Goal: Task Accomplishment & Management: Complete application form

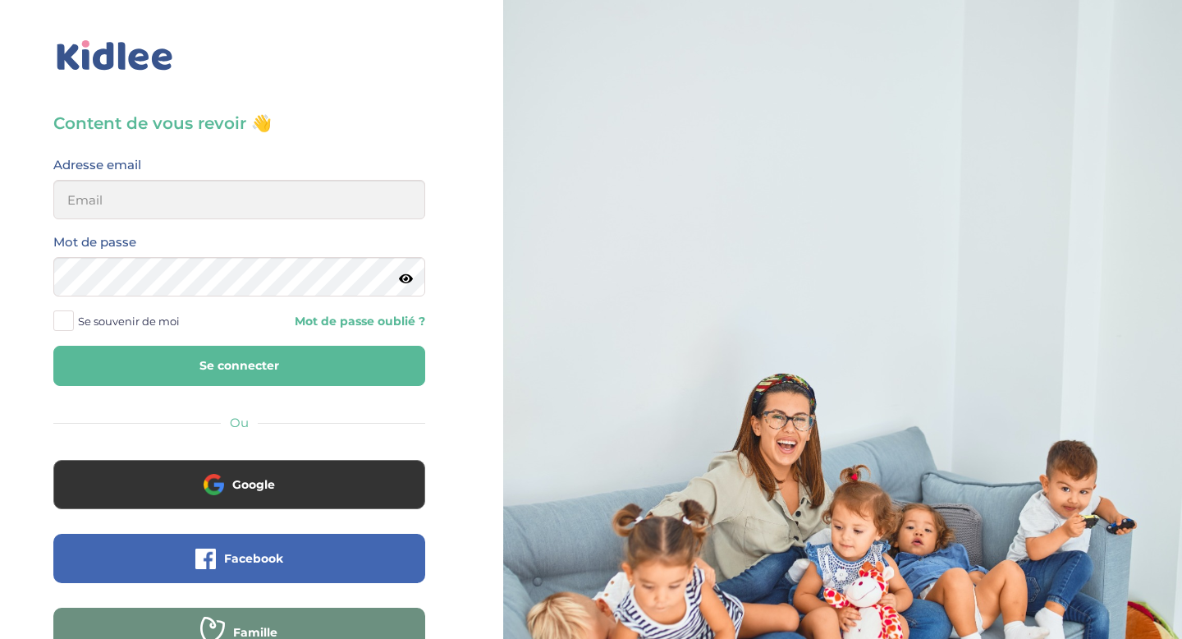
click at [209, 219] on div "Adresse email" at bounding box center [239, 192] width 396 height 77
click at [192, 198] on input "email" at bounding box center [239, 199] width 372 height 39
type input "[EMAIL_ADDRESS][DOMAIN_NAME]"
click at [113, 316] on span "Se souvenir de moi" at bounding box center [129, 320] width 102 height 21
click at [0, 0] on input "Se souvenir de moi" at bounding box center [0, 0] width 0 height 0
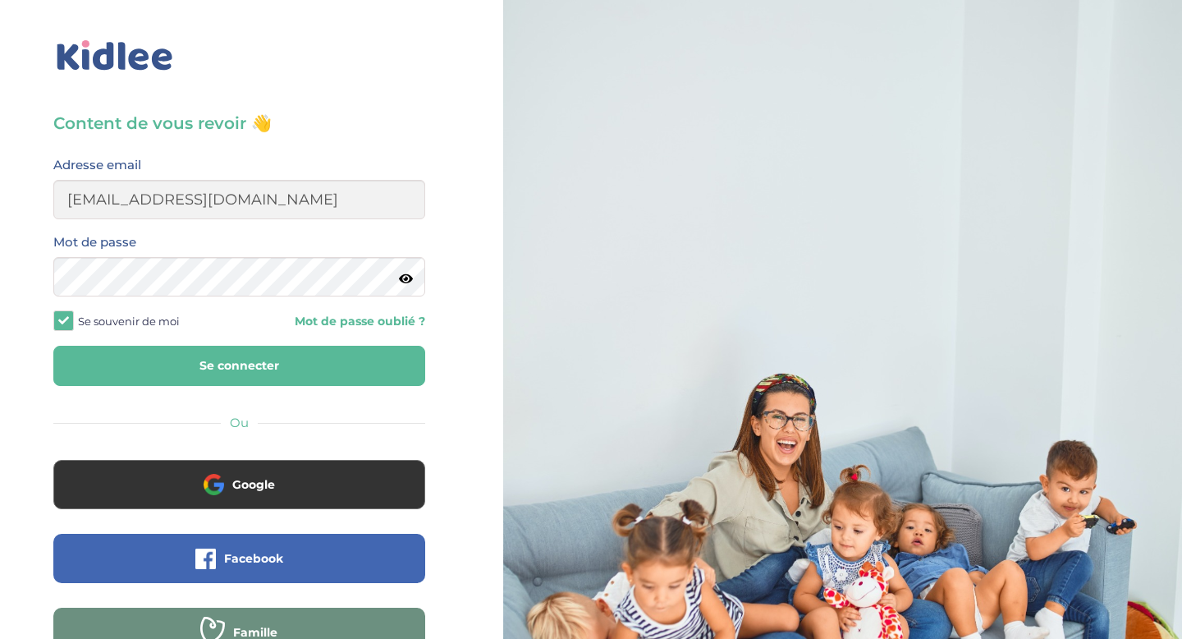
click at [113, 366] on button "Se connecter" at bounding box center [239, 366] width 372 height 40
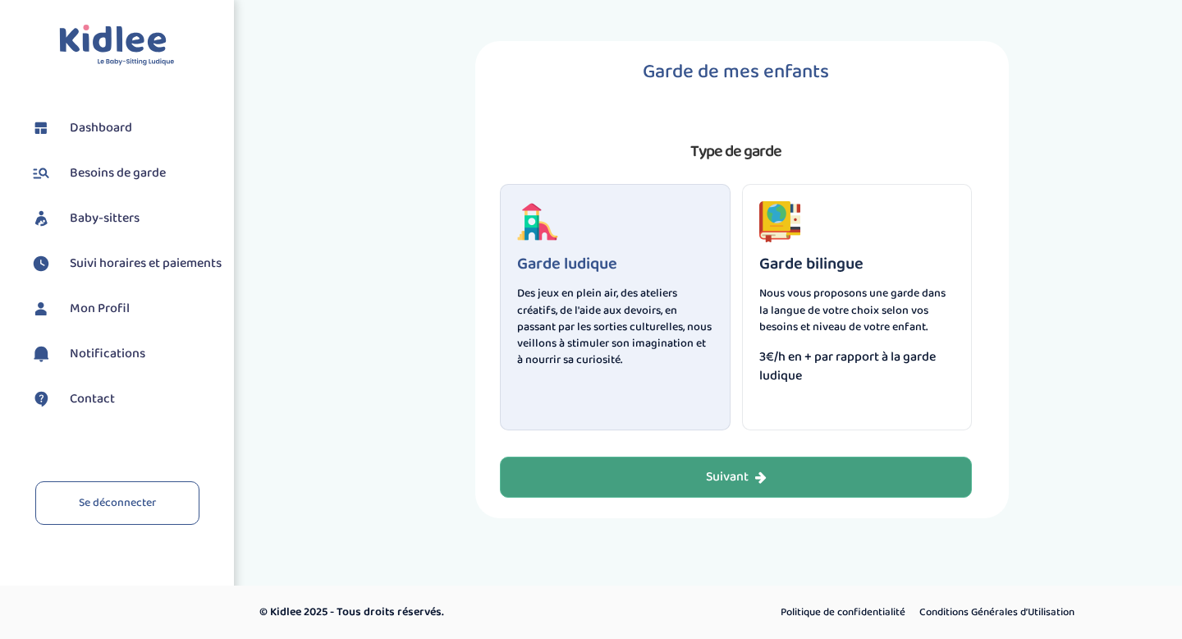
click at [661, 474] on button "Suivant" at bounding box center [736, 476] width 472 height 41
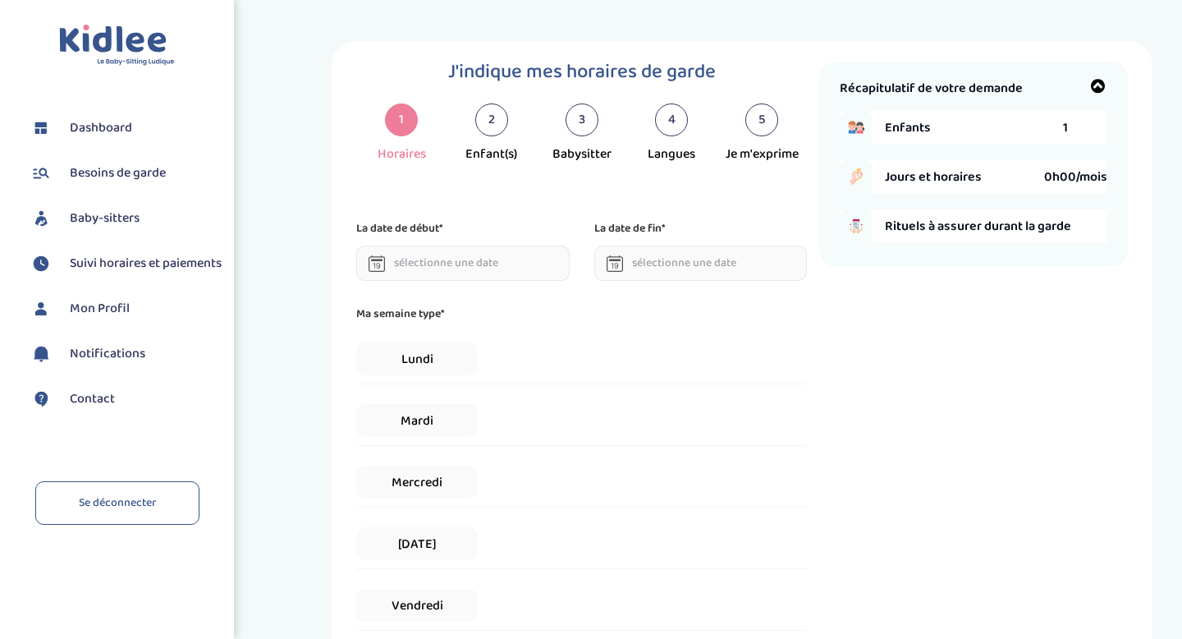
click at [479, 268] on input "text" at bounding box center [462, 262] width 213 height 35
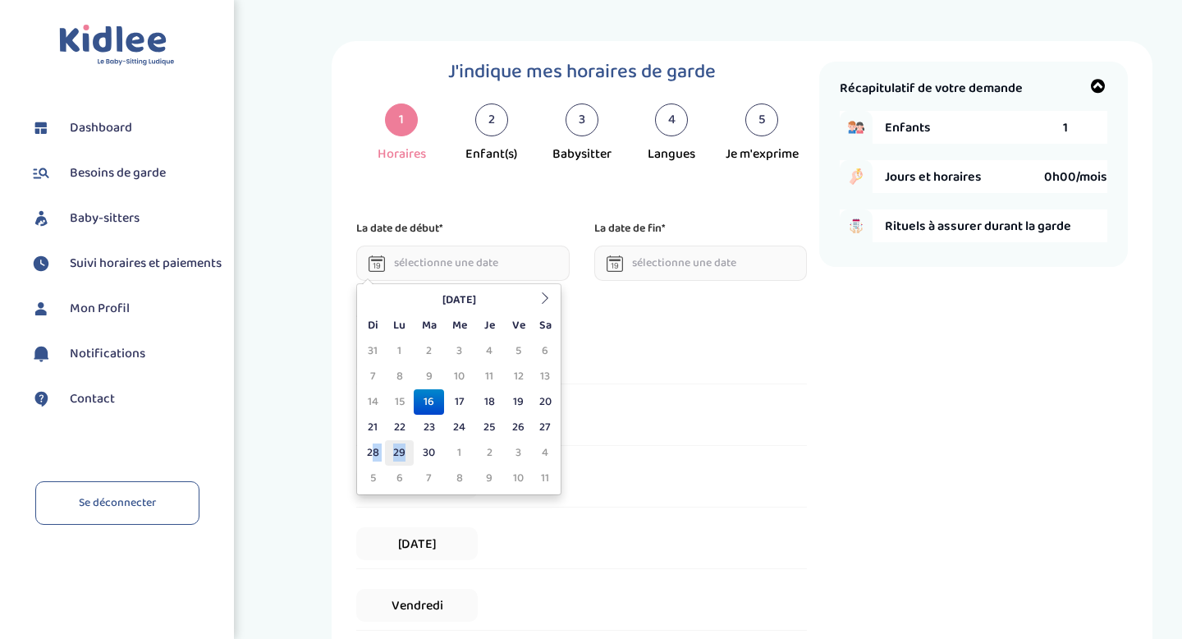
drag, startPoint x: 374, startPoint y: 448, endPoint x: 402, endPoint y: 447, distance: 28.0
click at [402, 447] on tr "28 29 30 1 2 3 4" at bounding box center [458, 452] width 197 height 25
click at [396, 450] on td "29" at bounding box center [399, 452] width 29 height 25
type input "[DATE]"
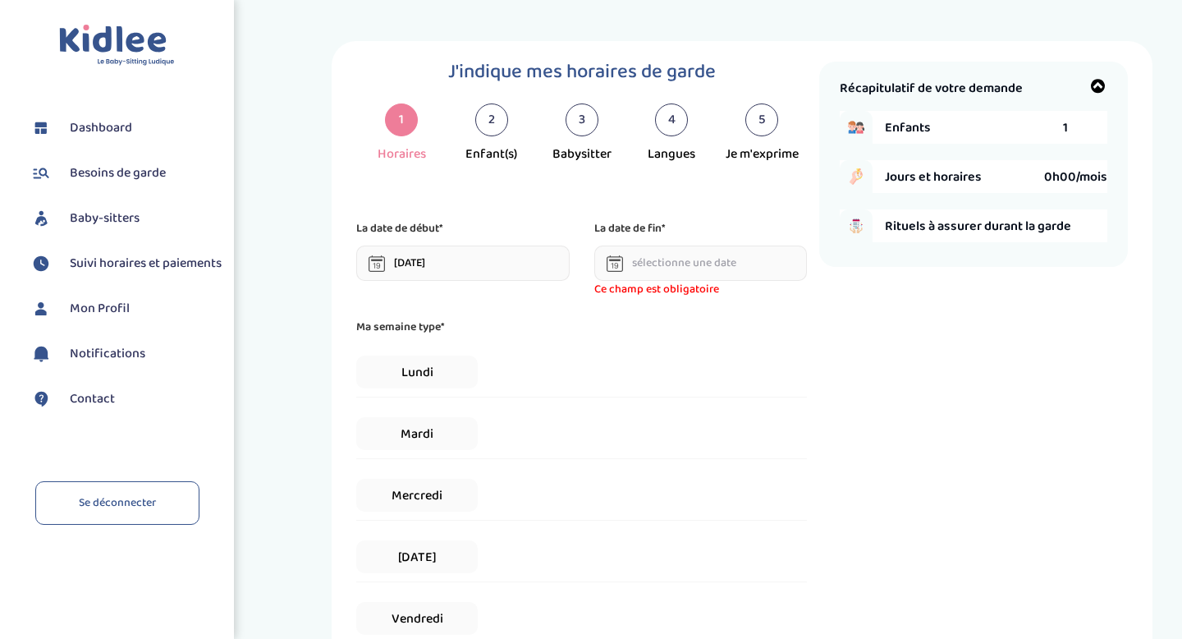
click at [669, 282] on span "Ce champ est obligatoire" at bounding box center [700, 289] width 213 height 17
click at [669, 261] on input "text" at bounding box center [700, 262] width 213 height 35
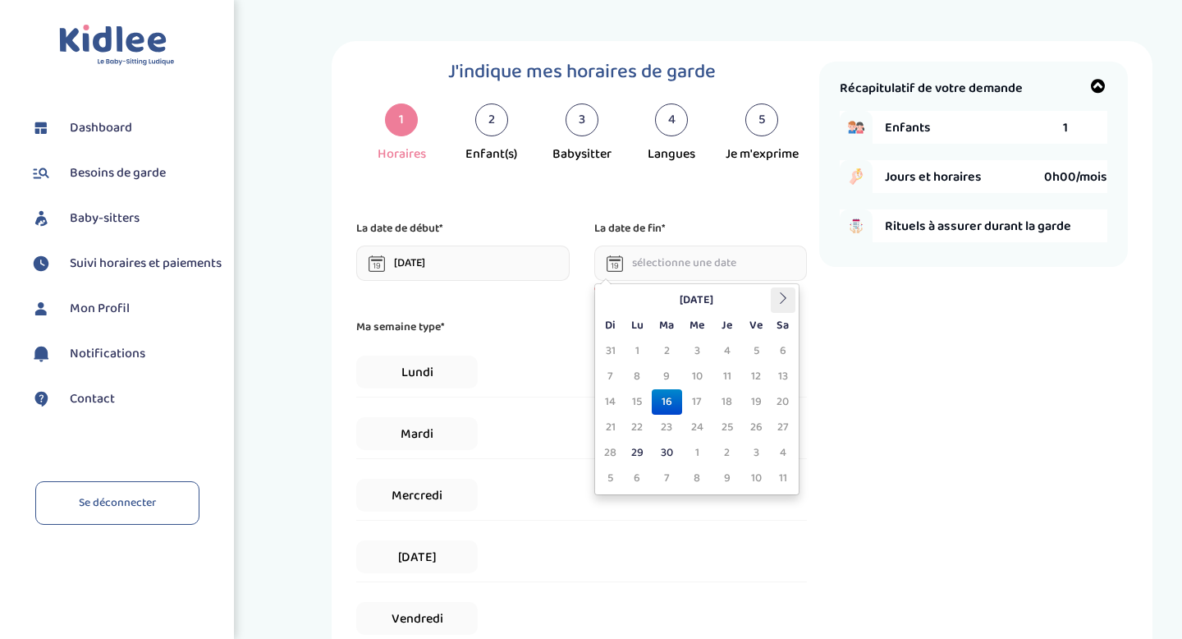
click at [773, 304] on th at bounding box center [783, 299] width 25 height 25
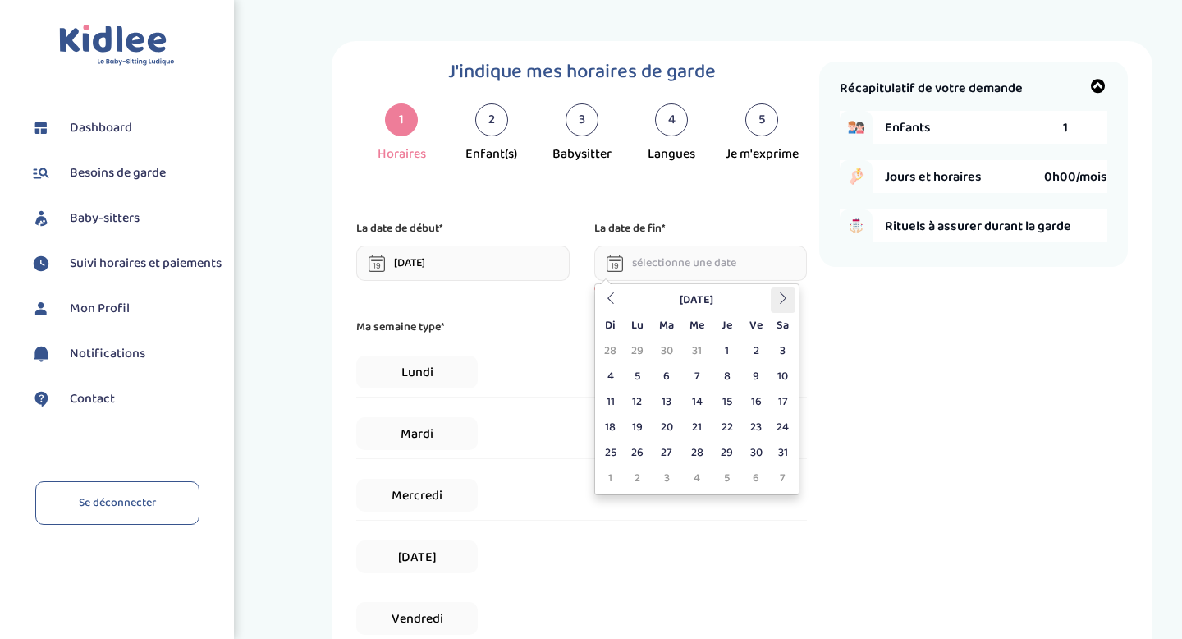
click at [773, 304] on th at bounding box center [783, 299] width 25 height 25
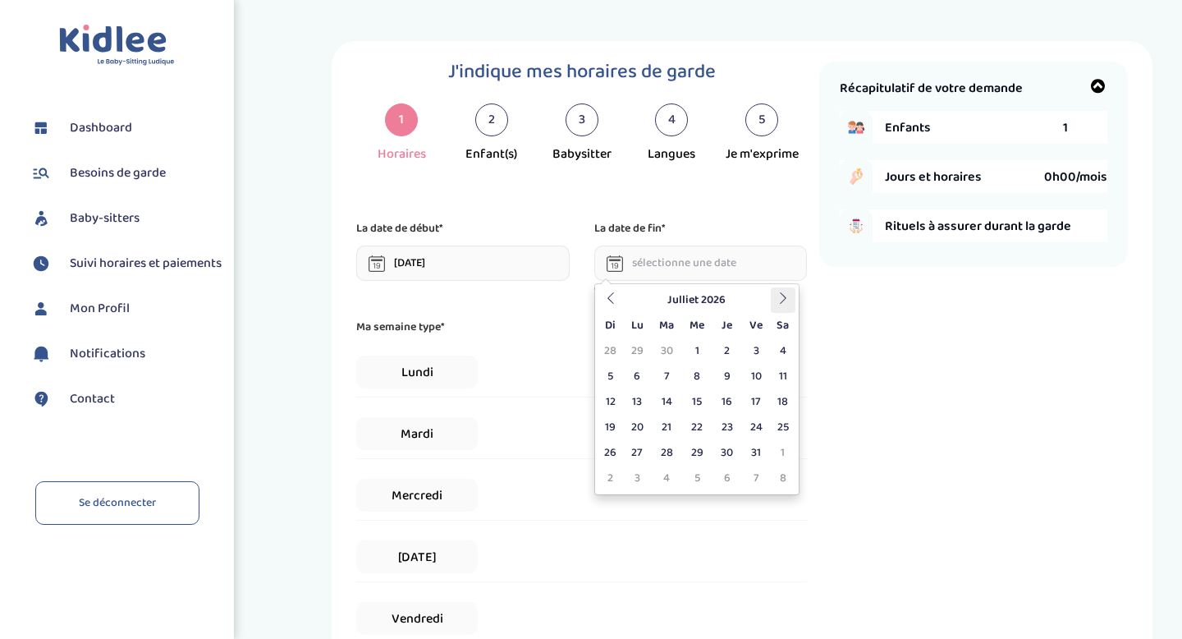
click at [773, 304] on th at bounding box center [783, 299] width 25 height 25
click at [622, 309] on th "[DATE]" at bounding box center [696, 299] width 148 height 25
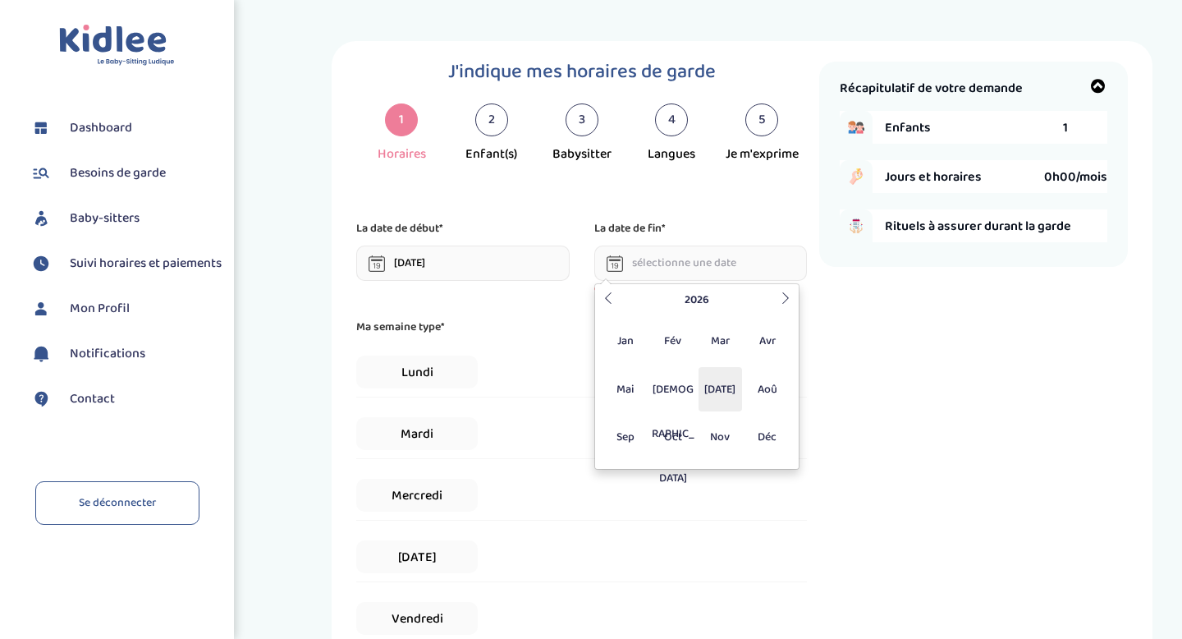
click at [717, 391] on span "[DATE]" at bounding box center [721, 389] width 44 height 44
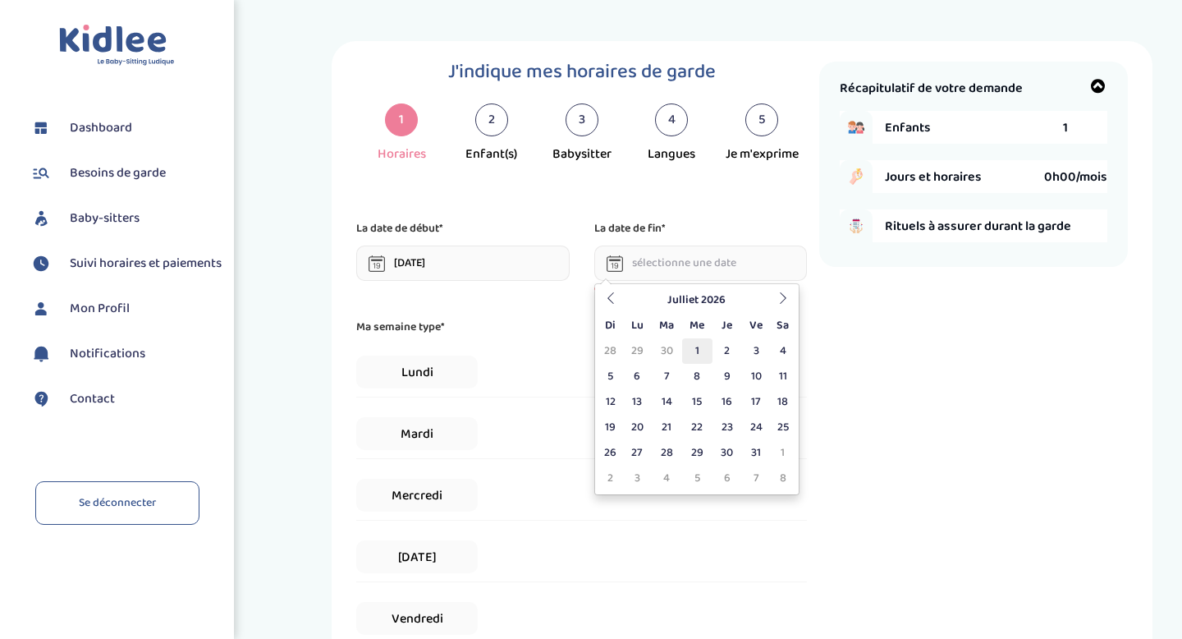
click at [708, 346] on td "1" at bounding box center [697, 350] width 30 height 25
type input "[DATE]"
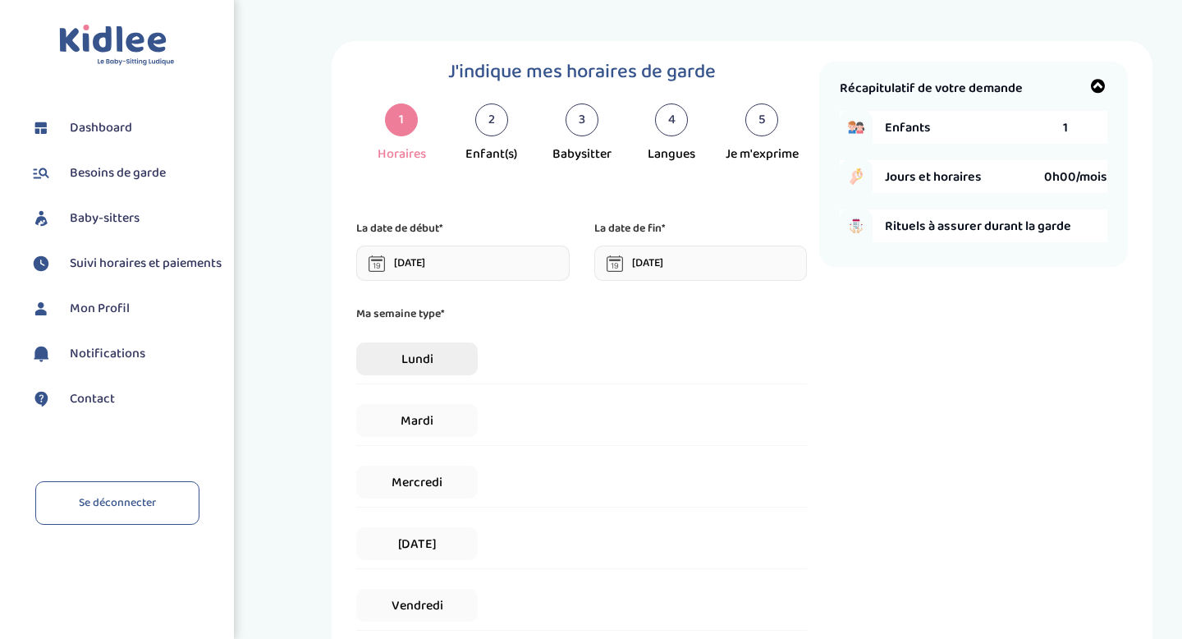
click at [429, 362] on span "Lundi" at bounding box center [416, 358] width 121 height 33
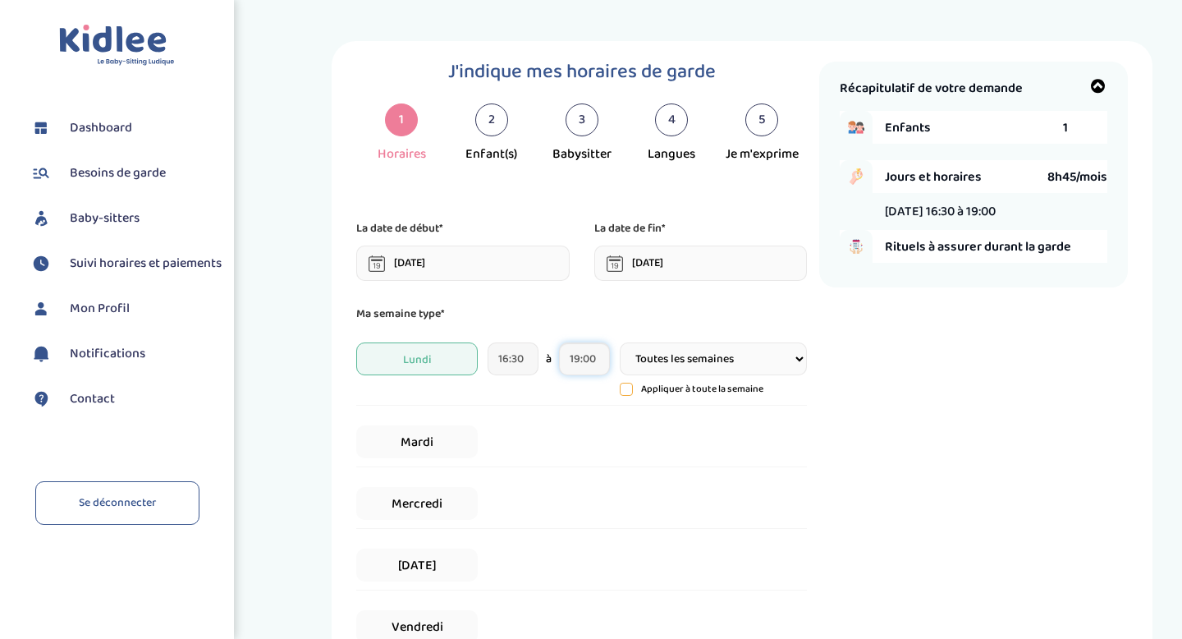
click at [580, 352] on input "19:00" at bounding box center [584, 358] width 50 height 33
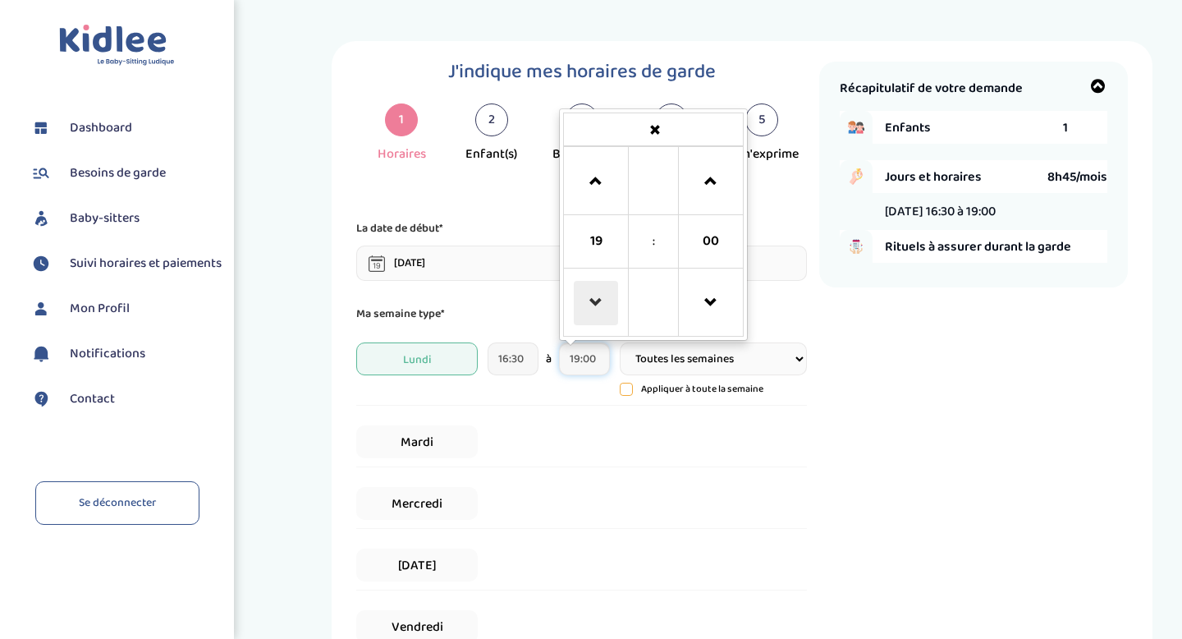
click at [604, 319] on span at bounding box center [596, 303] width 44 height 44
click at [714, 184] on span at bounding box center [711, 181] width 44 height 44
click at [705, 304] on span at bounding box center [711, 303] width 44 height 44
click at [603, 187] on span at bounding box center [596, 181] width 44 height 44
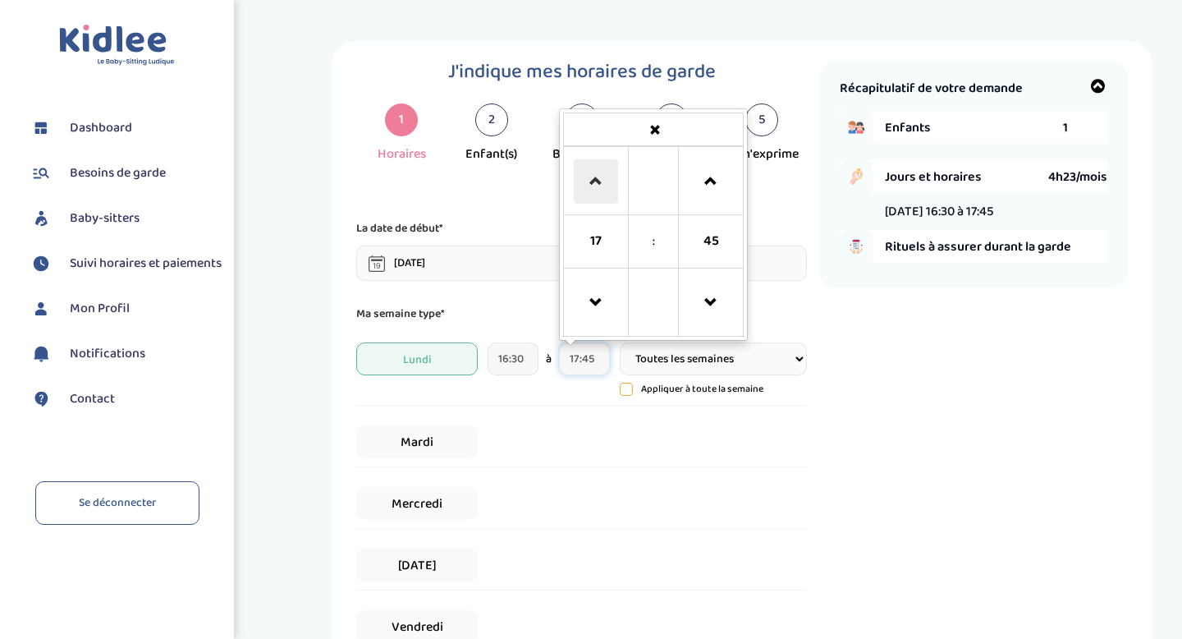
type input "18:45"
click at [618, 406] on div "[DATE] 16:30 à 18:45 18 : 45 00 01 02 03 04 05 06 07 08 09 10 11 12 13 14 15 16…" at bounding box center [581, 369] width 451 height 71
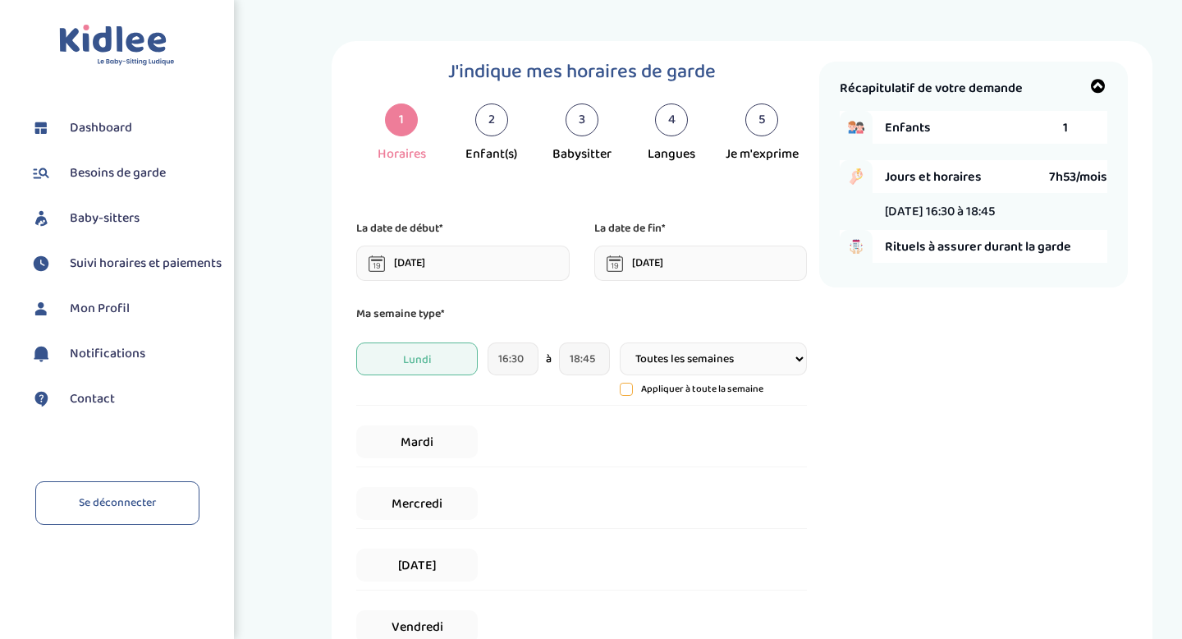
click at [628, 392] on icon at bounding box center [626, 388] width 11 height 11
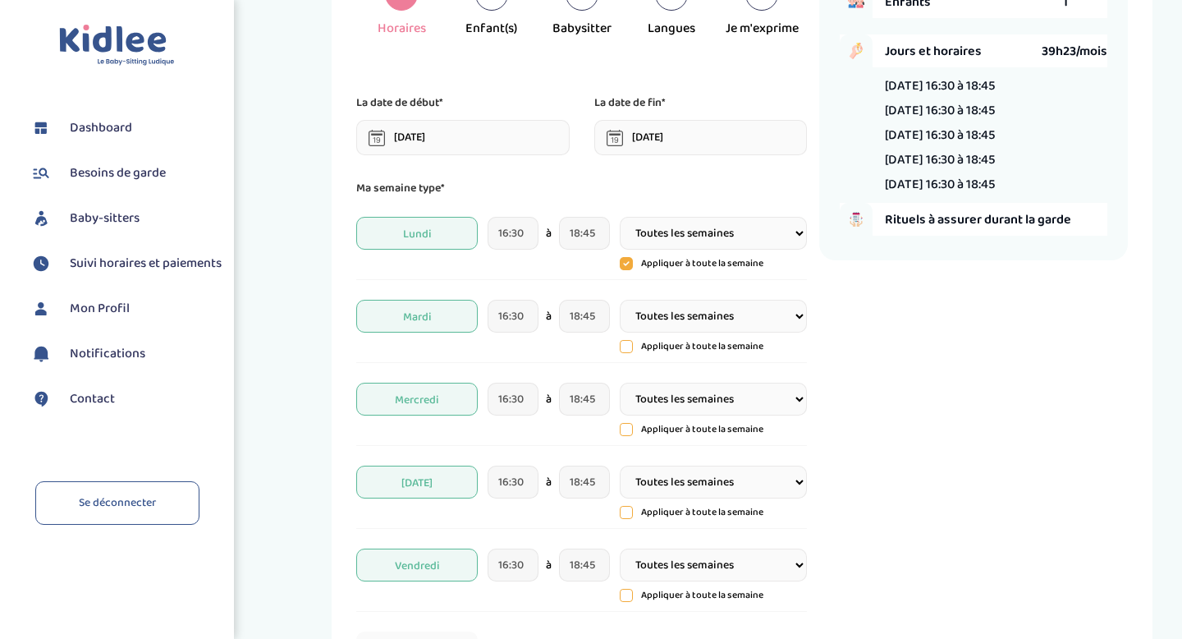
scroll to position [187, 0]
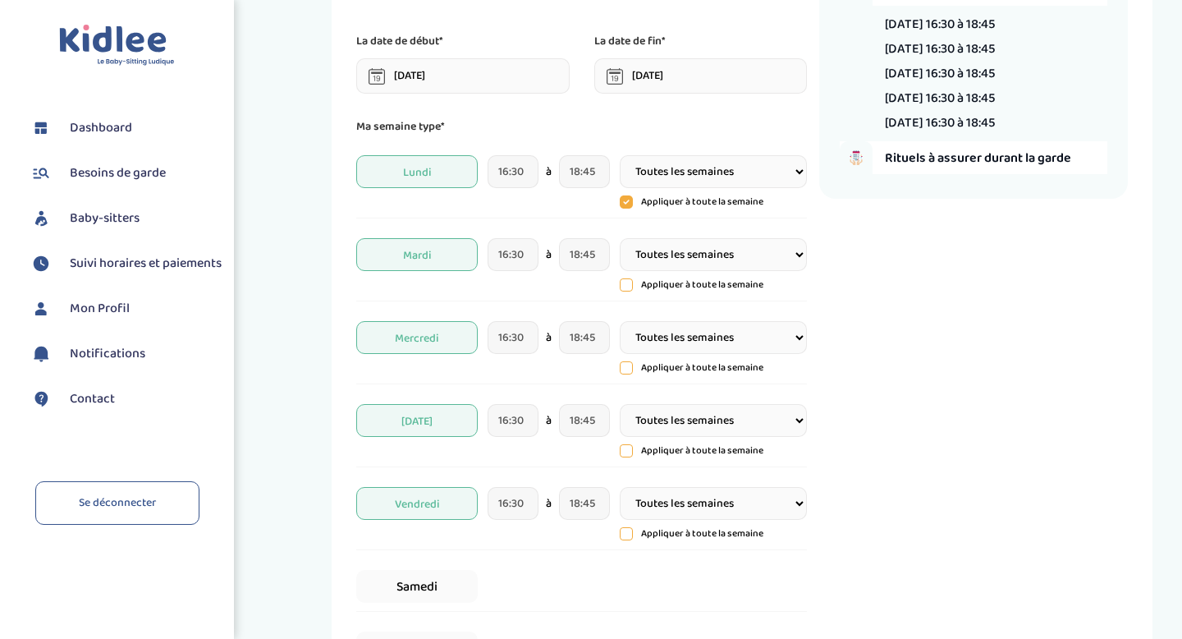
click at [442, 506] on span "Vendredi" at bounding box center [416, 503] width 121 height 33
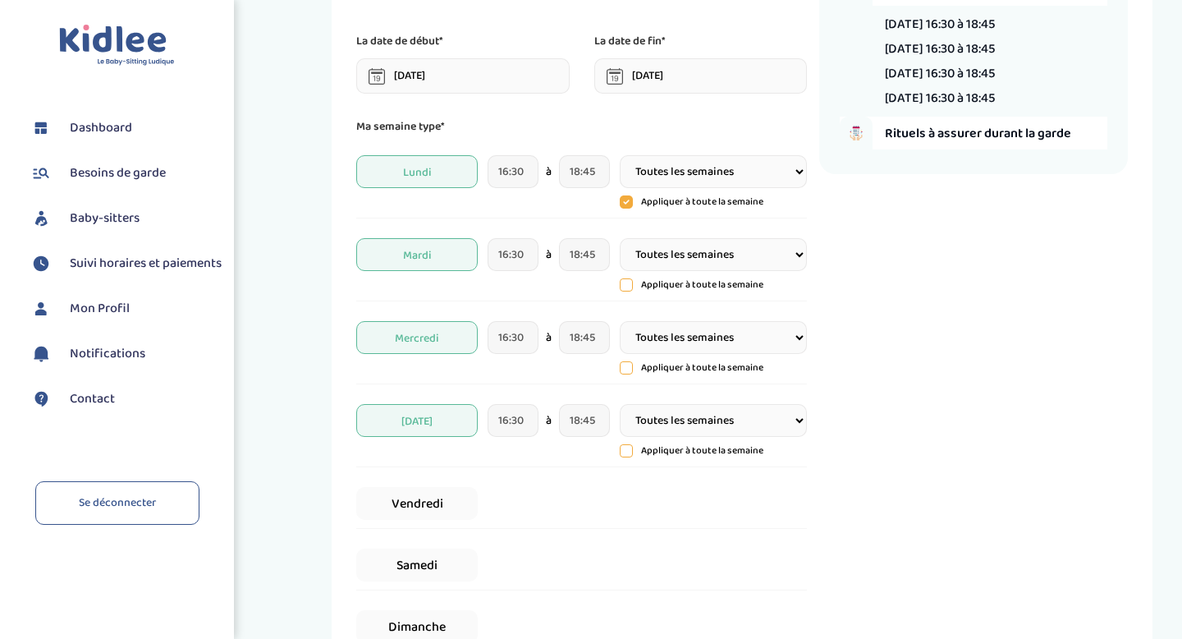
click at [623, 204] on icon at bounding box center [626, 201] width 13 height 13
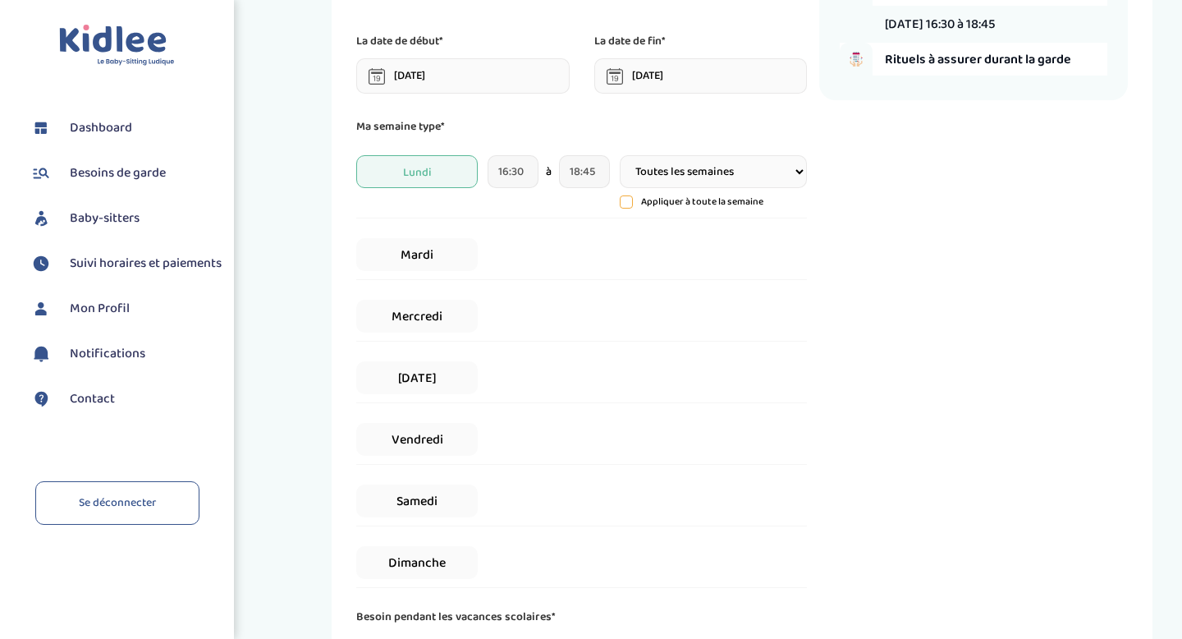
click at [623, 204] on icon at bounding box center [626, 201] width 11 height 11
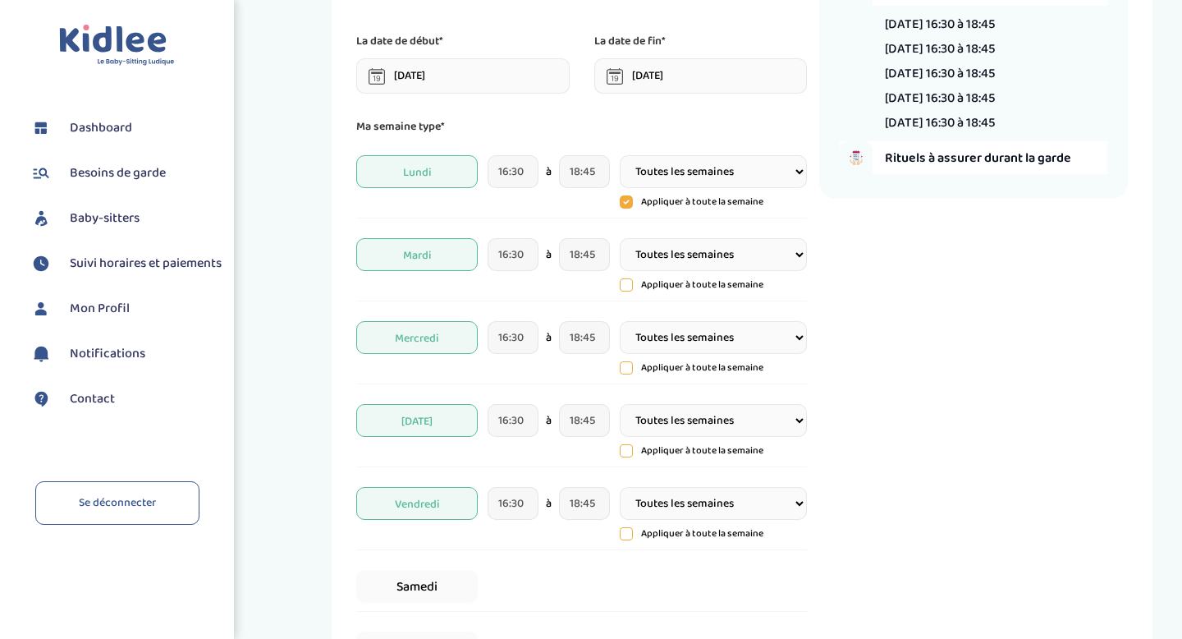
click at [433, 507] on span "Vendredi" at bounding box center [416, 503] width 121 height 33
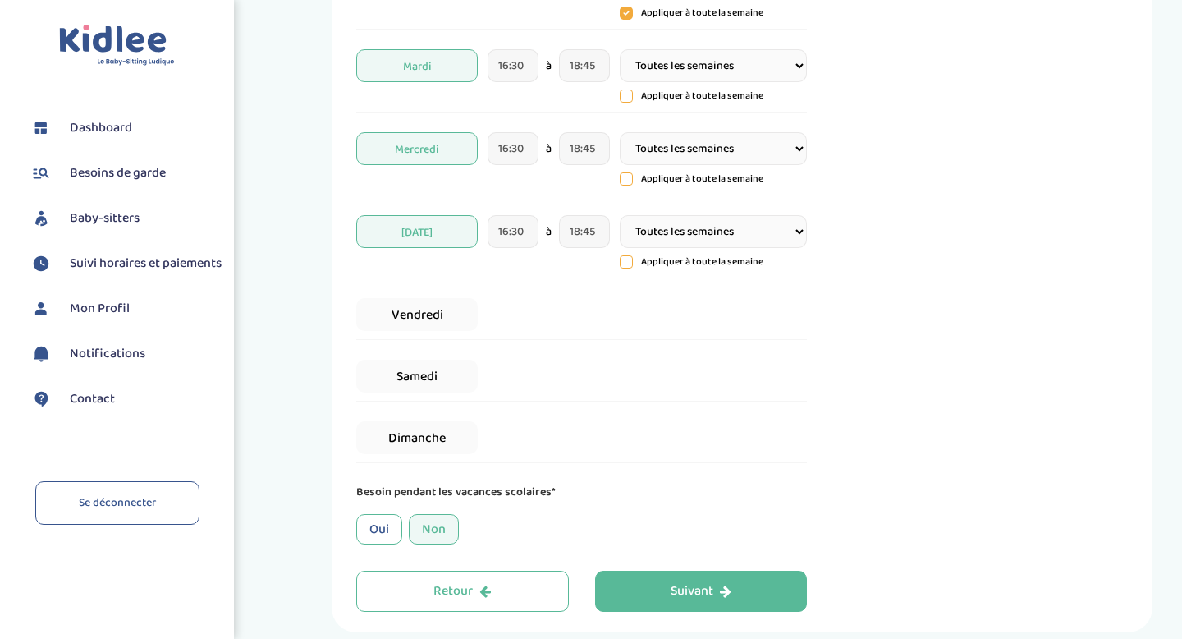
scroll to position [381, 0]
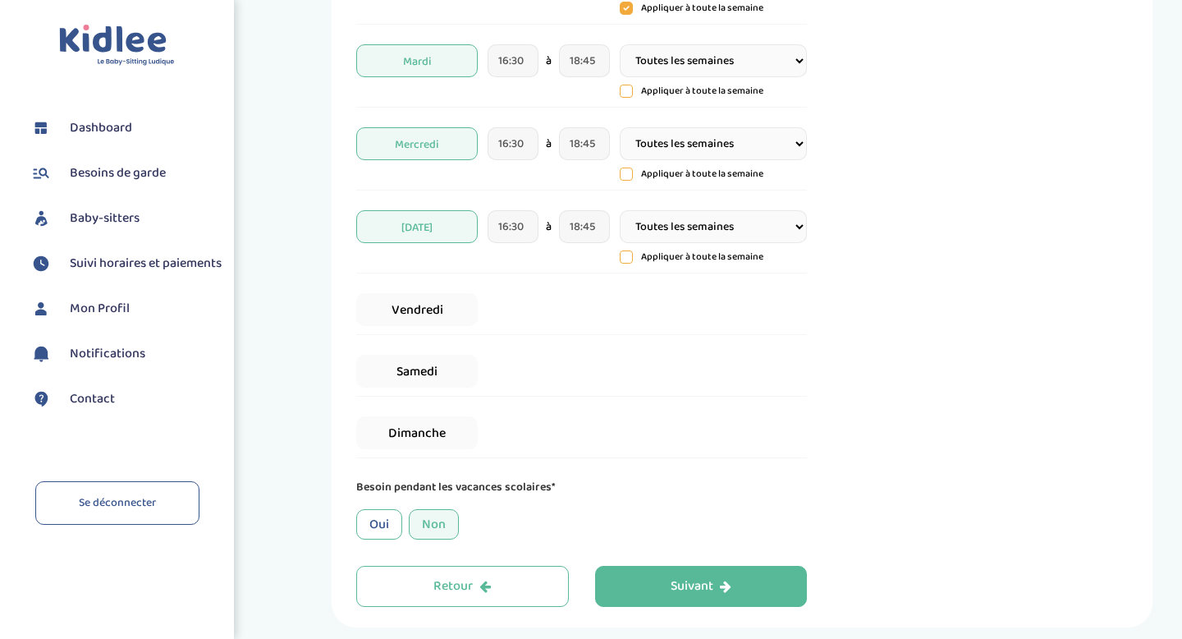
click at [388, 511] on div "Oui" at bounding box center [379, 524] width 46 height 30
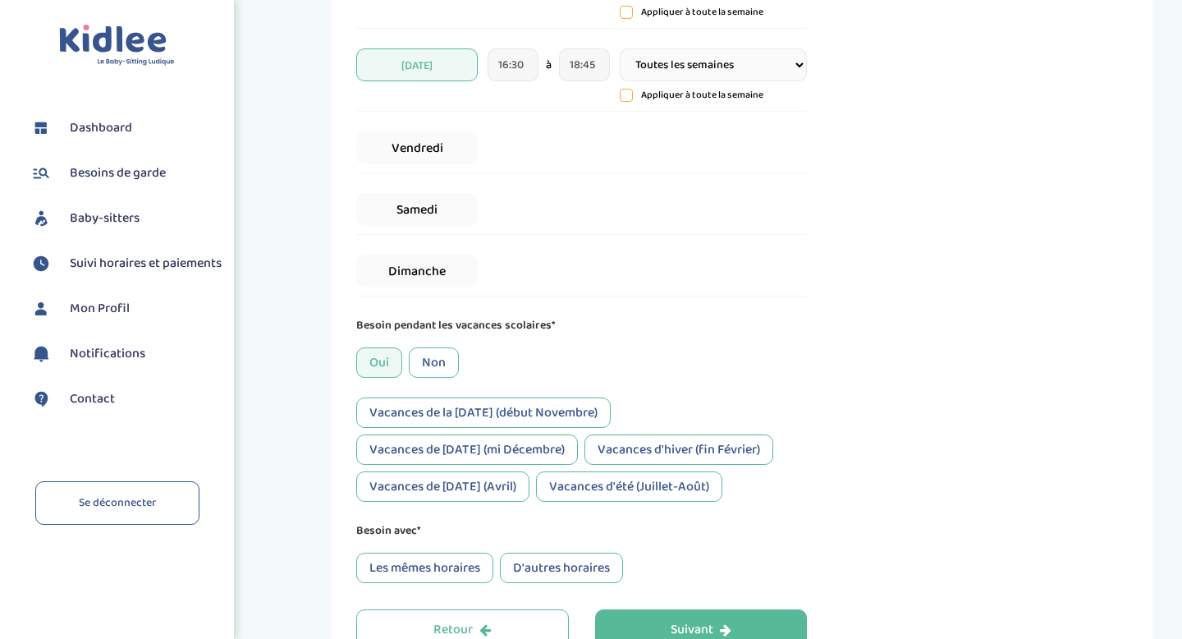
scroll to position [547, 0]
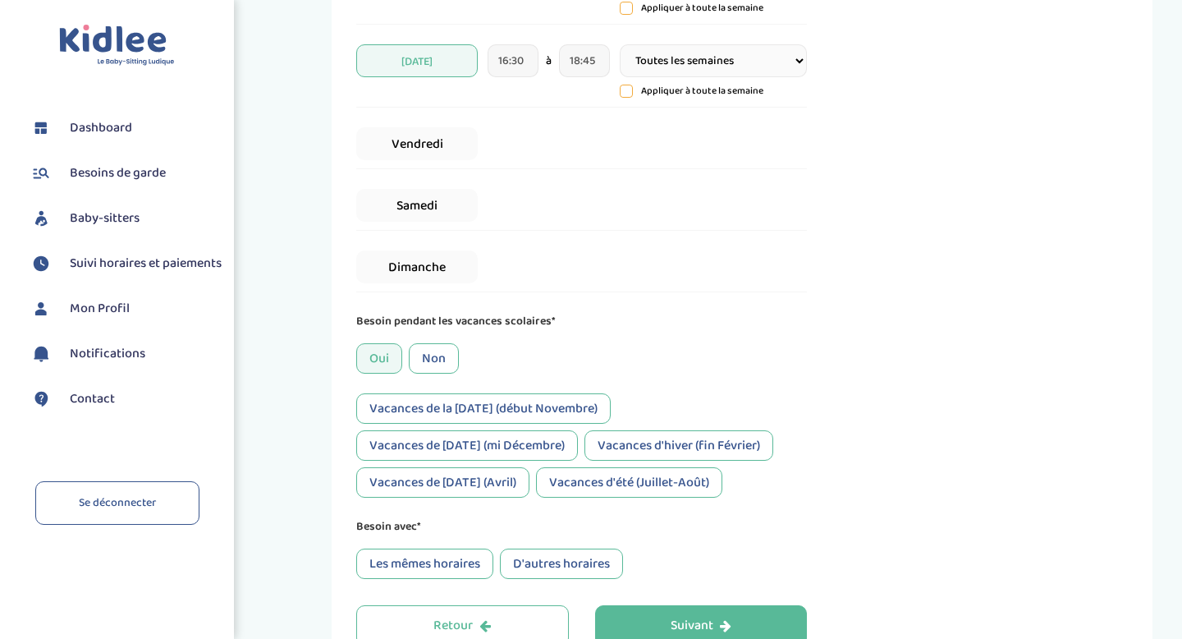
click at [519, 406] on div "Vacances de la [DATE] (début Novembre)" at bounding box center [483, 408] width 254 height 30
click at [630, 450] on div "Vacances d'hiver (fin Février)" at bounding box center [678, 445] width 189 height 30
click at [474, 493] on div "Vacances de [DATE] (Avril)" at bounding box center [442, 482] width 173 height 30
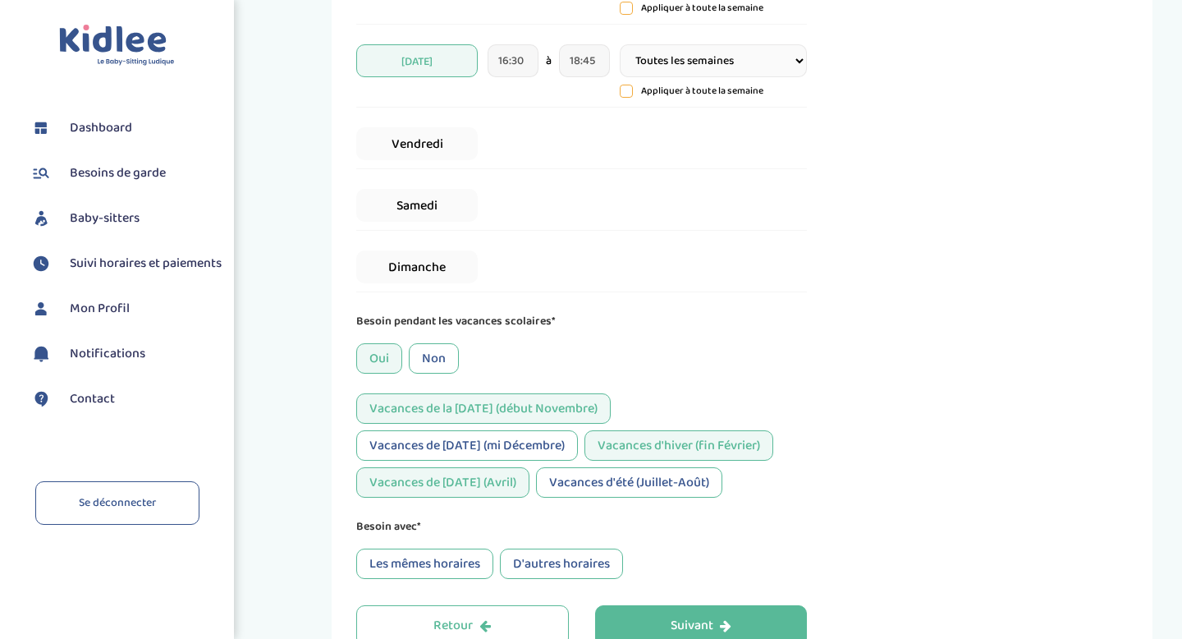
click at [474, 448] on div "Vacances de [DATE] (mi Décembre)" at bounding box center [467, 445] width 222 height 30
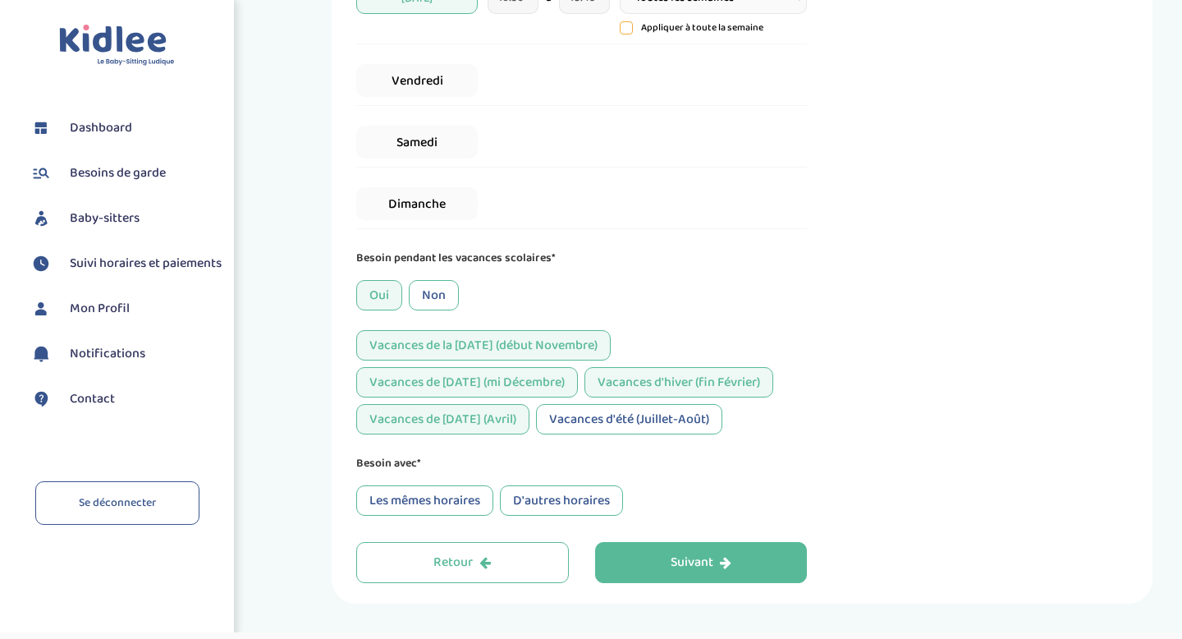
scroll to position [611, 0]
click at [453, 501] on div "Les mêmes horaires" at bounding box center [424, 499] width 137 height 30
click at [574, 499] on div "D'autres horaires" at bounding box center [561, 499] width 123 height 30
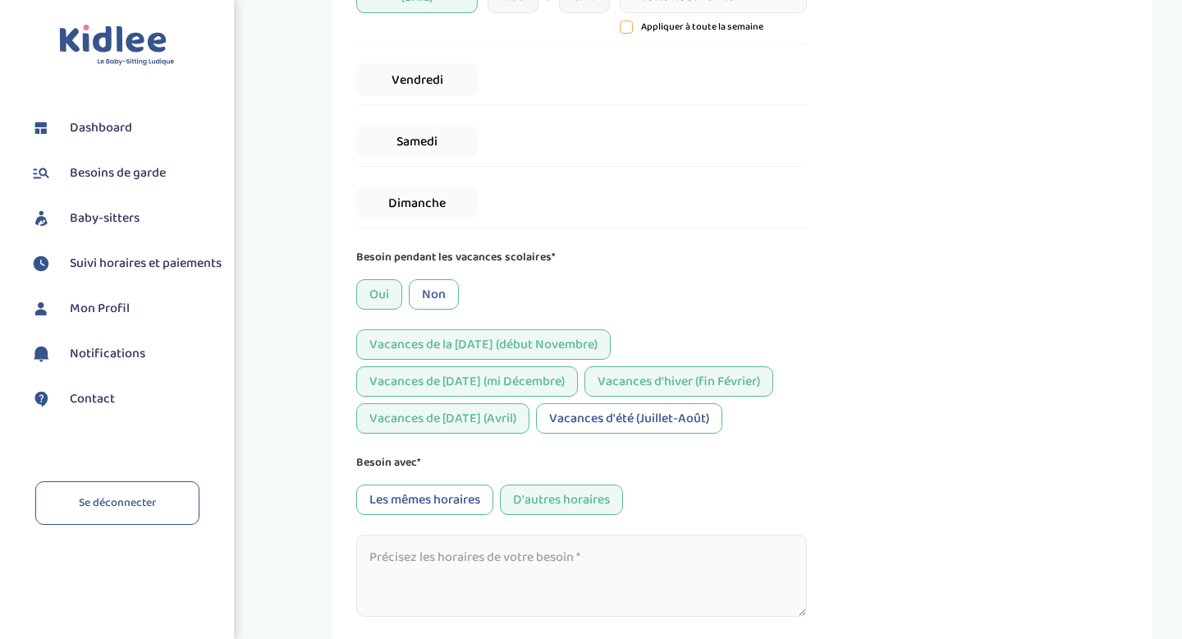
click at [516, 584] on textarea at bounding box center [581, 575] width 451 height 82
type textarea "À"
drag, startPoint x: 438, startPoint y: 560, endPoint x: 355, endPoint y: 560, distance: 82.9
click at [355, 560] on div "J'indique mes horaires de garde 1 Horaires 2 Enfant(s) 3 Babysitter 4 Langues 5…" at bounding box center [742, 67] width 821 height 1274
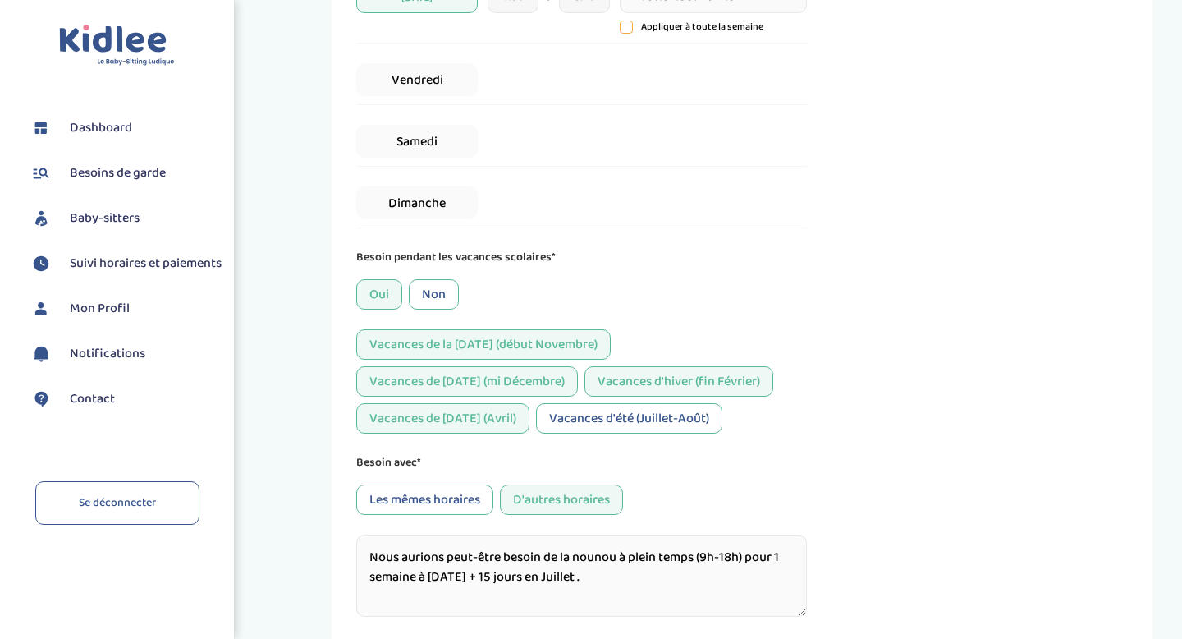
click at [607, 575] on textarea "Nous aurions peut-être besoin de la nounou à plein temps (9h-18h) pour 1 semain…" at bounding box center [581, 575] width 451 height 82
click at [368, 562] on textarea "Nous aurions peut-être besoin de la nounou à plein temps (9h-18h) pour 1 semain…" at bounding box center [581, 575] width 451 height 82
click at [381, 550] on textarea "Nous aurions peut-être besoin de la nounou à plein temps (9h-18h) pour 1 semain…" at bounding box center [581, 575] width 451 height 82
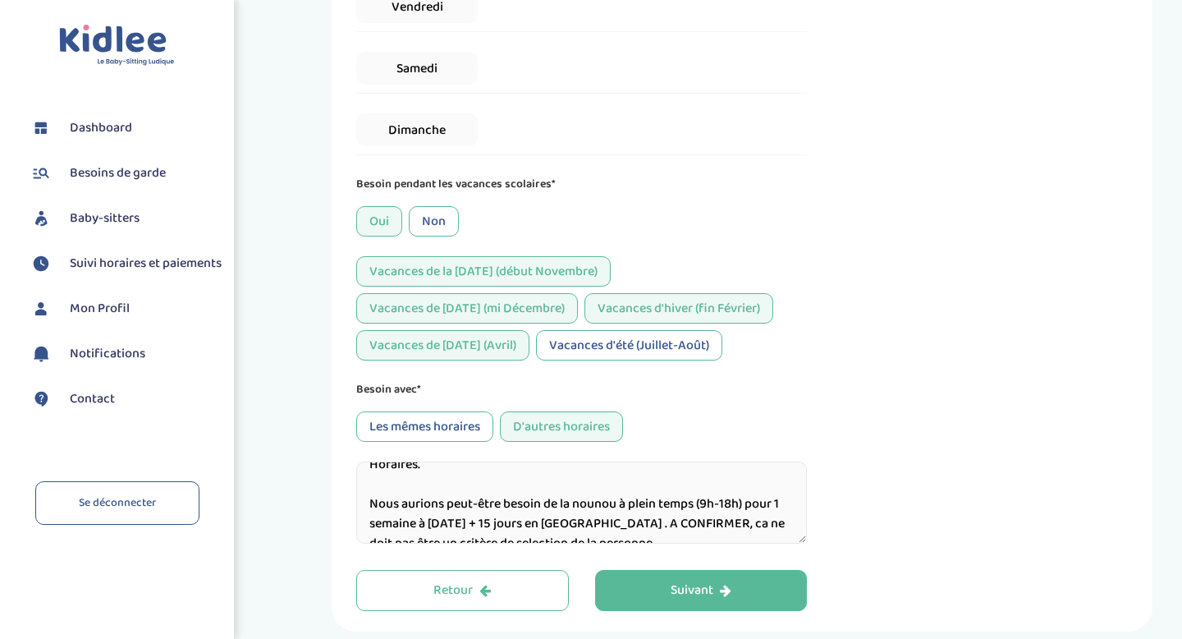
scroll to position [738, 0]
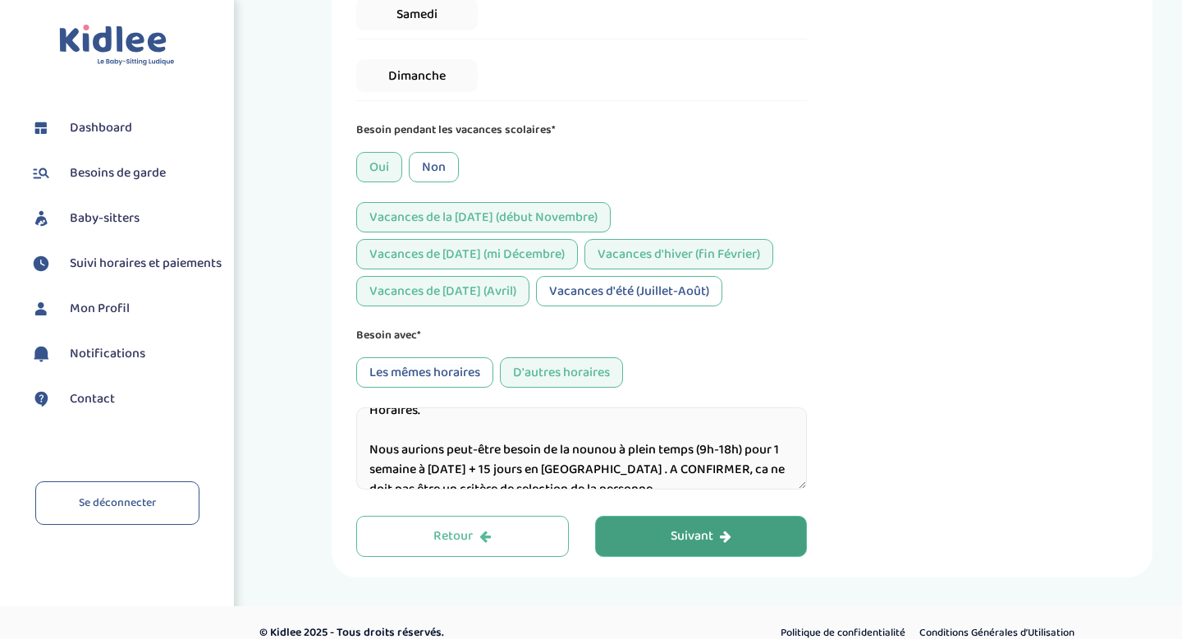
type textarea "Vacances [DATE] + Vacances d'hiver + Vacances de [DATE] : mêmes Horaires. Nous …"
click at [681, 537] on div "Suivant" at bounding box center [701, 536] width 61 height 19
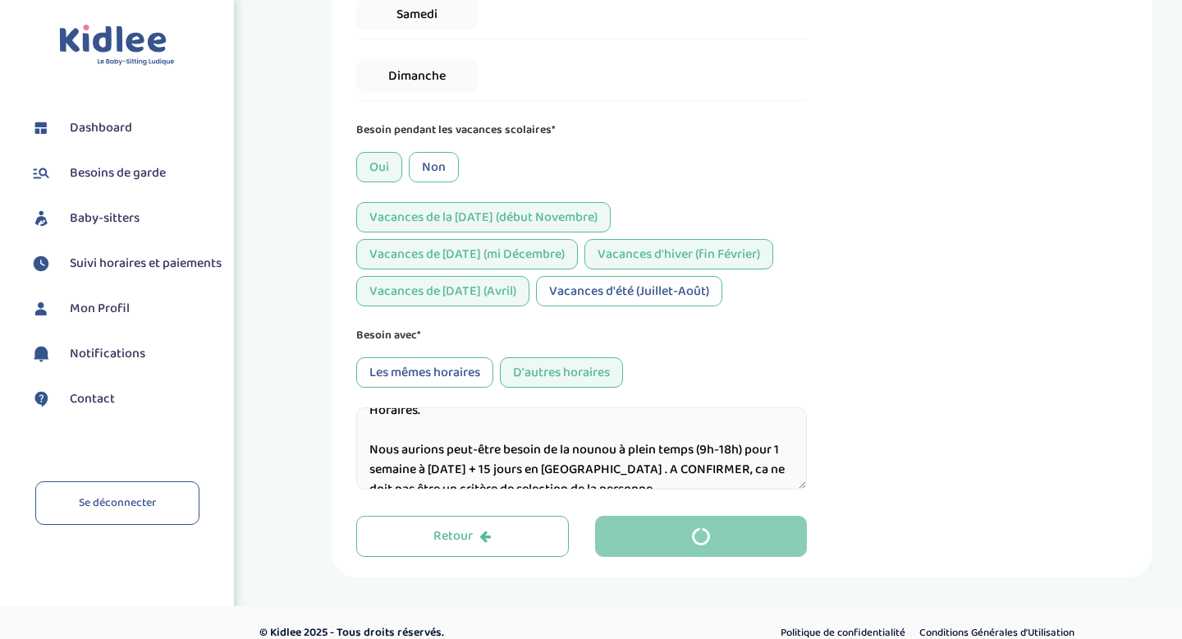
scroll to position [31, 0]
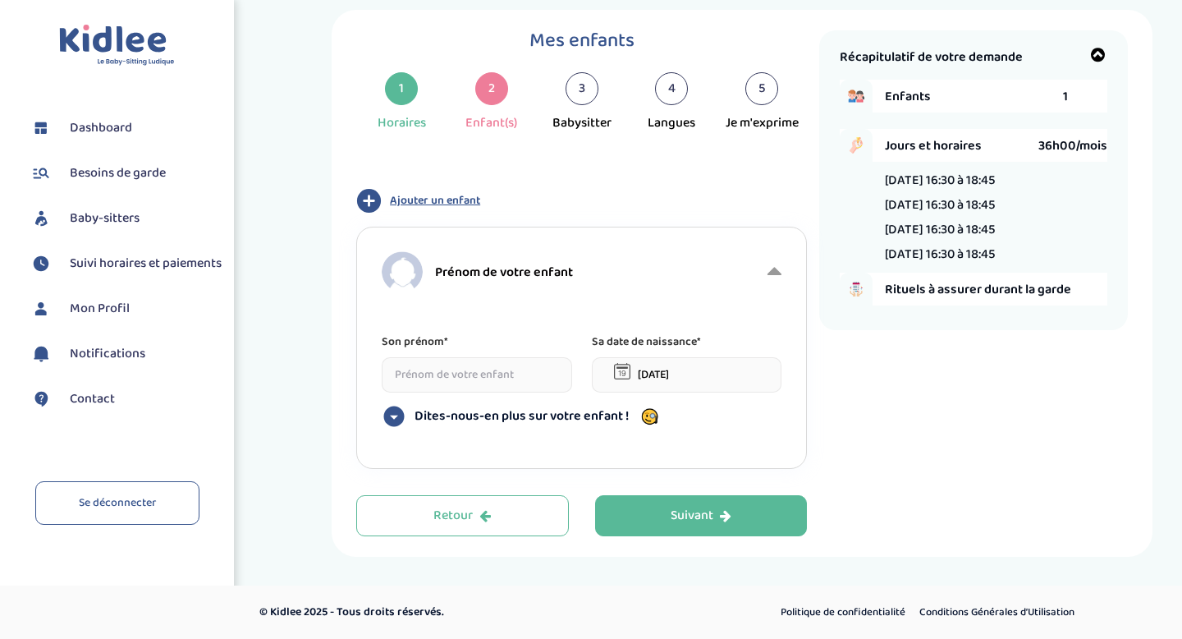
click at [502, 378] on input at bounding box center [477, 374] width 190 height 35
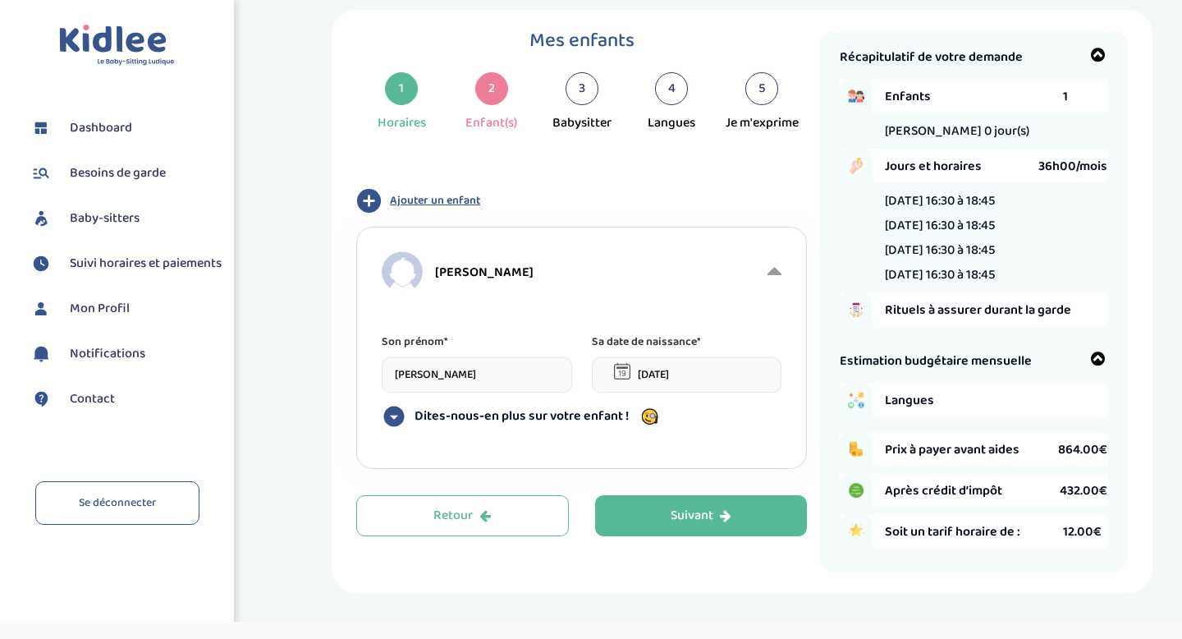
type input "[PERSON_NAME]"
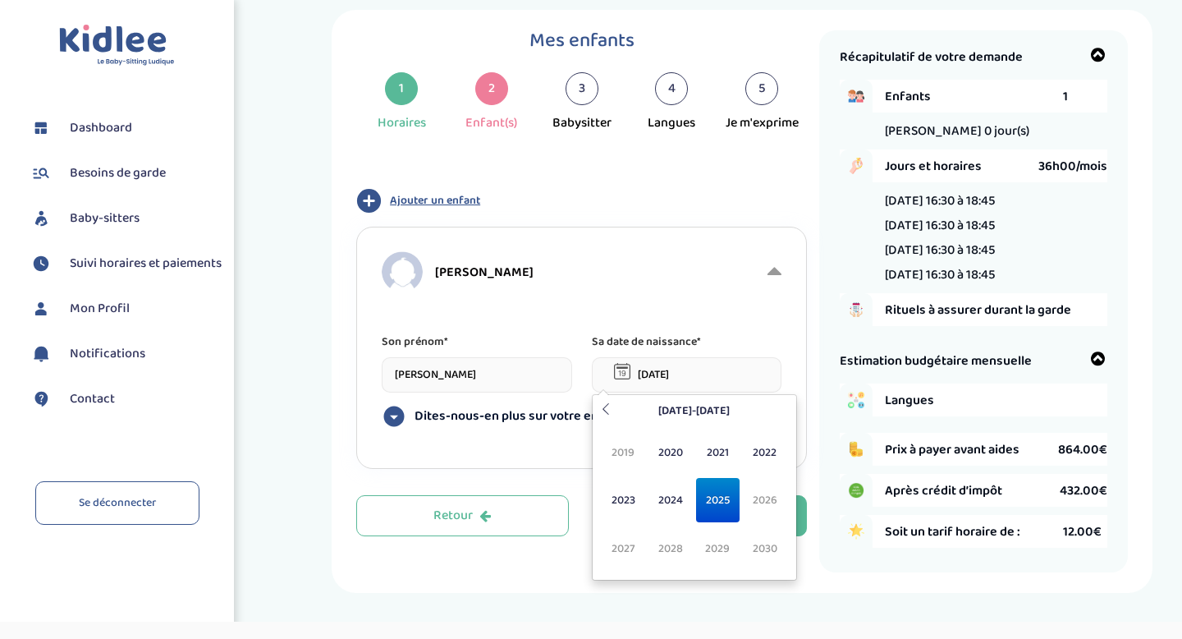
click at [656, 371] on input "[DATE]" at bounding box center [687, 374] width 190 height 35
click at [710, 500] on span "2025" at bounding box center [718, 500] width 44 height 44
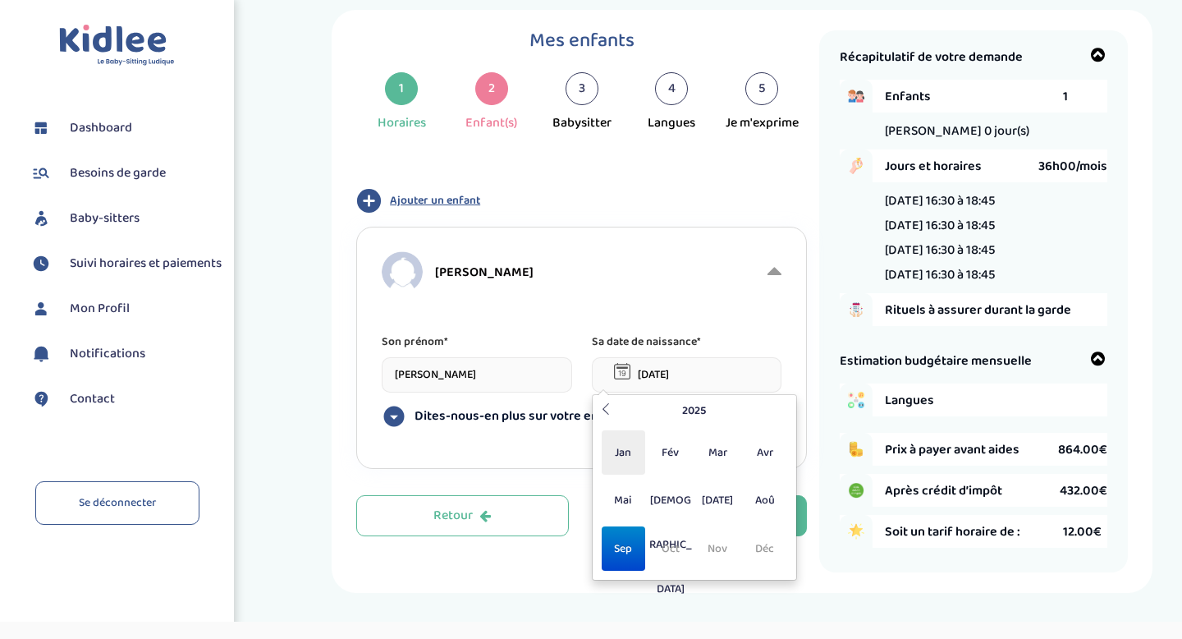
click at [635, 447] on span "Jan" at bounding box center [624, 452] width 44 height 44
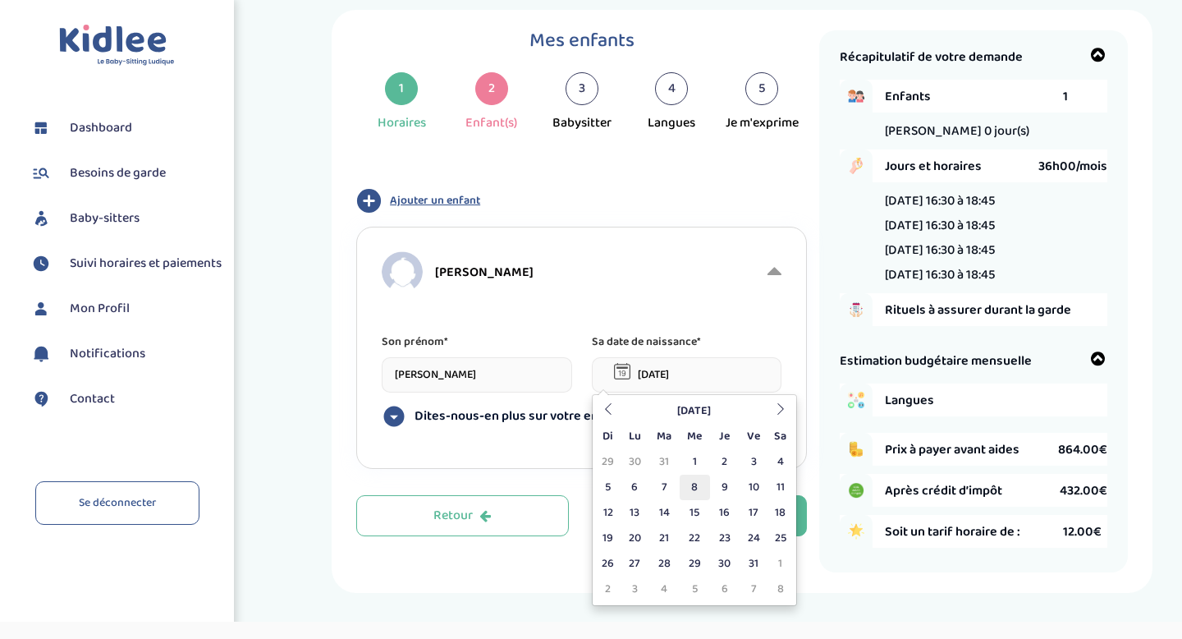
click at [698, 483] on td "8" at bounding box center [695, 486] width 30 height 25
type input "[DATE]"
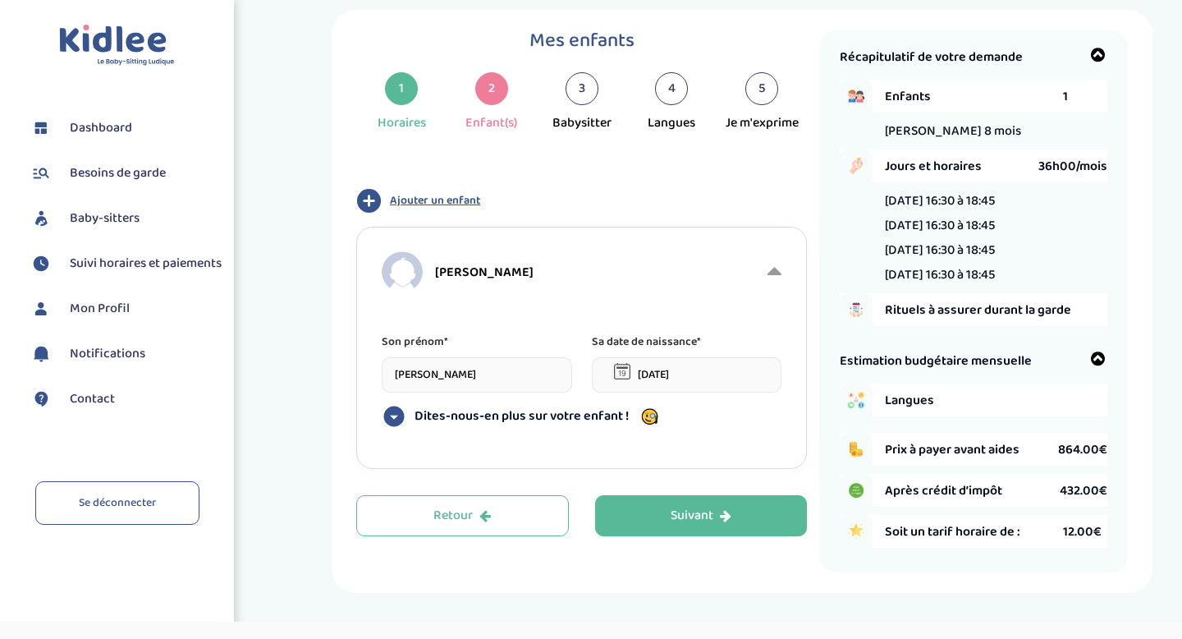
click at [595, 418] on span "Dites-nous-en plus sur votre enfant !" at bounding box center [522, 416] width 214 height 16
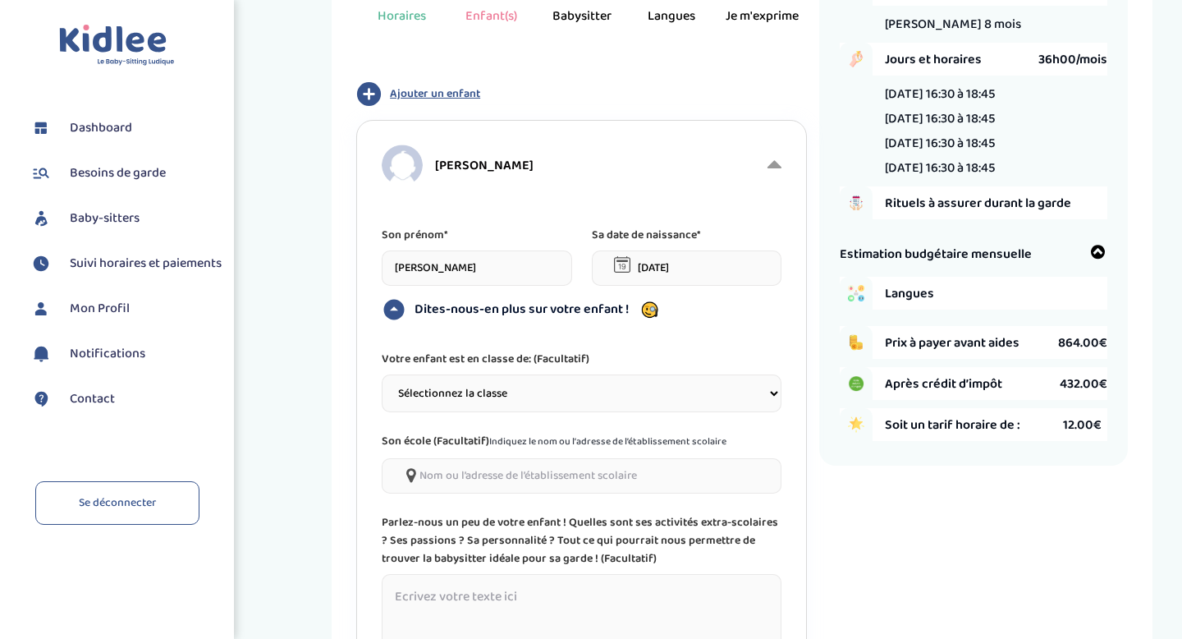
scroll to position [164, 0]
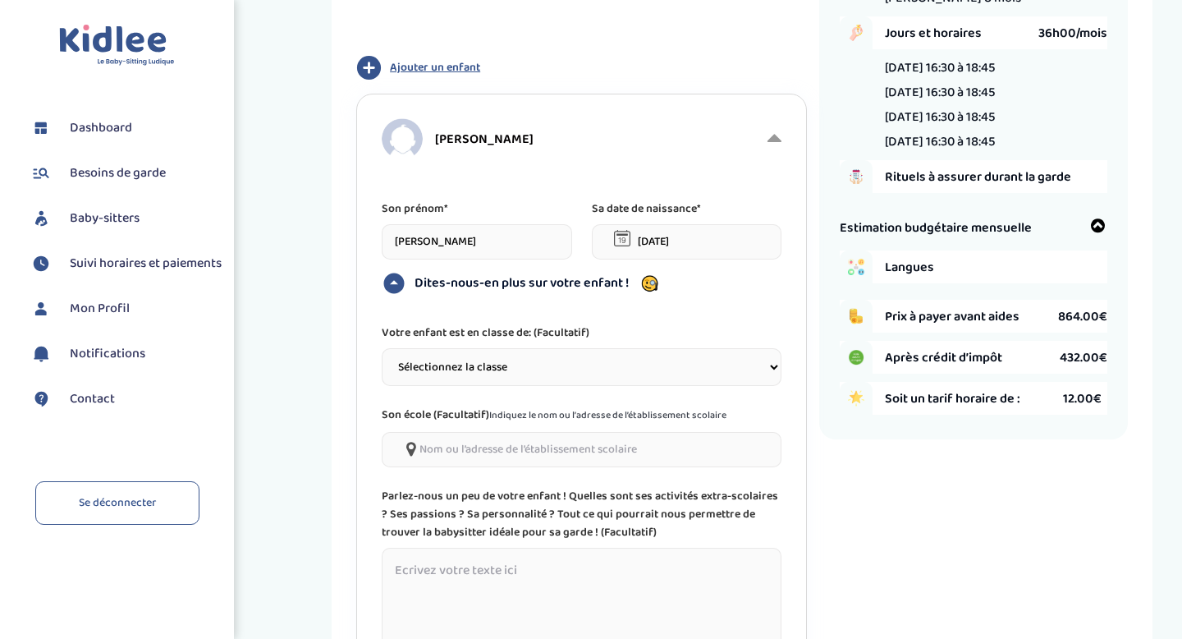
click at [520, 366] on select "Sélectionnez la classe Petite section (PS) Moyenne section (MS) Grande section …" at bounding box center [582, 367] width 400 height 38
click at [519, 370] on select "Sélectionnez la classe Petite section (PS) Moyenne section (MS) Grande section …" at bounding box center [582, 367] width 400 height 38
click at [516, 454] on input"] at bounding box center [582, 449] width 400 height 35
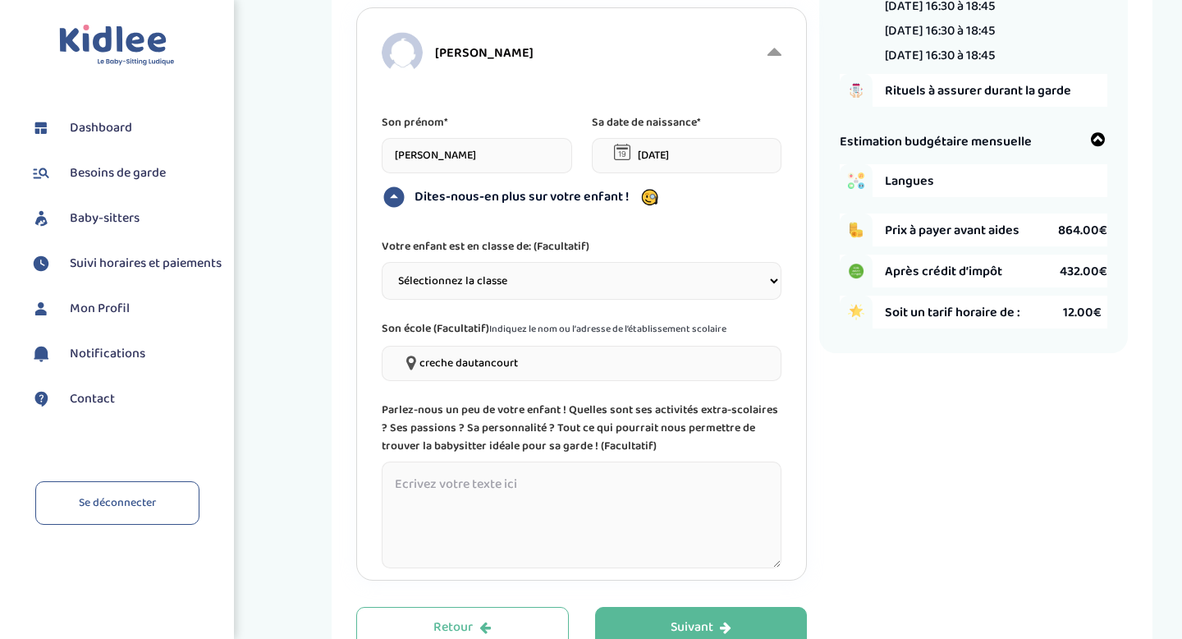
type input"] "creche dautancourt"
click at [509, 520] on textarea at bounding box center [582, 514] width 400 height 107
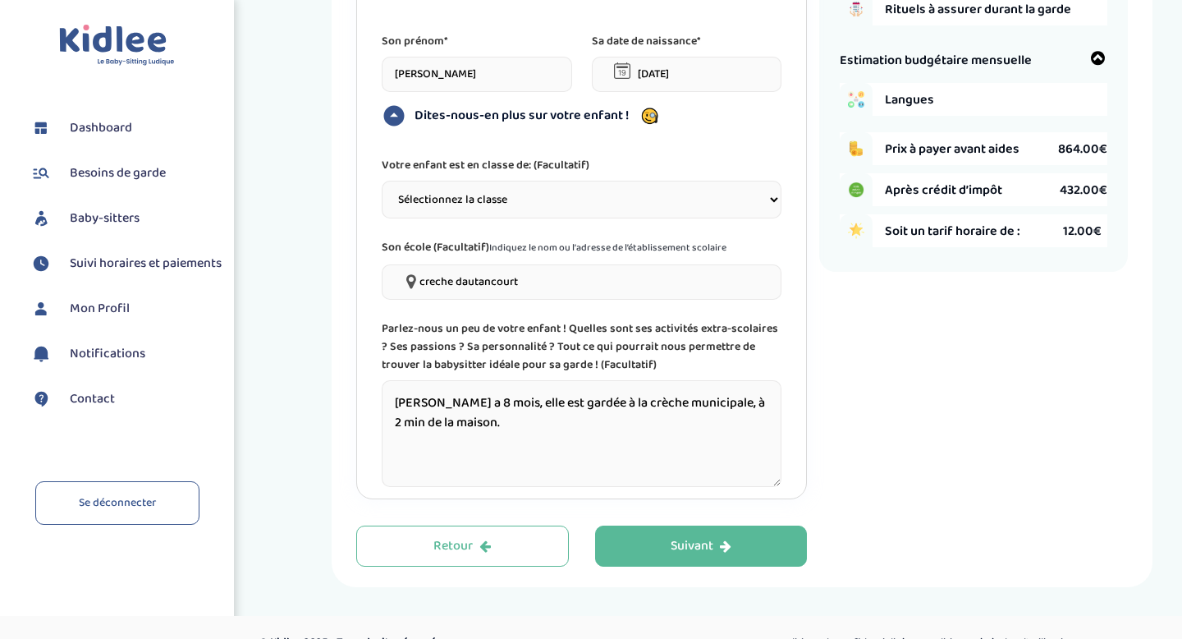
scroll to position [348, 0]
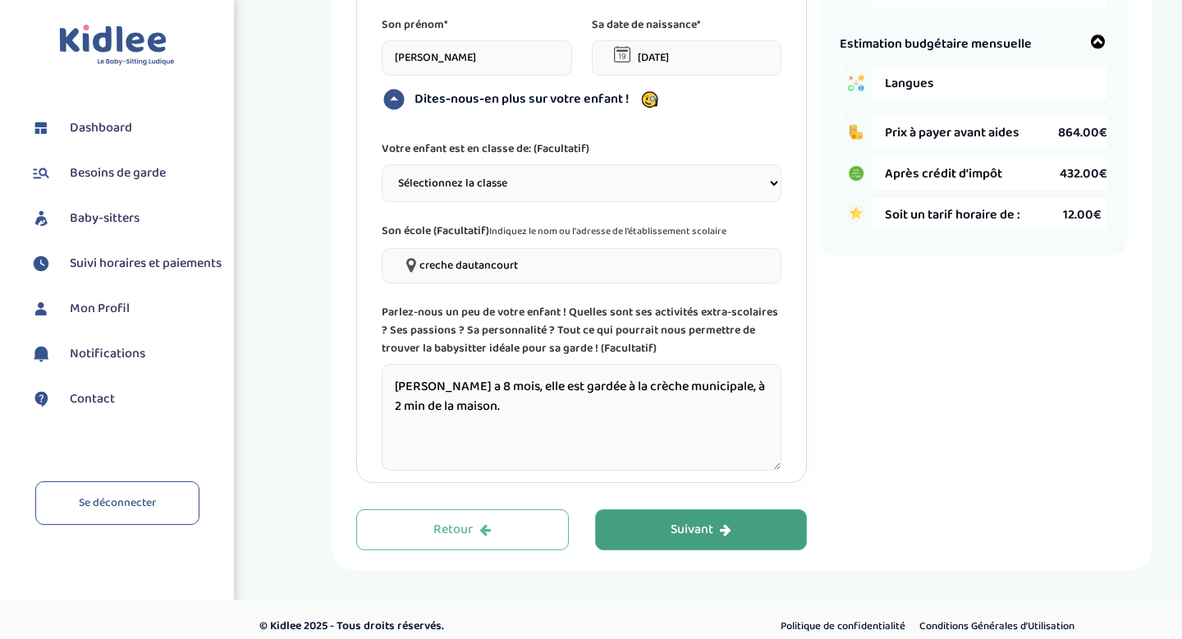
type textarea "[PERSON_NAME] a 8 mois, elle est gardée à la crèche municipale, à 2 min de la m…"
click at [674, 537] on div "Suivant" at bounding box center [701, 529] width 61 height 19
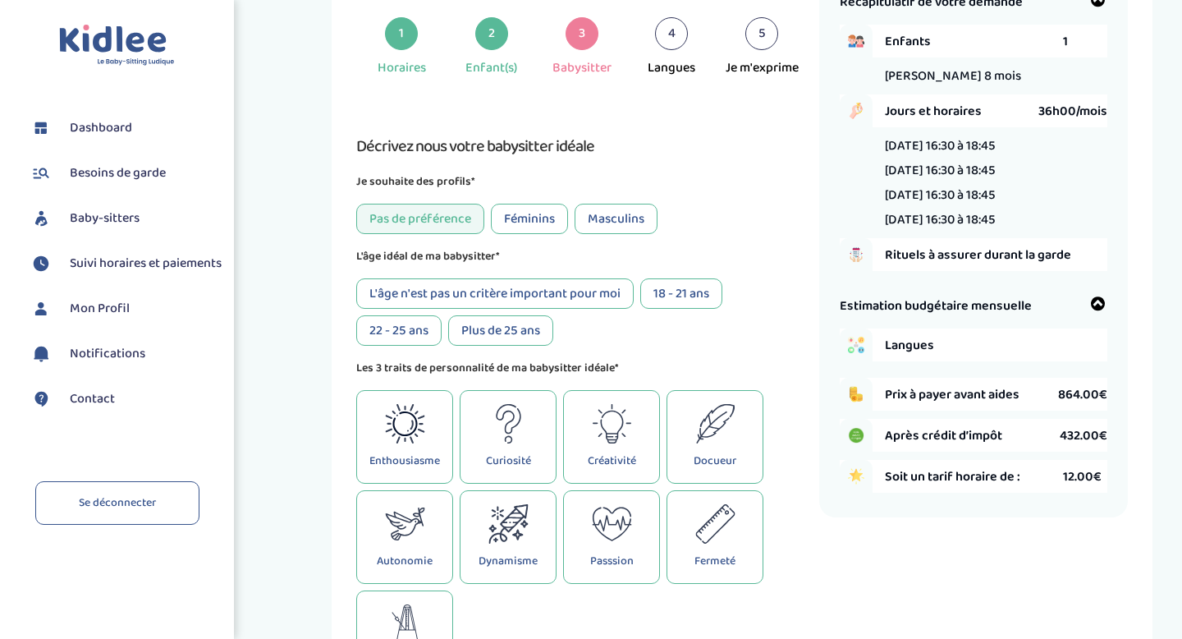
scroll to position [62, 0]
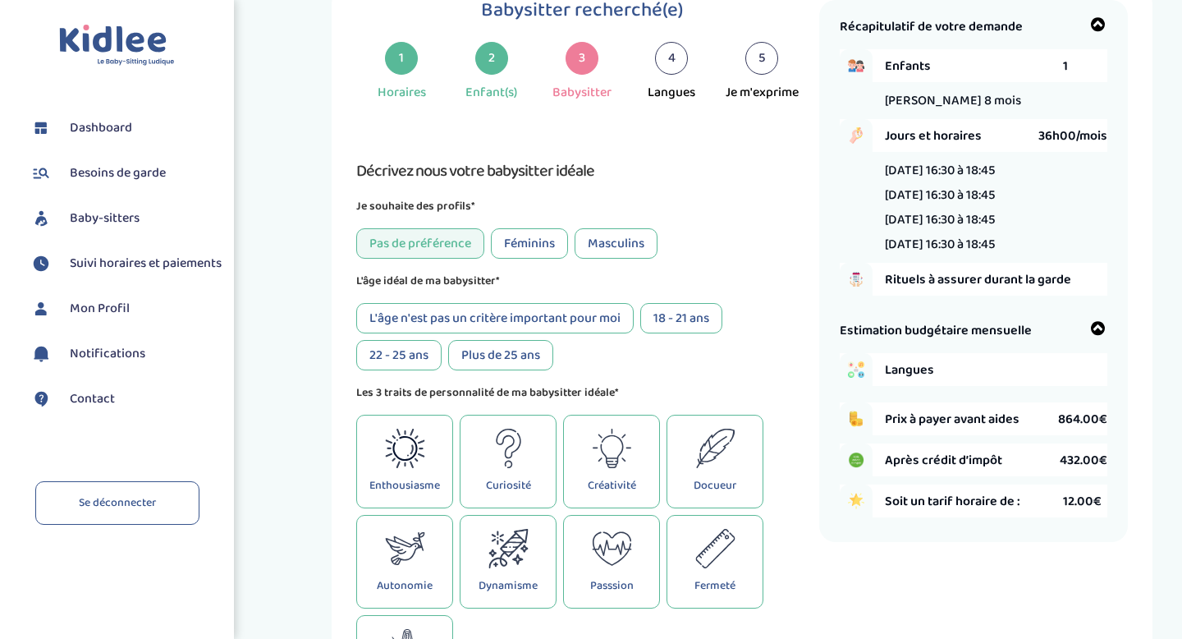
click at [542, 228] on div "Féminins" at bounding box center [529, 243] width 77 height 30
click at [411, 354] on div "22 - 25 ans" at bounding box center [398, 355] width 85 height 30
click at [485, 354] on div "Plus de 25 ans" at bounding box center [500, 355] width 105 height 30
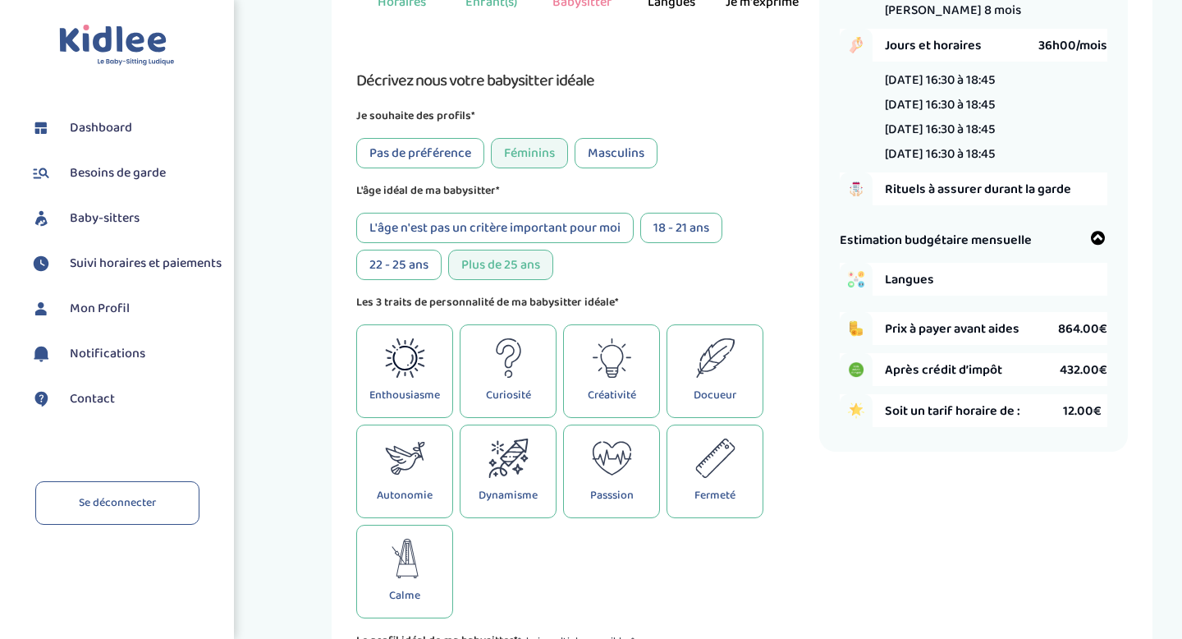
scroll to position [156, 0]
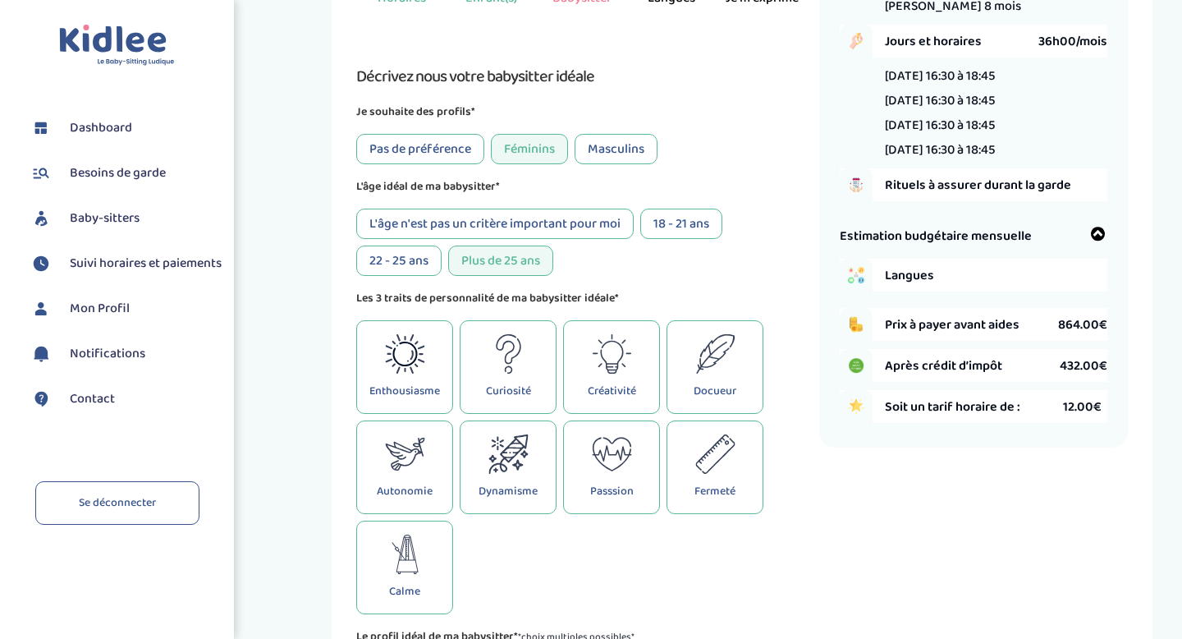
click at [384, 276] on div "22 - 25 ans" at bounding box center [398, 260] width 85 height 30
click at [463, 269] on div "Plus de 25 ans" at bounding box center [500, 260] width 105 height 30
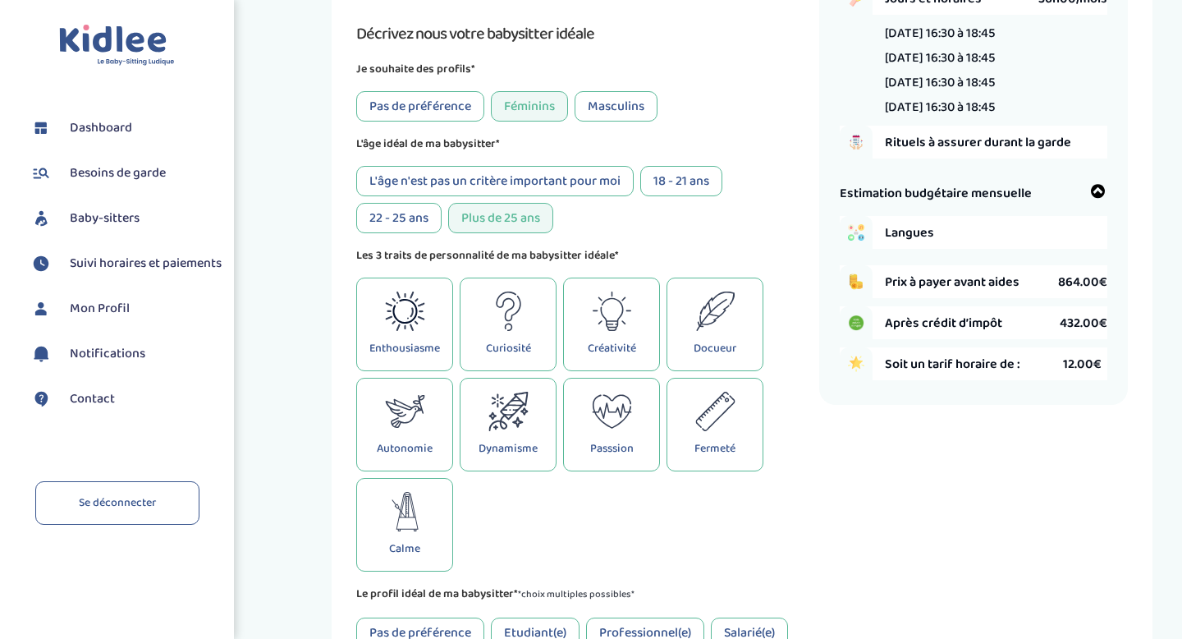
scroll to position [205, 0]
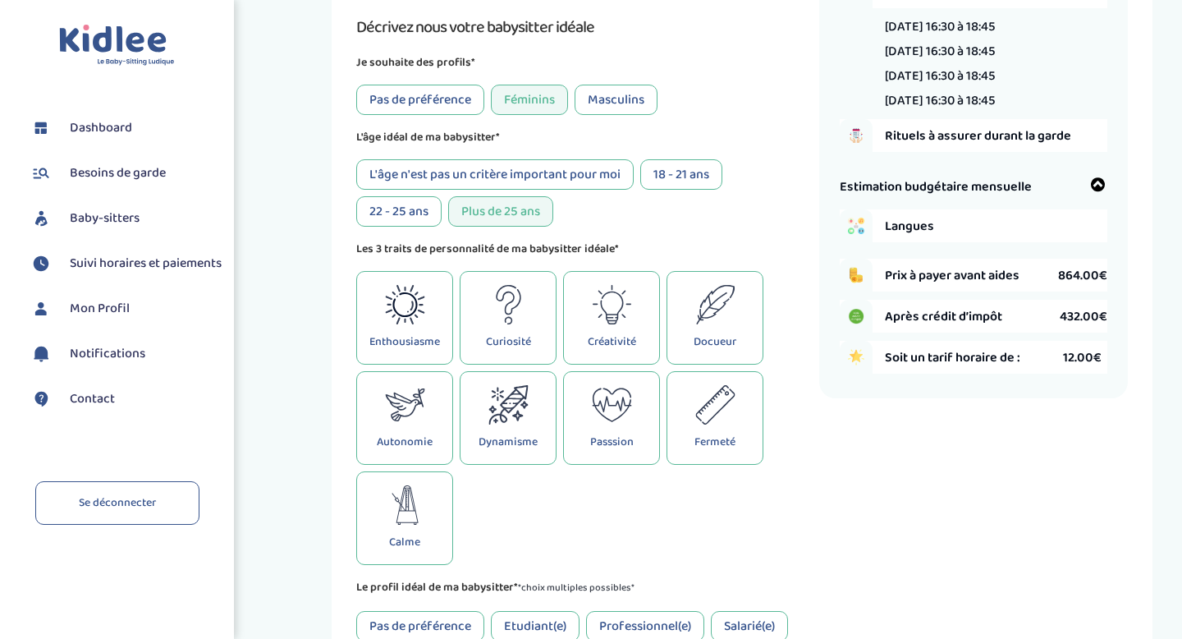
click at [726, 332] on div "Docueur" at bounding box center [715, 318] width 97 height 94
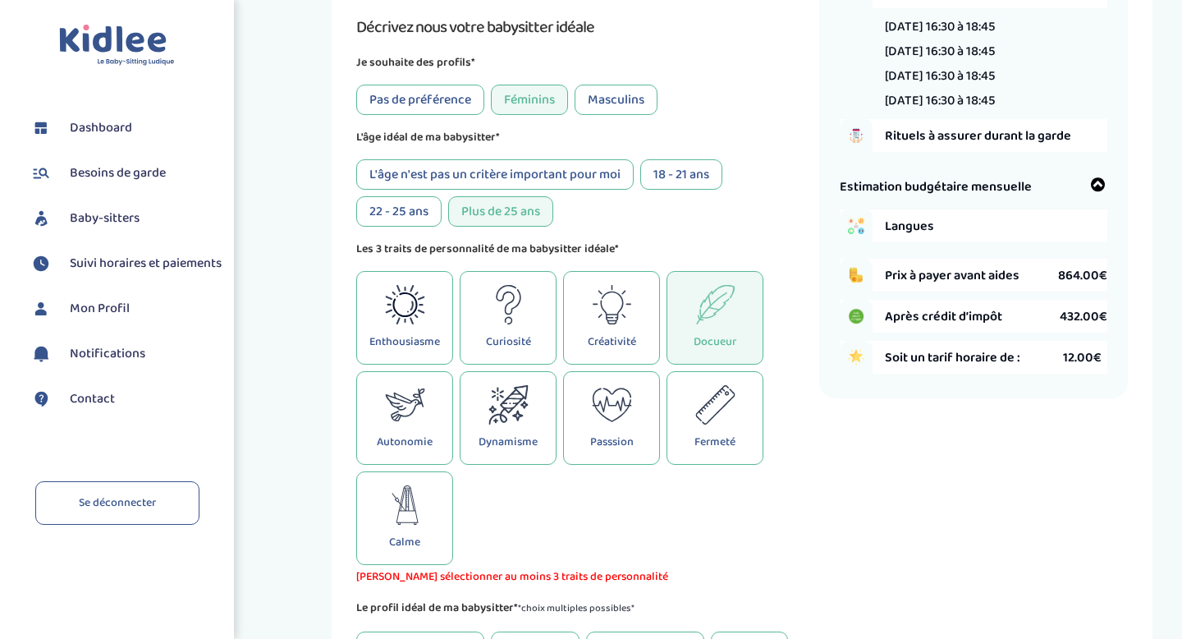
click at [411, 431] on div "Autonomie" at bounding box center [404, 418] width 97 height 94
click at [498, 432] on div "Dynamisme" at bounding box center [508, 418] width 97 height 94
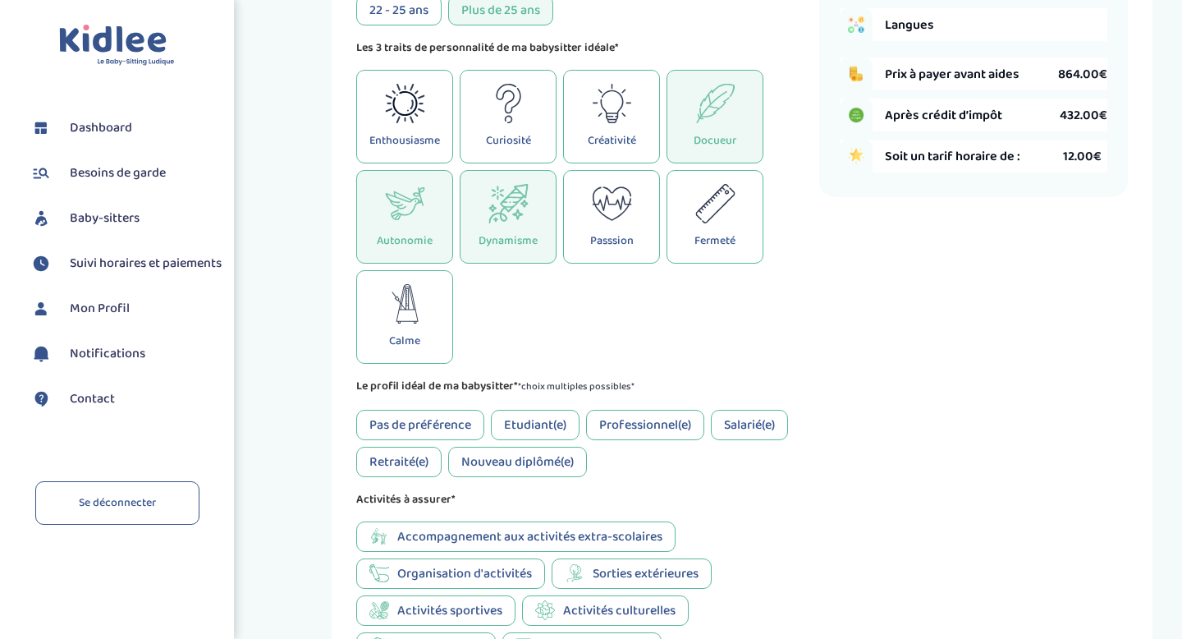
scroll to position [407, 0]
click at [443, 425] on div "Pas de préférence" at bounding box center [420, 424] width 128 height 30
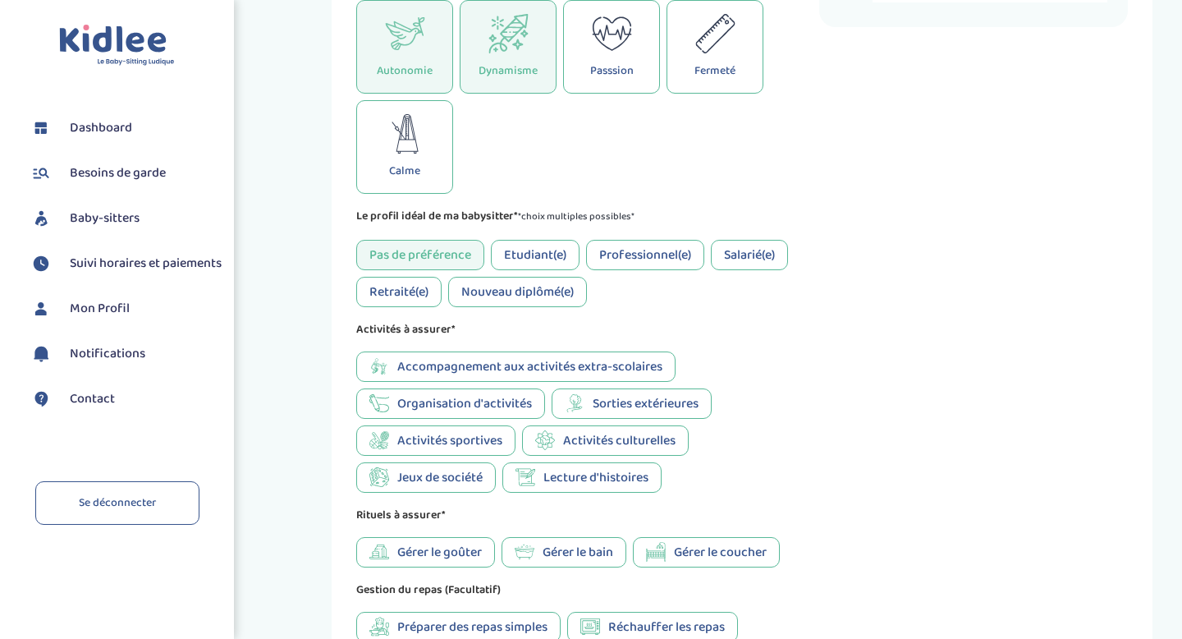
scroll to position [577, 0]
click at [493, 370] on span "Accompagnement aux activités extra-scolaires" at bounding box center [529, 365] width 265 height 21
click at [561, 487] on span "Lecture d'histoires" at bounding box center [595, 476] width 105 height 21
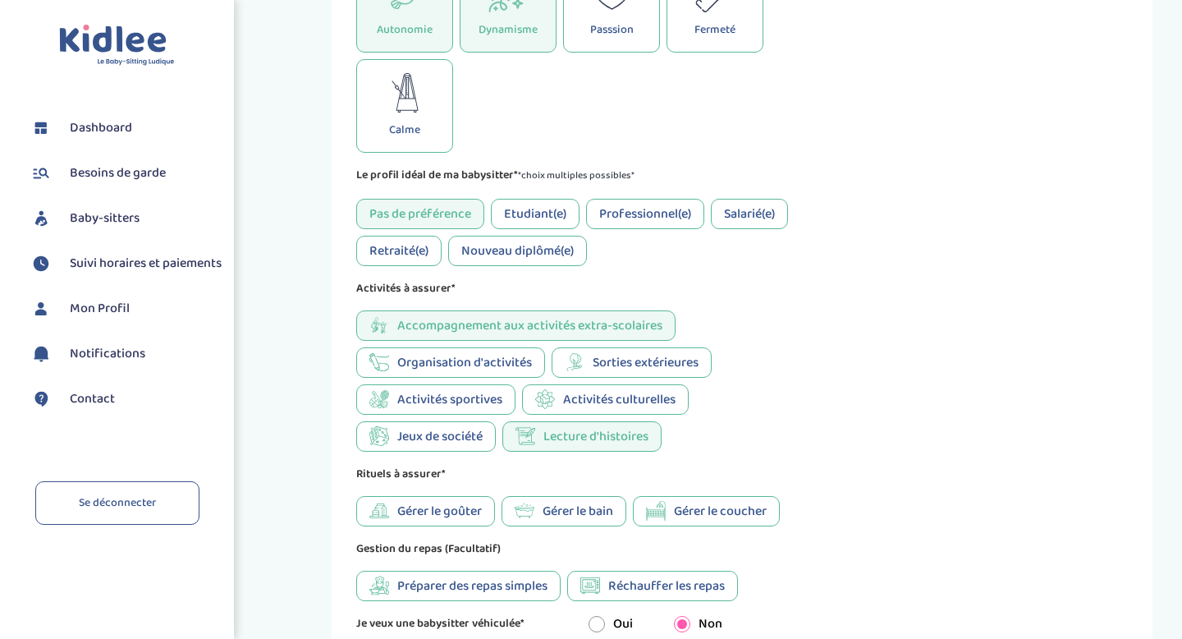
scroll to position [618, 0]
click at [552, 520] on span "Gérer le bain" at bounding box center [578, 510] width 71 height 21
click at [689, 516] on span "Gérer le coucher" at bounding box center [720, 510] width 93 height 21
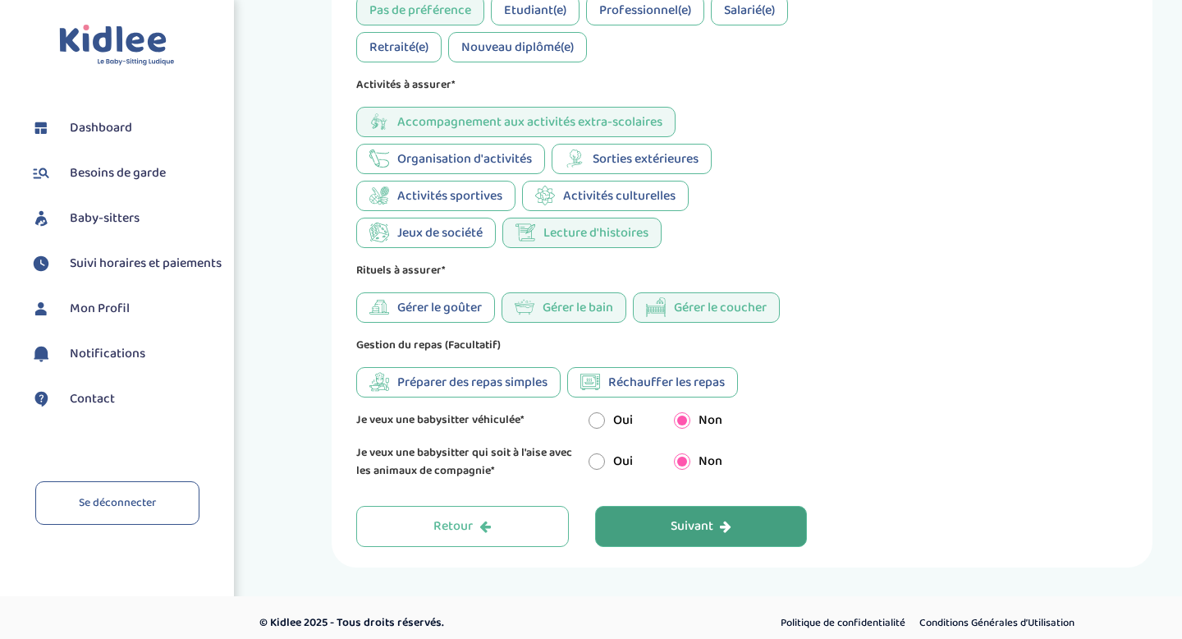
scroll to position [823, 0]
click at [499, 387] on span "Préparer des repas simples" at bounding box center [472, 380] width 150 height 21
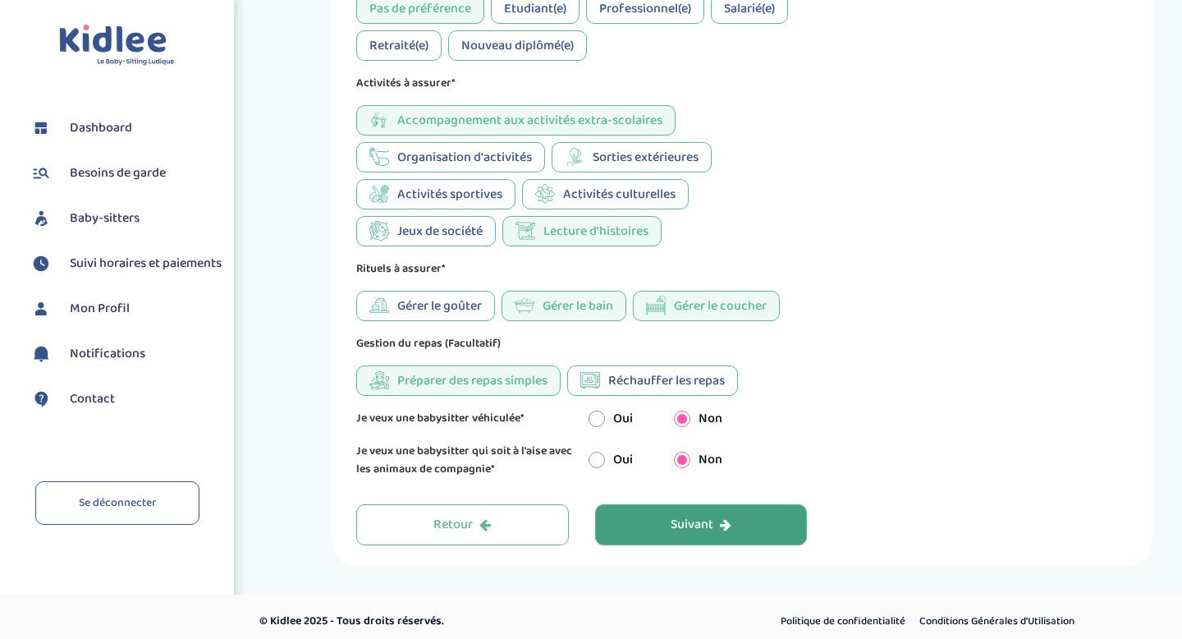
click at [648, 388] on span "Réchauffer les repas" at bounding box center [666, 380] width 117 height 21
click at [699, 534] on div "Suivant" at bounding box center [701, 525] width 61 height 19
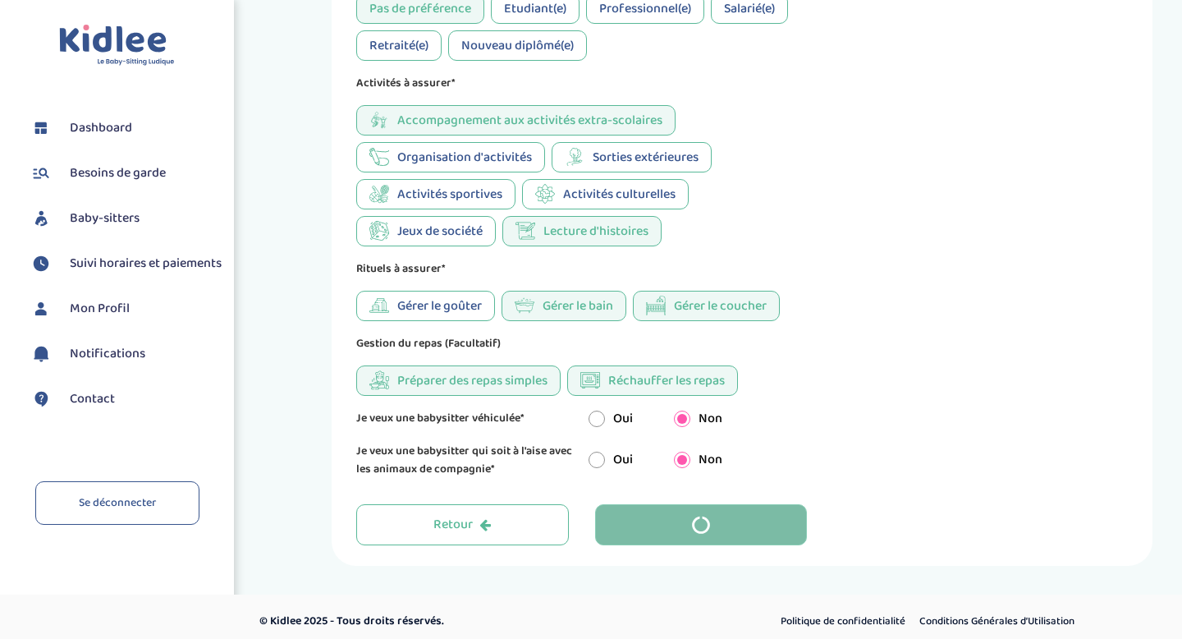
scroll to position [62, 0]
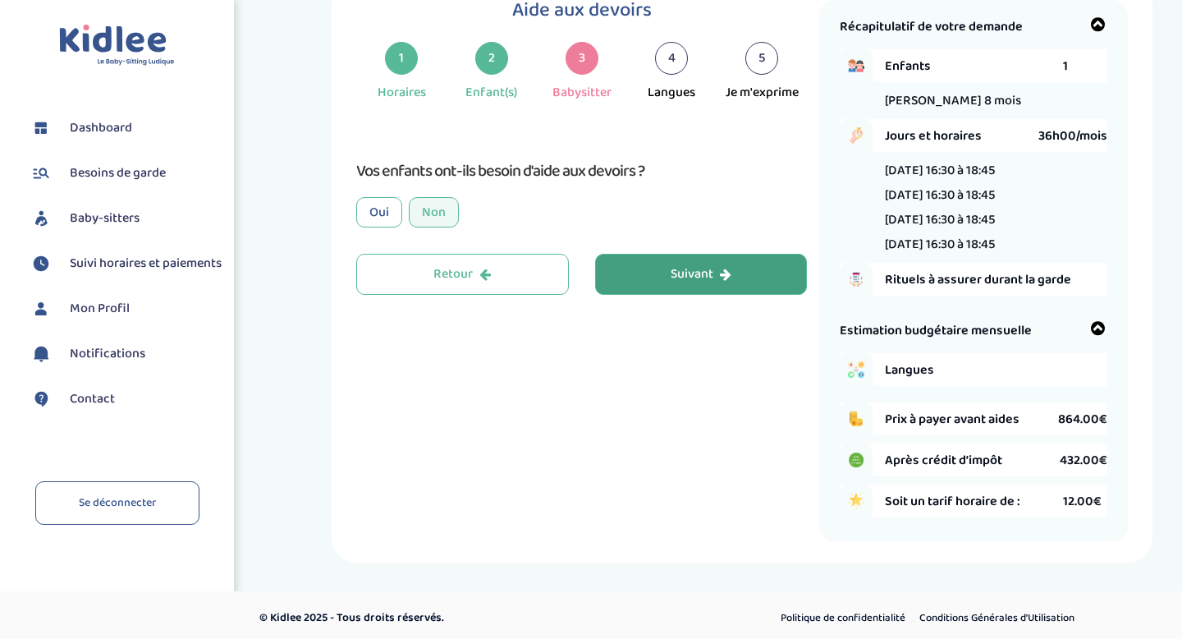
click at [651, 264] on button "Suivant" at bounding box center [701, 274] width 213 height 41
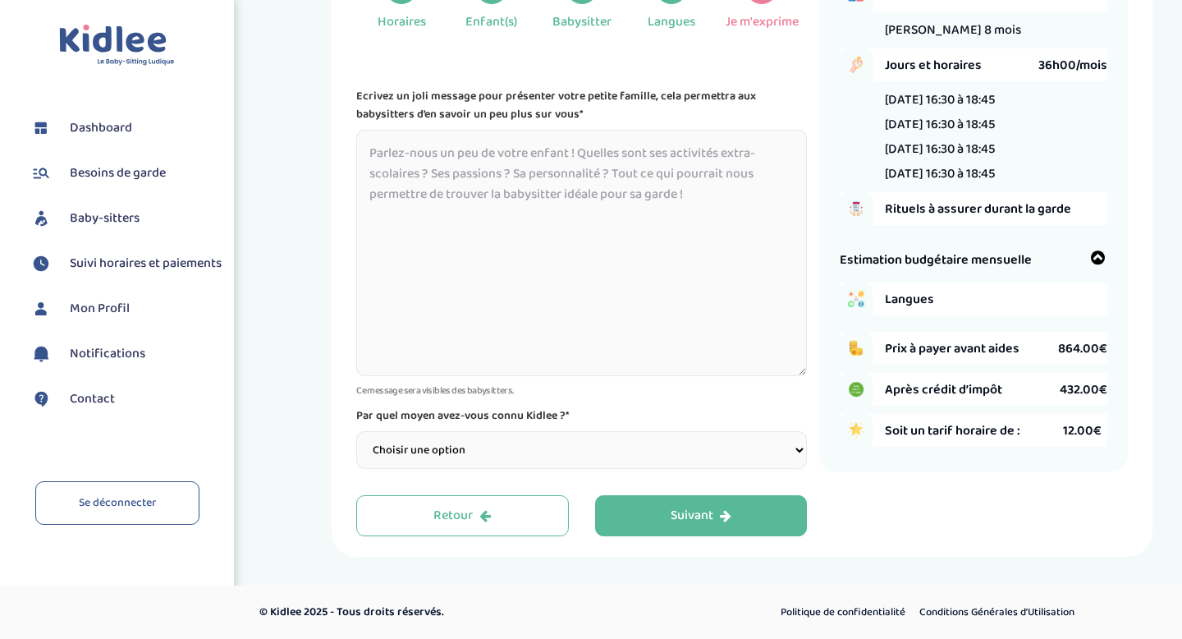
scroll to position [134, 0]
click at [566, 451] on select "Choisir une option Bouche à Oreille Google Plateforme Gens de confiance Faceboo…" at bounding box center [581, 450] width 451 height 38
select select "1"
click at [523, 221] on textarea at bounding box center [581, 253] width 451 height 246
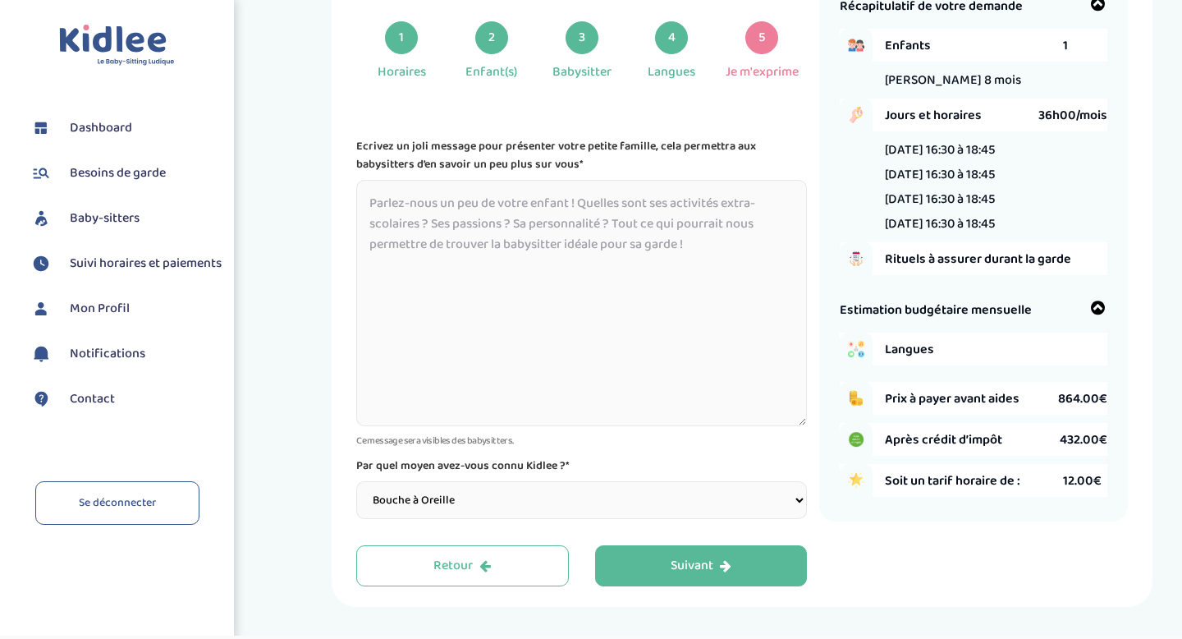
scroll to position [0, 0]
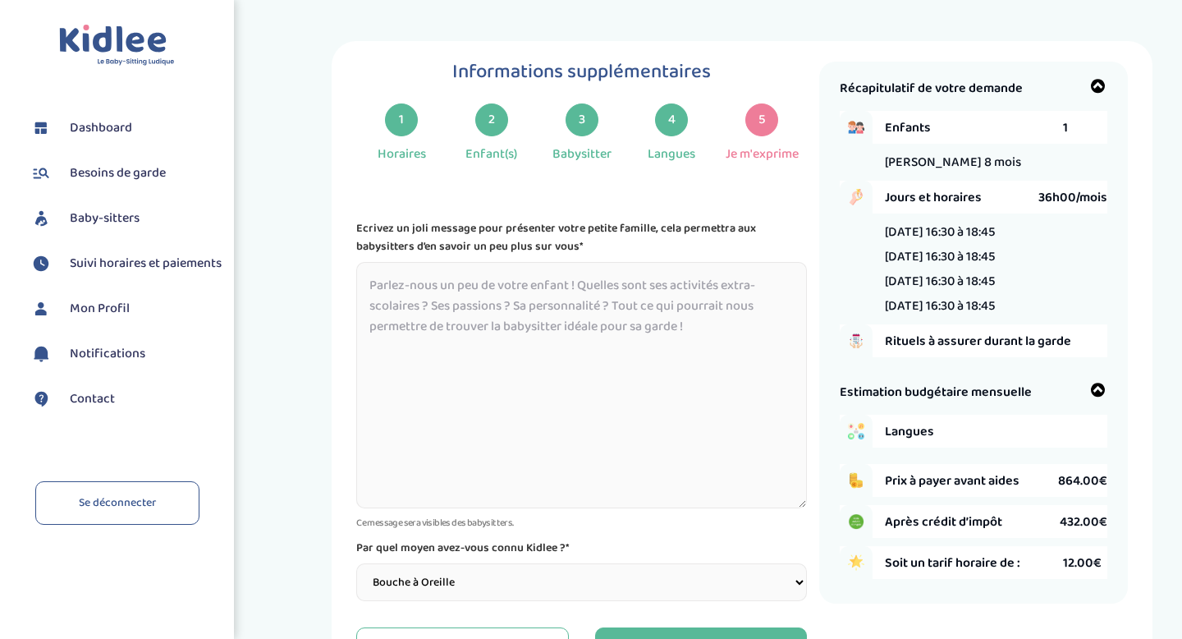
click at [572, 125] on div "3" at bounding box center [582, 119] width 33 height 33
click at [476, 127] on div "2" at bounding box center [491, 119] width 33 height 33
click at [493, 114] on div "2" at bounding box center [491, 119] width 33 height 33
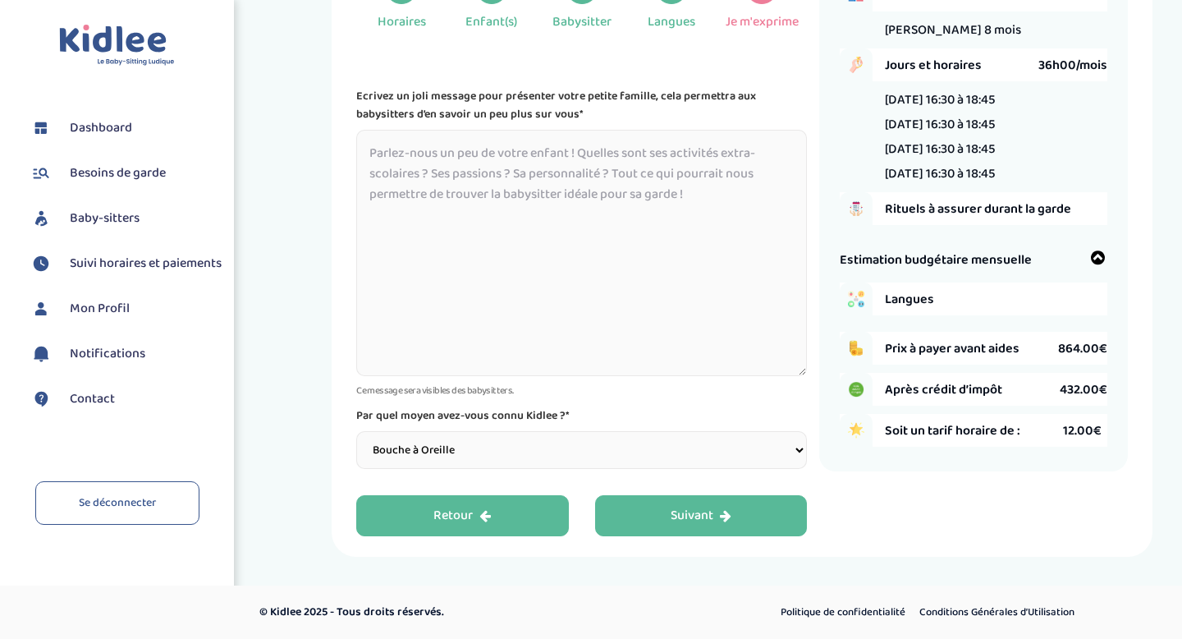
click at [458, 520] on div "Retour" at bounding box center [461, 515] width 57 height 19
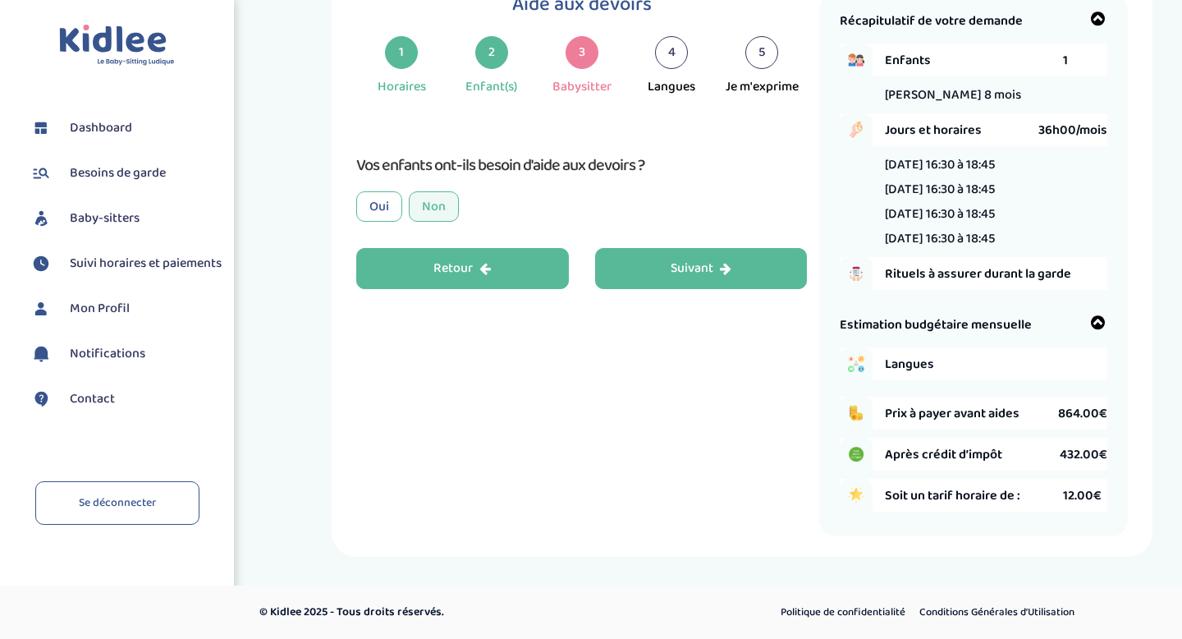
scroll to position [62, 0]
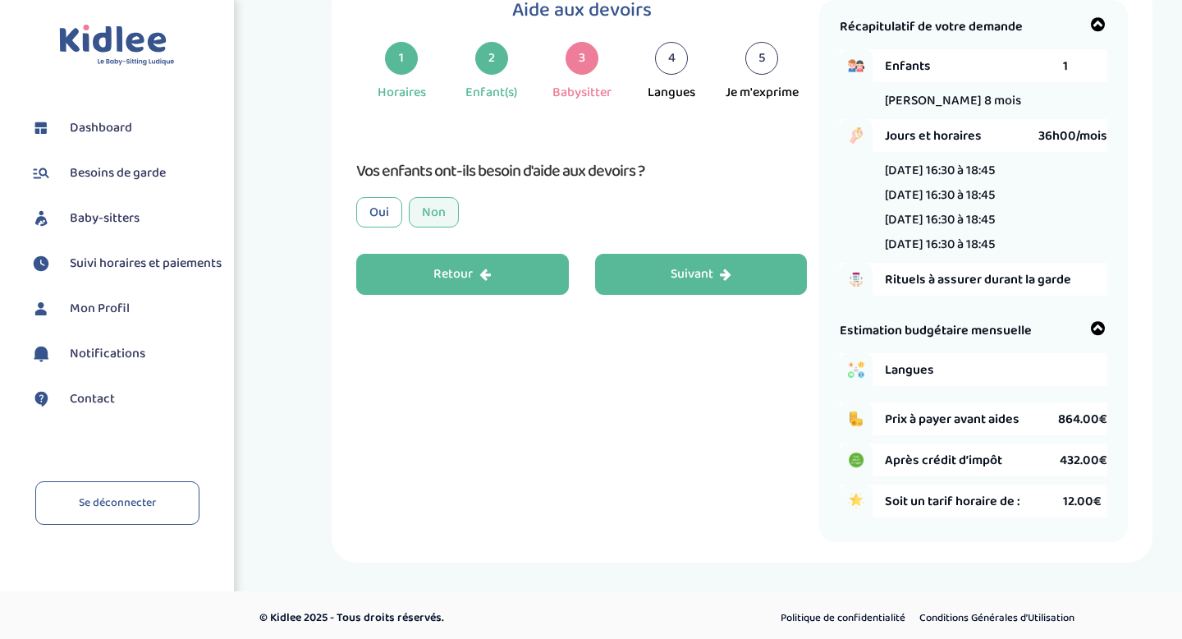
click at [422, 274] on button "Retour" at bounding box center [462, 274] width 213 height 41
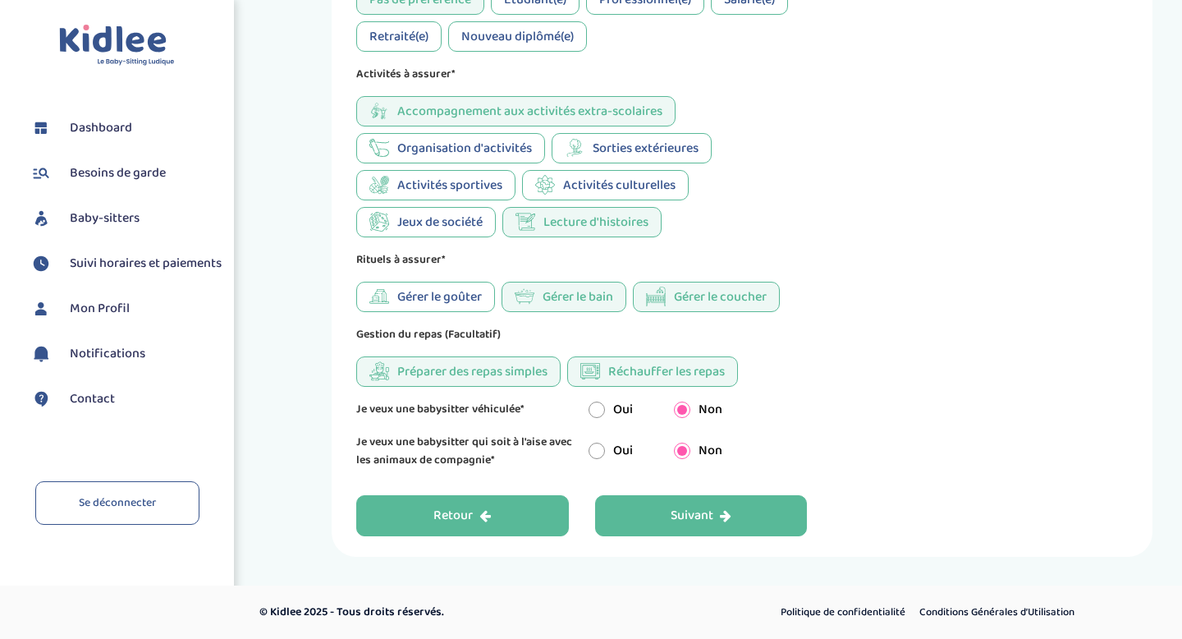
click at [447, 512] on div "Retour" at bounding box center [461, 515] width 57 height 19
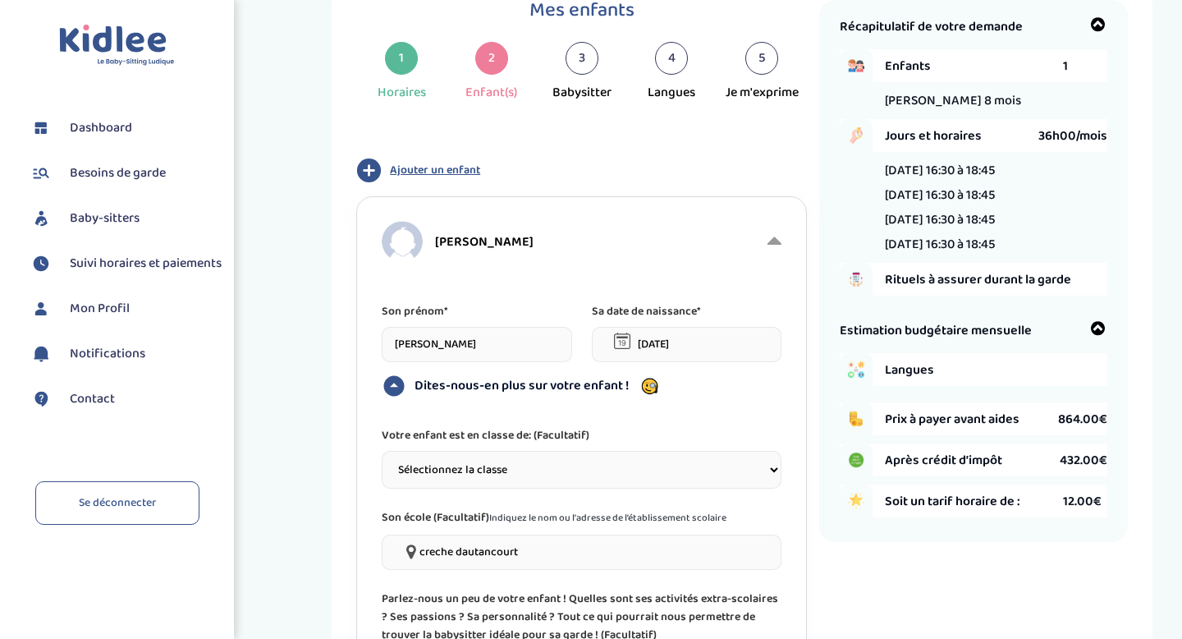
click at [402, 176] on span "Ajouter un enfant" at bounding box center [435, 170] width 90 height 17
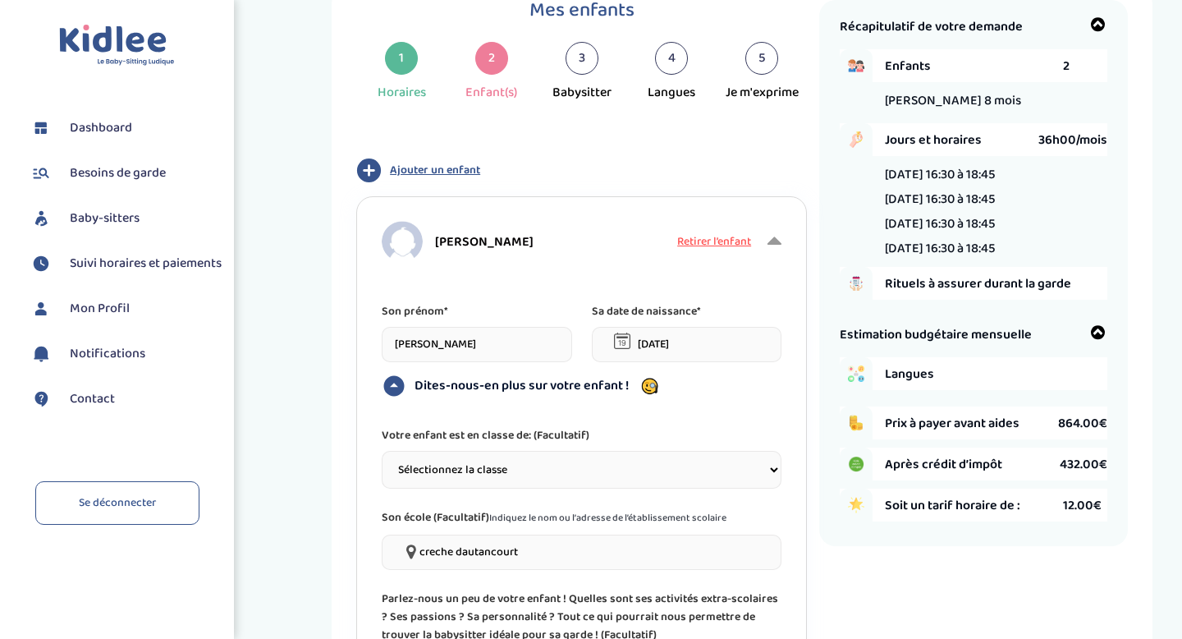
click at [402, 162] on span "Ajouter un enfant" at bounding box center [435, 170] width 90 height 17
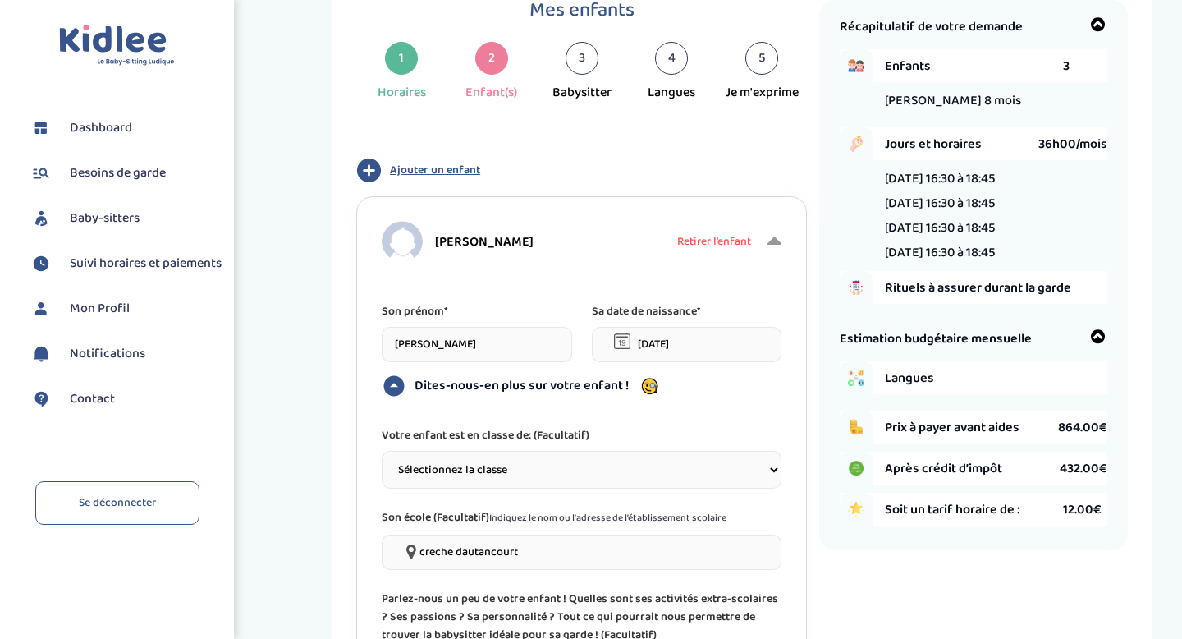
click at [363, 174] on icon "button" at bounding box center [369, 170] width 24 height 24
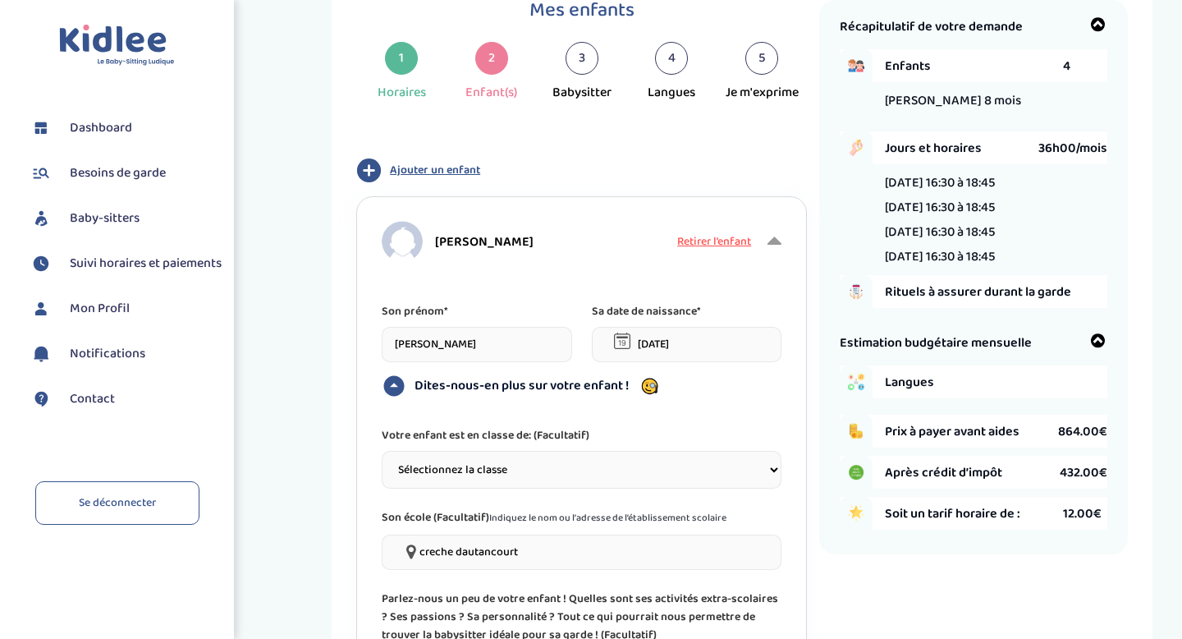
click at [374, 168] on icon "button" at bounding box center [369, 170] width 24 height 24
drag, startPoint x: 735, startPoint y: 237, endPoint x: 745, endPoint y: 236, distance: 10.8
click at [735, 238] on span "Retirer l’enfant" at bounding box center [714, 241] width 74 height 18
type input "[DATE]"
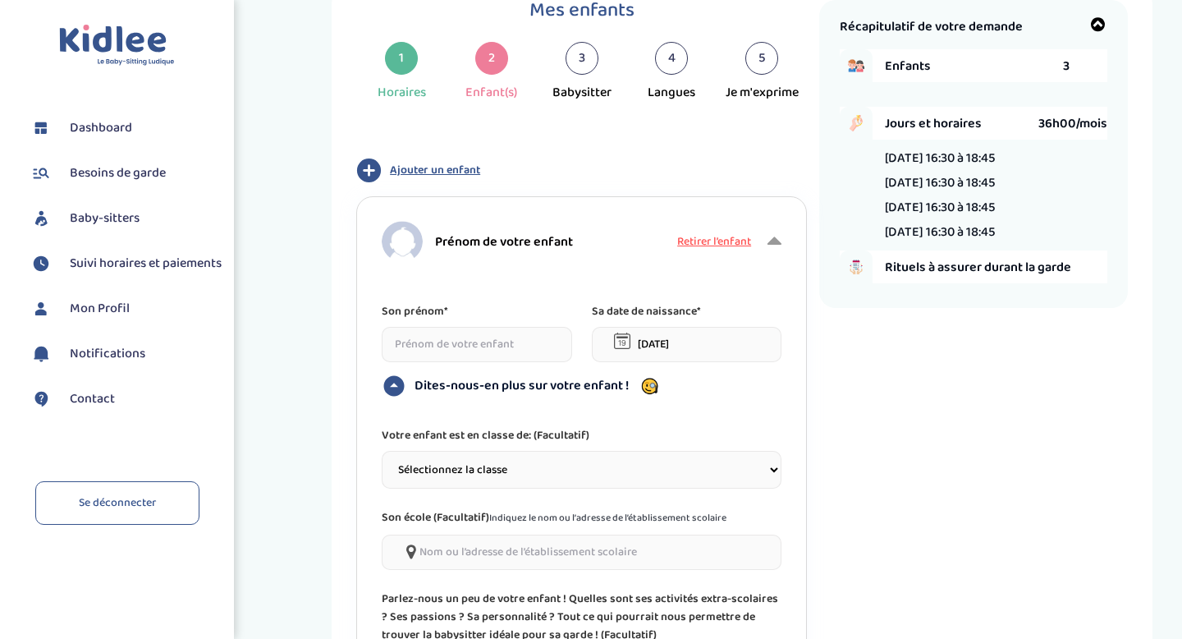
click at [776, 241] on icon at bounding box center [775, 241] width 14 height 25
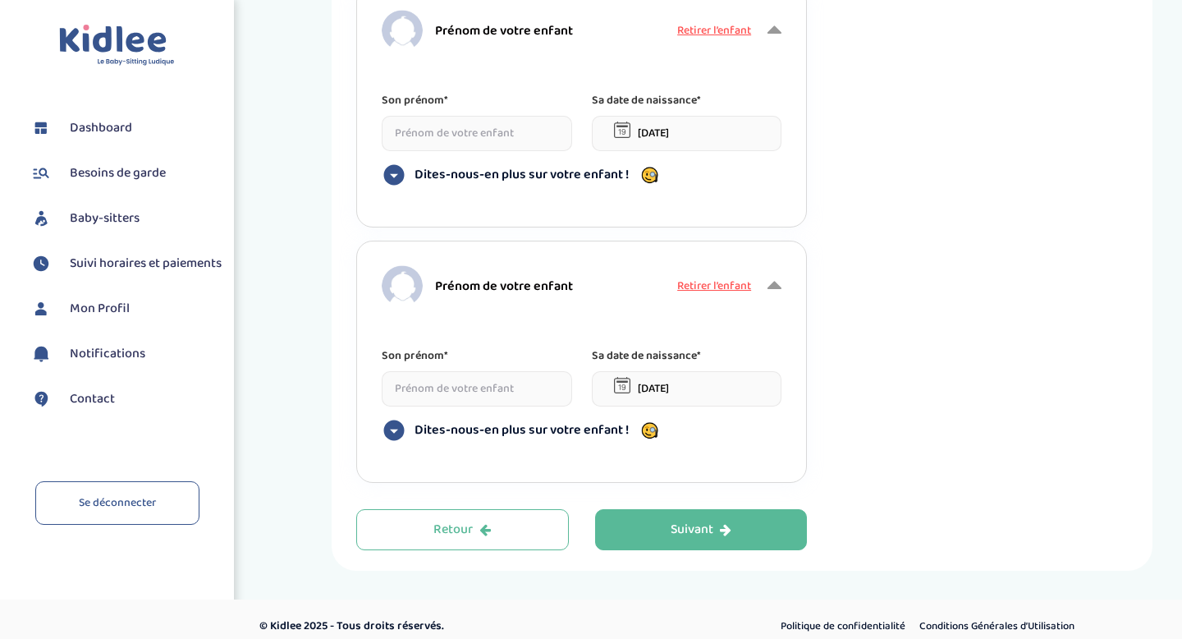
scroll to position [400, 0]
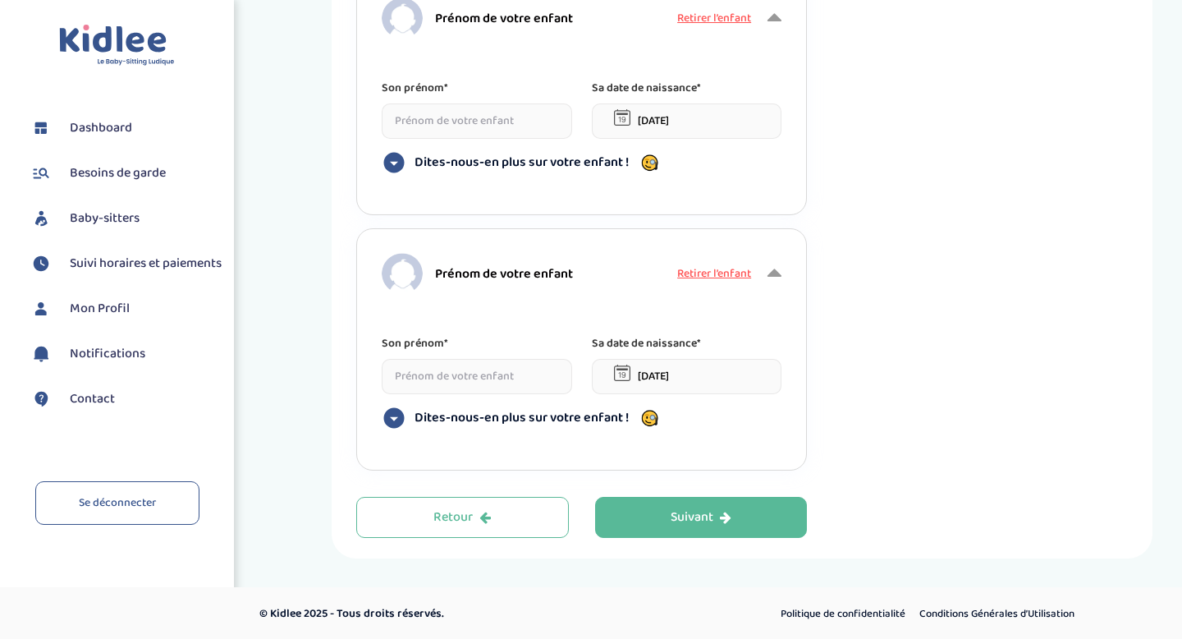
click at [486, 384] on input at bounding box center [477, 376] width 190 height 35
type input "H"
type input "[PERSON_NAME]"
click at [437, 126] on input at bounding box center [477, 120] width 190 height 35
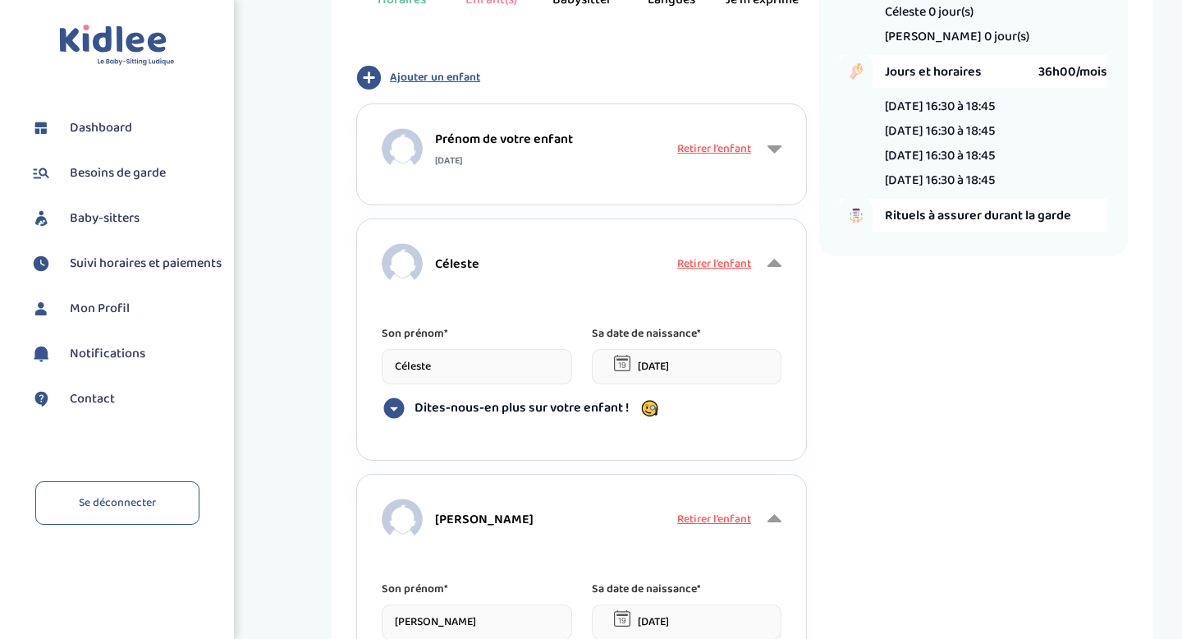
scroll to position [129, 0]
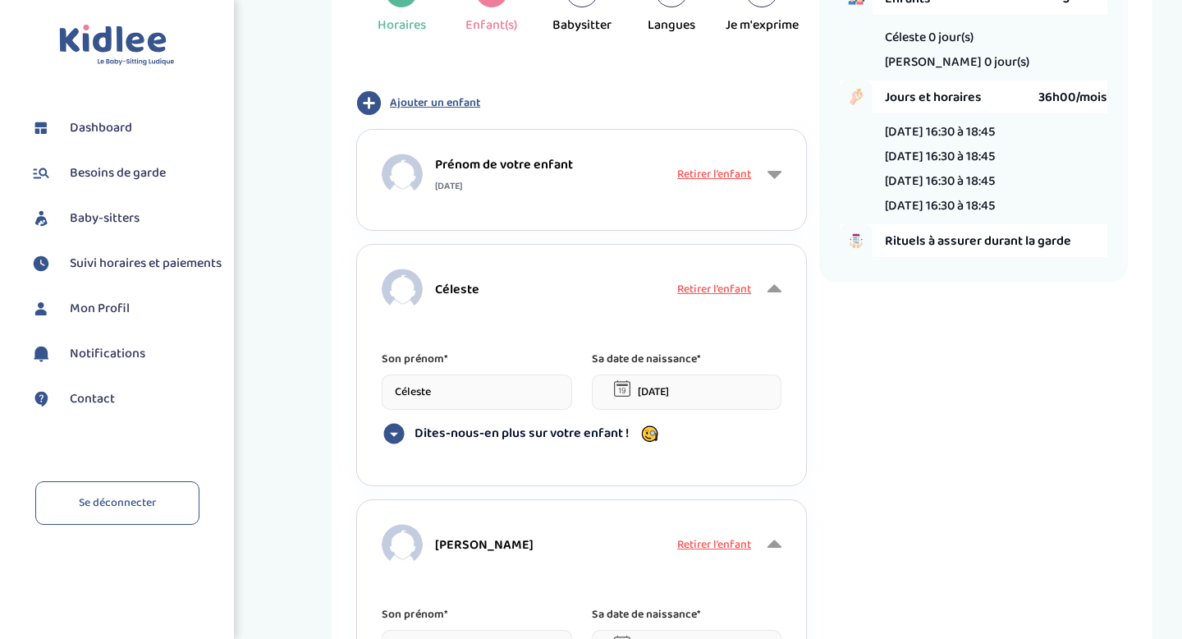
type input "Céleste"
click at [736, 176] on span "Retirer l’enfant" at bounding box center [714, 174] width 74 height 18
type input "Céleste"
type input "[PERSON_NAME]"
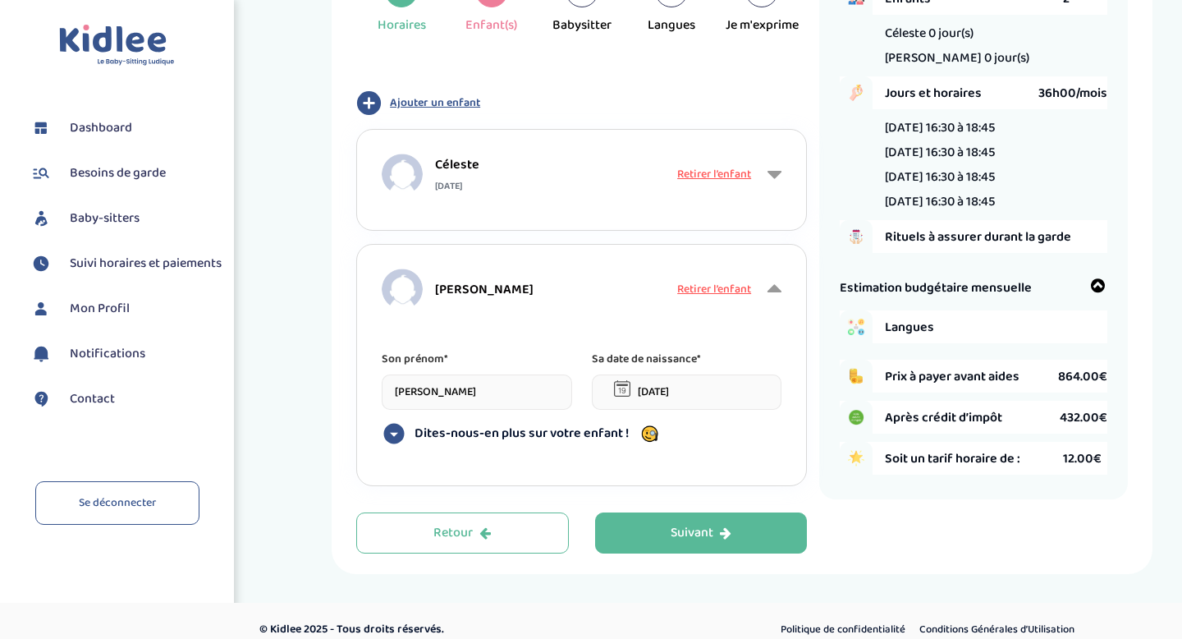
click at [767, 175] on div "Retirer l’enfant" at bounding box center [729, 174] width 104 height 66
click at [772, 175] on icon at bounding box center [775, 174] width 14 height 25
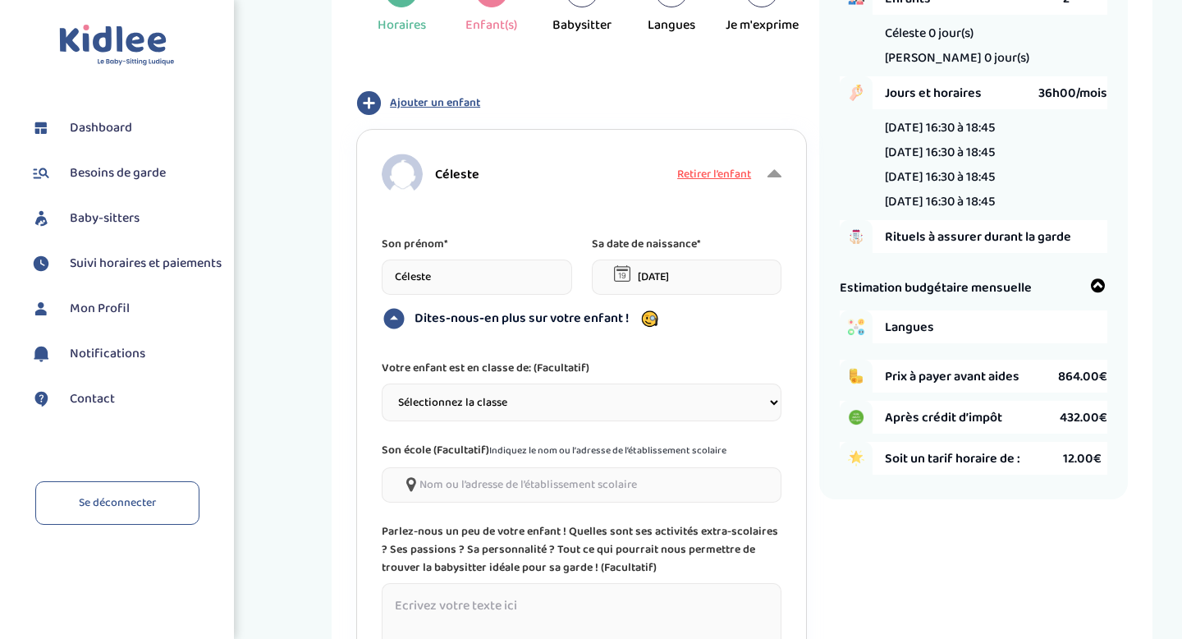
click at [680, 278] on input "[DATE]" at bounding box center [687, 276] width 190 height 35
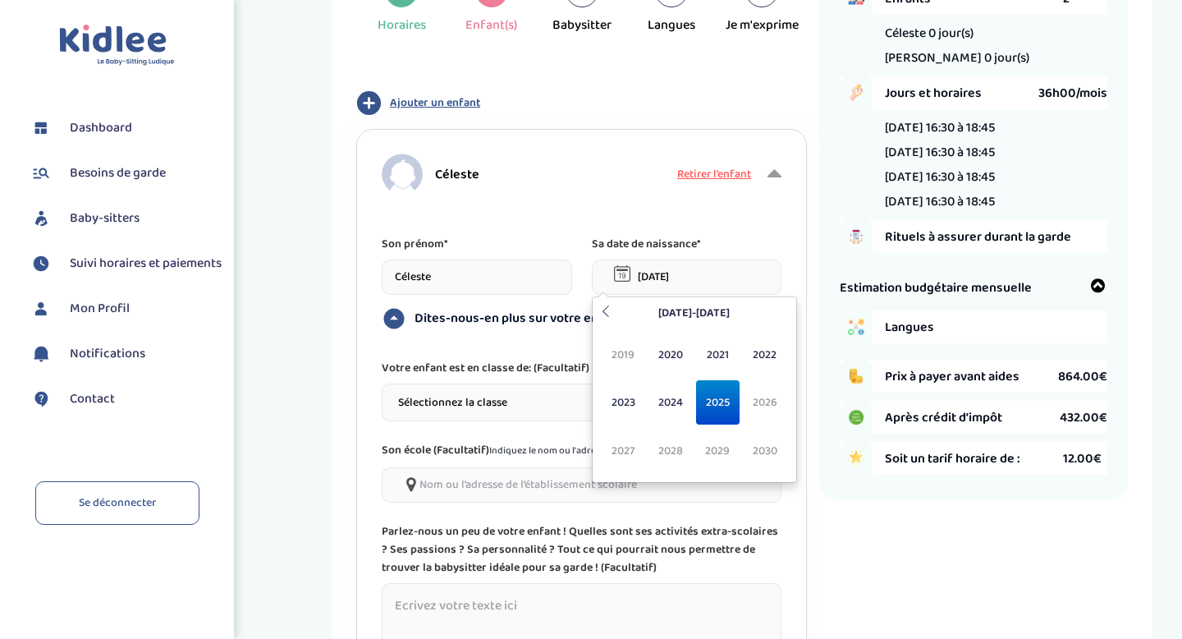
click at [726, 398] on span "2025" at bounding box center [718, 402] width 44 height 44
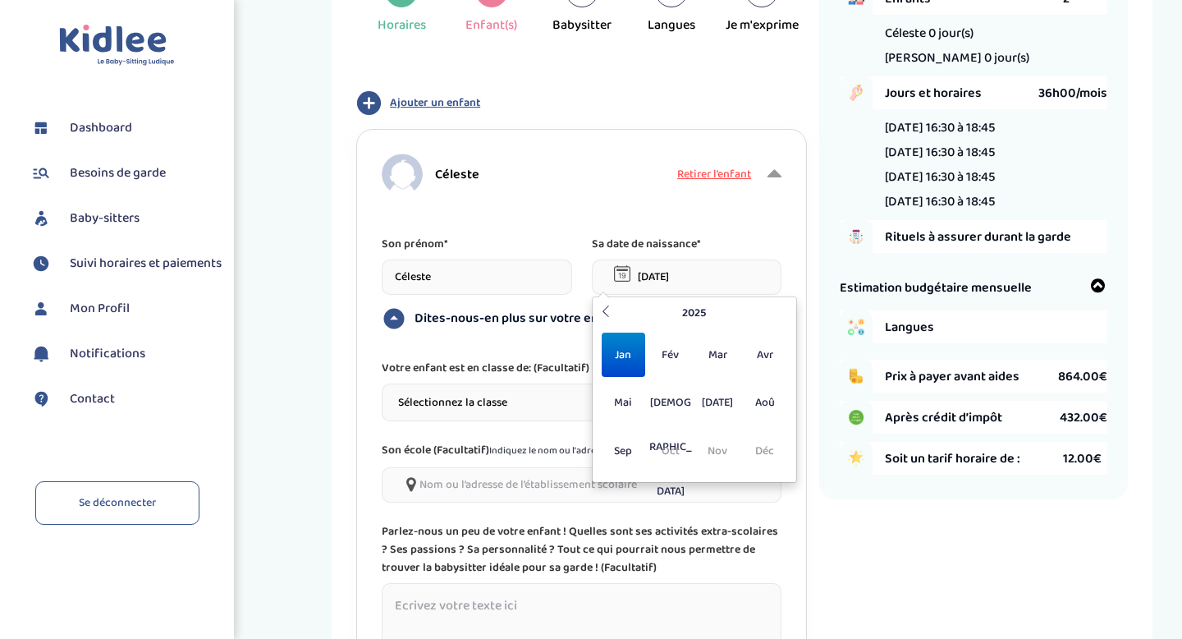
click at [631, 355] on span "Jan" at bounding box center [624, 354] width 44 height 44
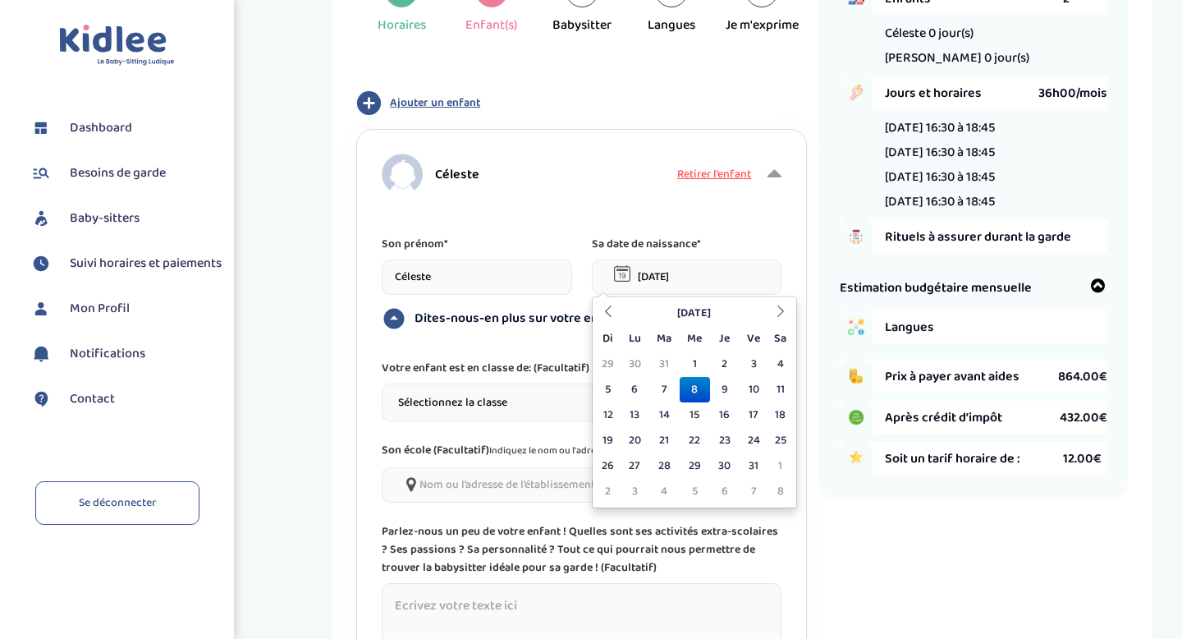
click at [704, 386] on td "8" at bounding box center [695, 389] width 30 height 25
type input "[DATE]"
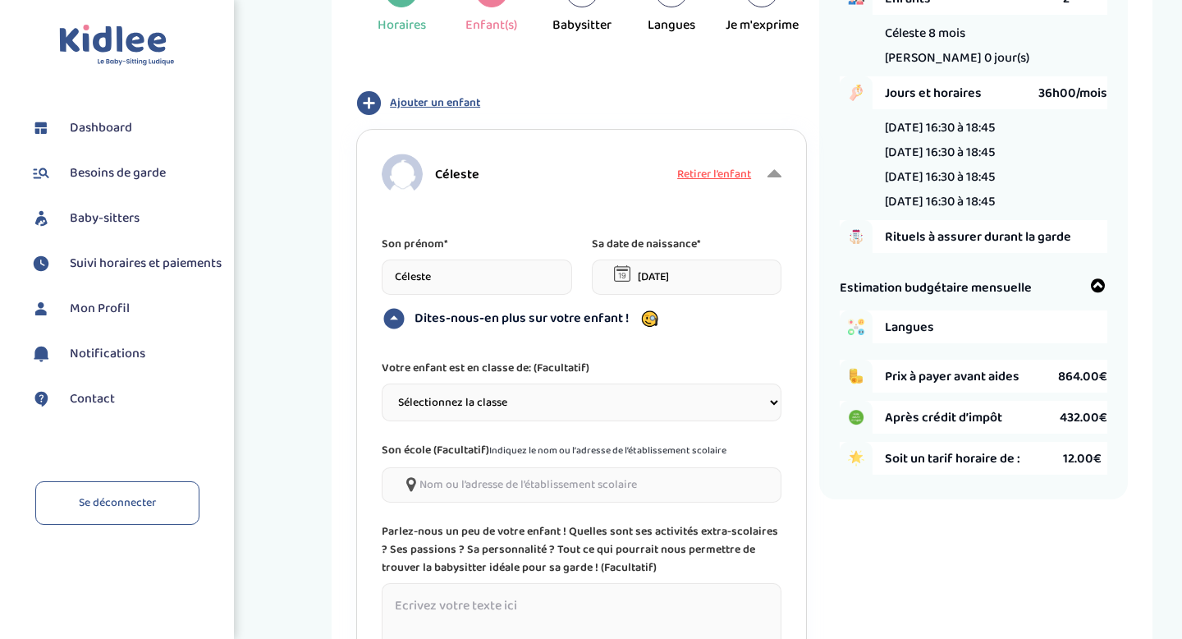
click at [540, 392] on select "Sélectionnez la classe Petite section (PS) Moyenne section (MS) Grande section …" at bounding box center [582, 402] width 400 height 38
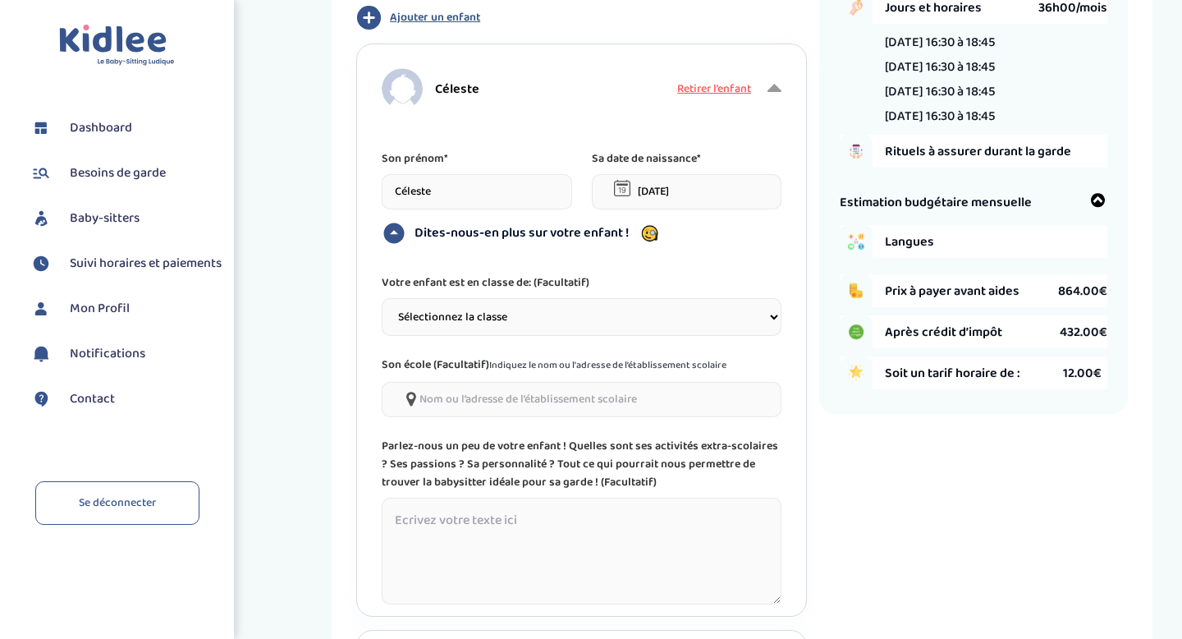
scroll to position [226, 0]
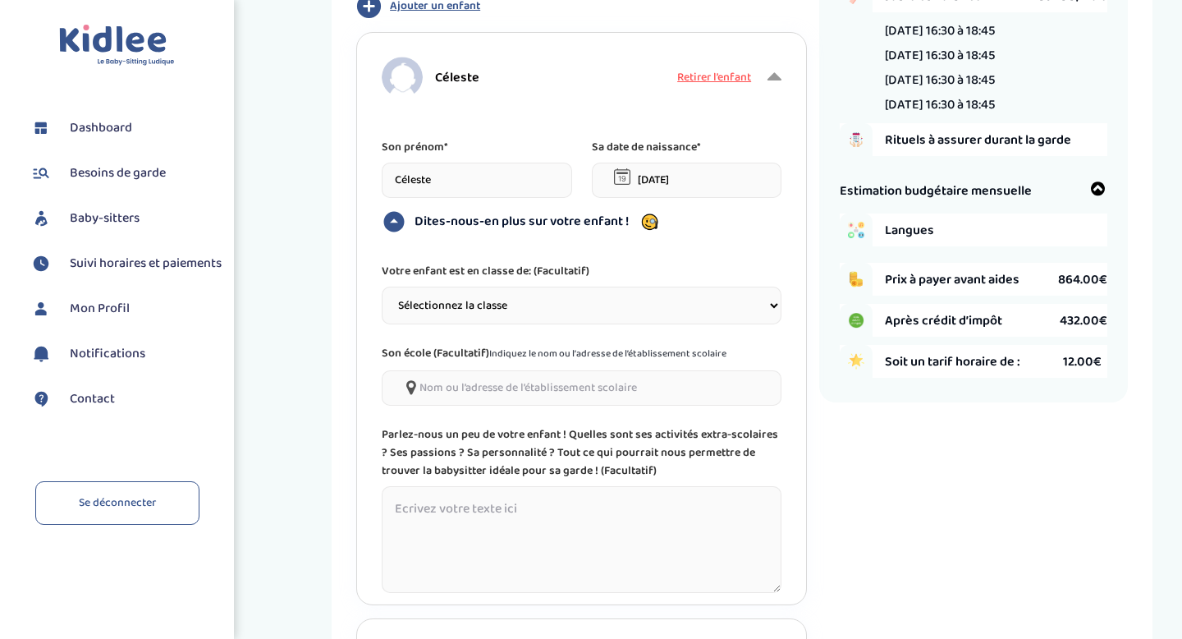
click at [479, 529] on textarea at bounding box center [582, 539] width 400 height 107
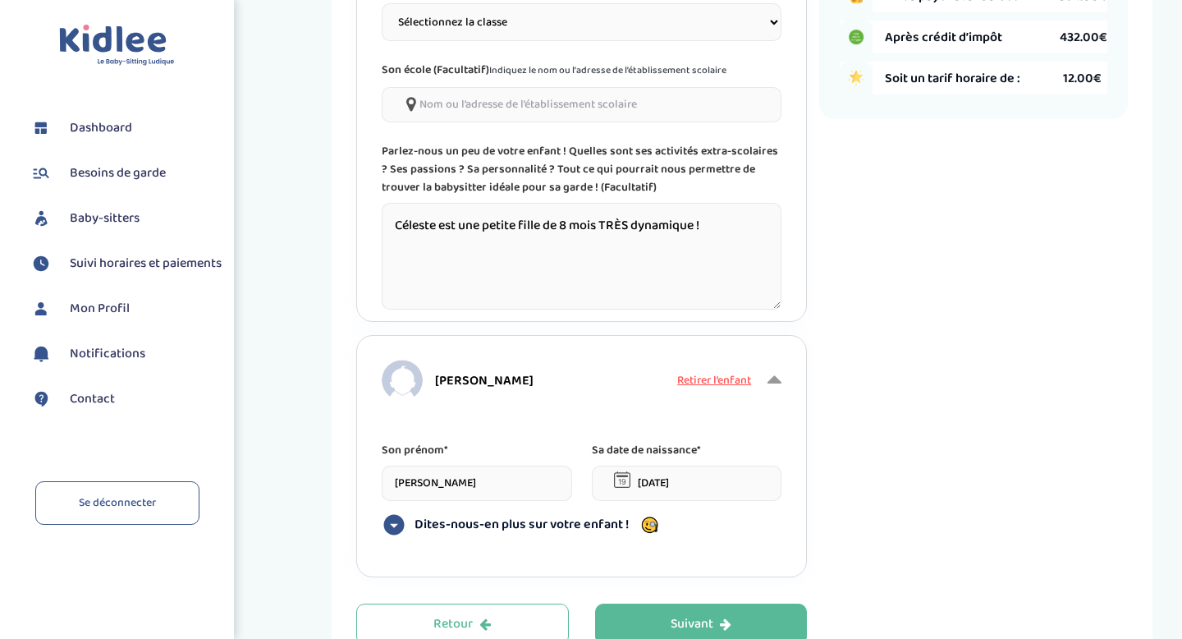
scroll to position [534, 0]
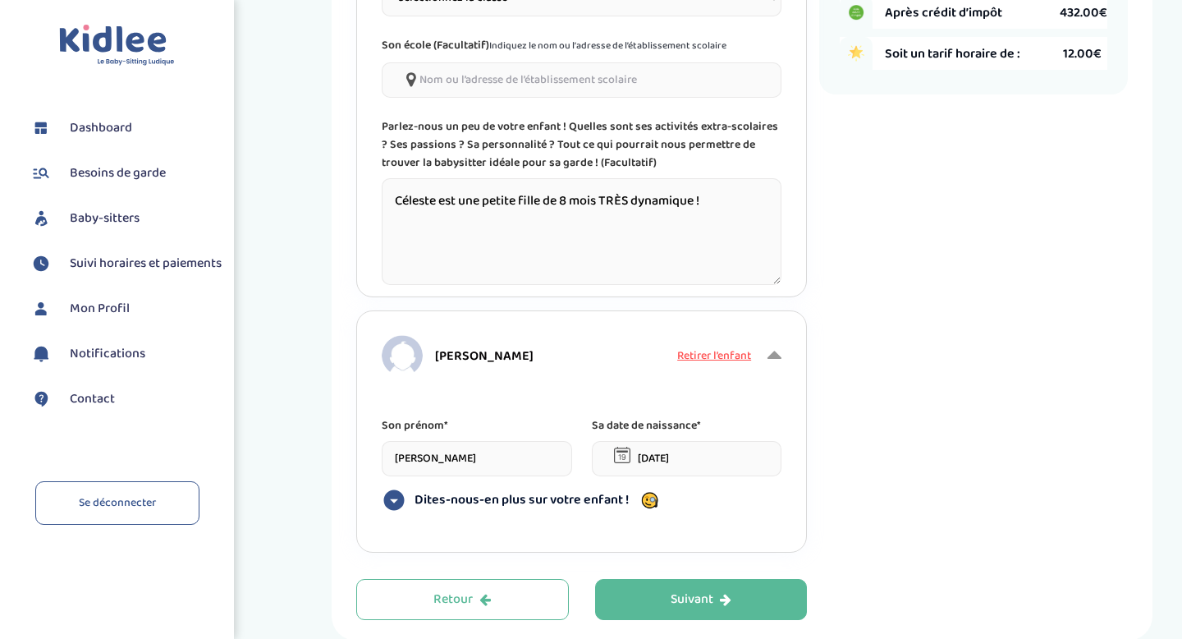
type textarea "Céleste est une petite fille de 8 mois TRÈS dynamique !"
click at [653, 461] on input "[DATE]" at bounding box center [687, 458] width 190 height 35
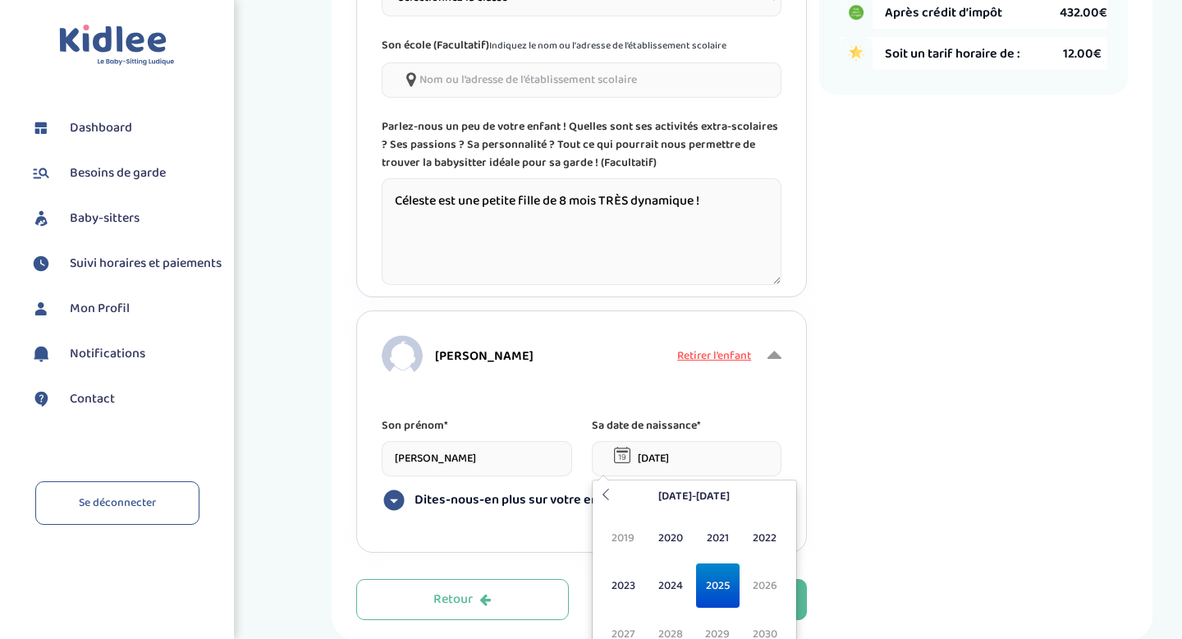
click at [722, 575] on span "2025" at bounding box center [718, 585] width 44 height 44
click at [626, 532] on span "Jan" at bounding box center [624, 538] width 44 height 44
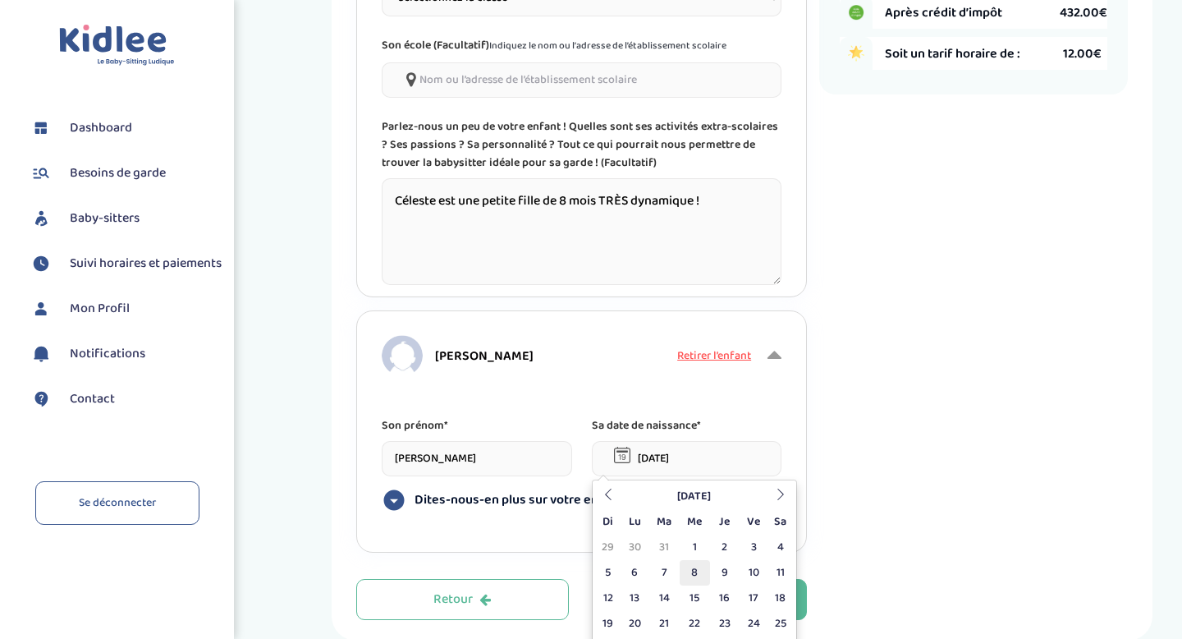
click at [699, 569] on td "8" at bounding box center [695, 572] width 30 height 25
type input "[DATE]"
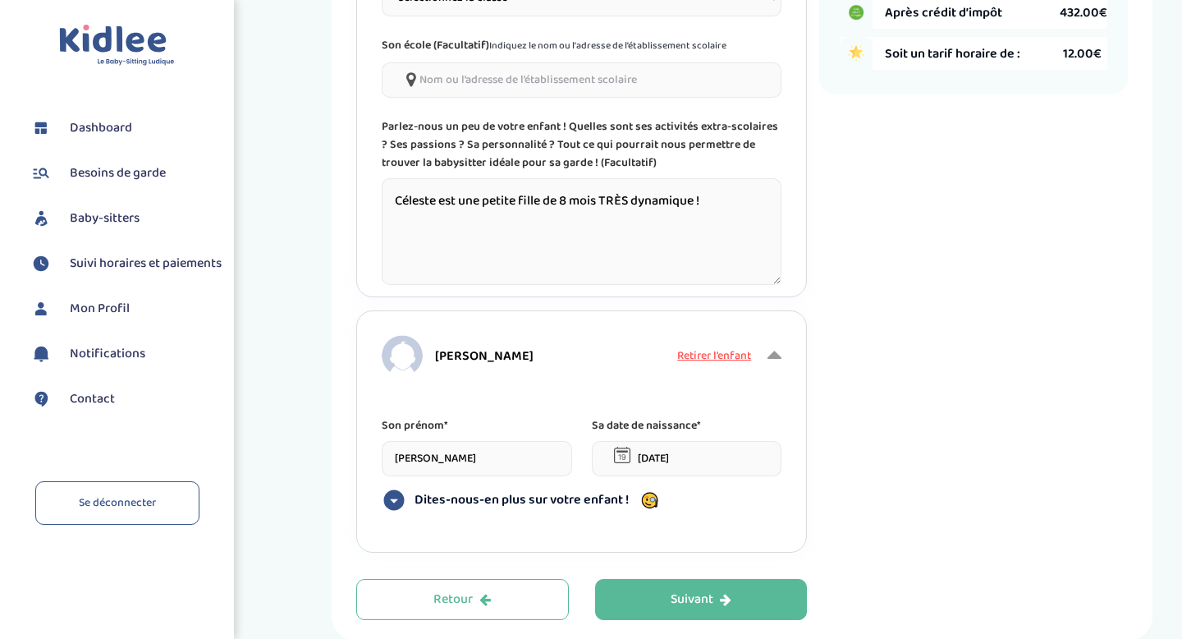
scroll to position [0, 0]
click at [396, 499] on icon at bounding box center [394, 500] width 21 height 21
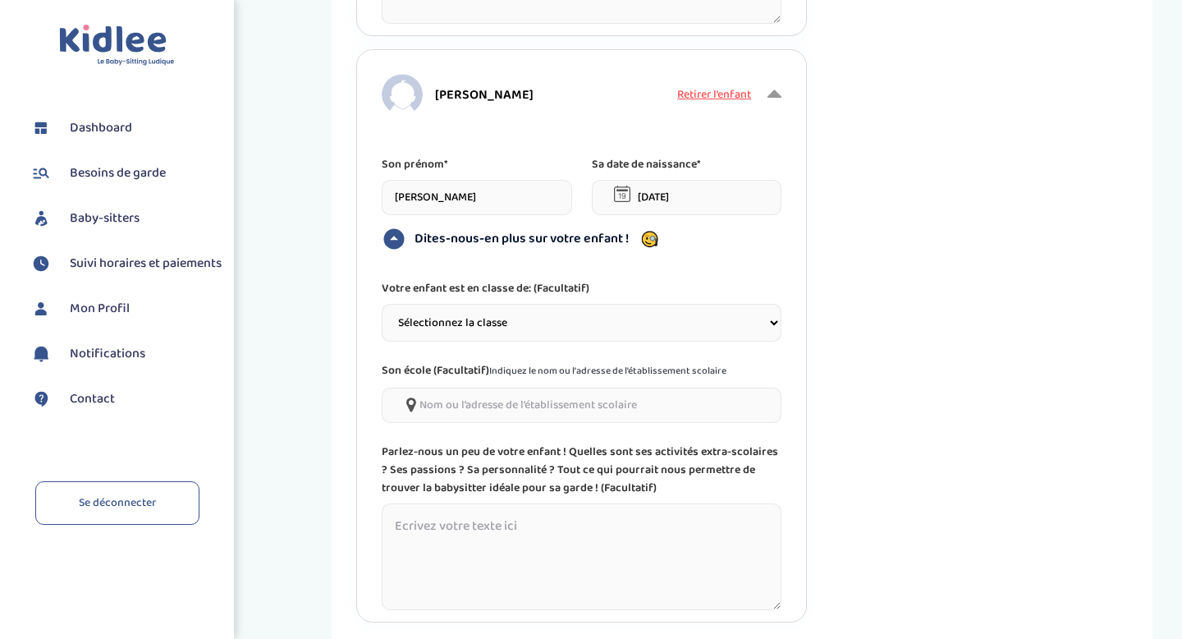
scroll to position [797, 0]
click at [409, 529] on textarea at bounding box center [582, 554] width 400 height 107
type textarea "C"
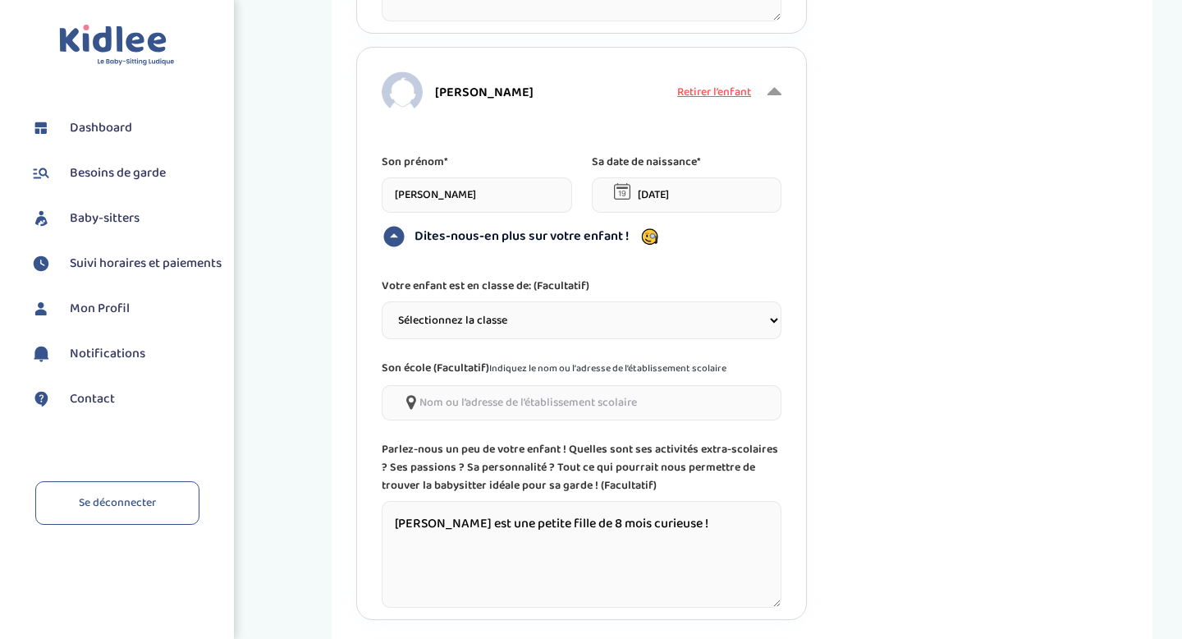
scroll to position [951, 0]
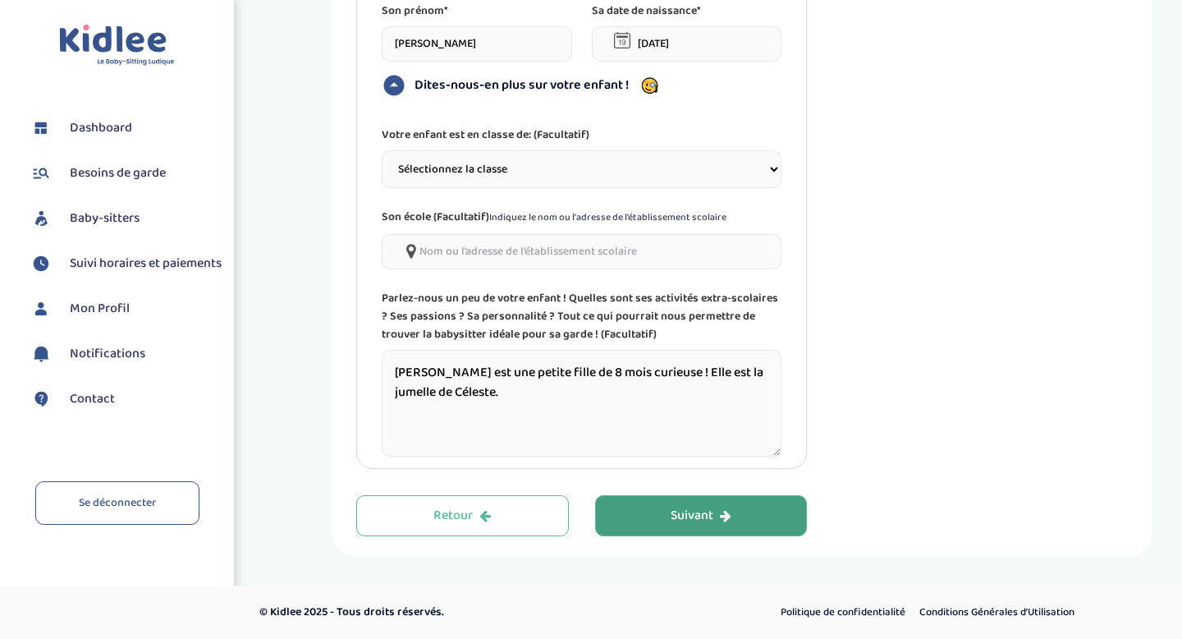
type textarea "[PERSON_NAME] est une petite fille de 8 mois curieuse ! Elle est la jumelle de …"
click at [704, 515] on div "Suivant" at bounding box center [701, 515] width 61 height 19
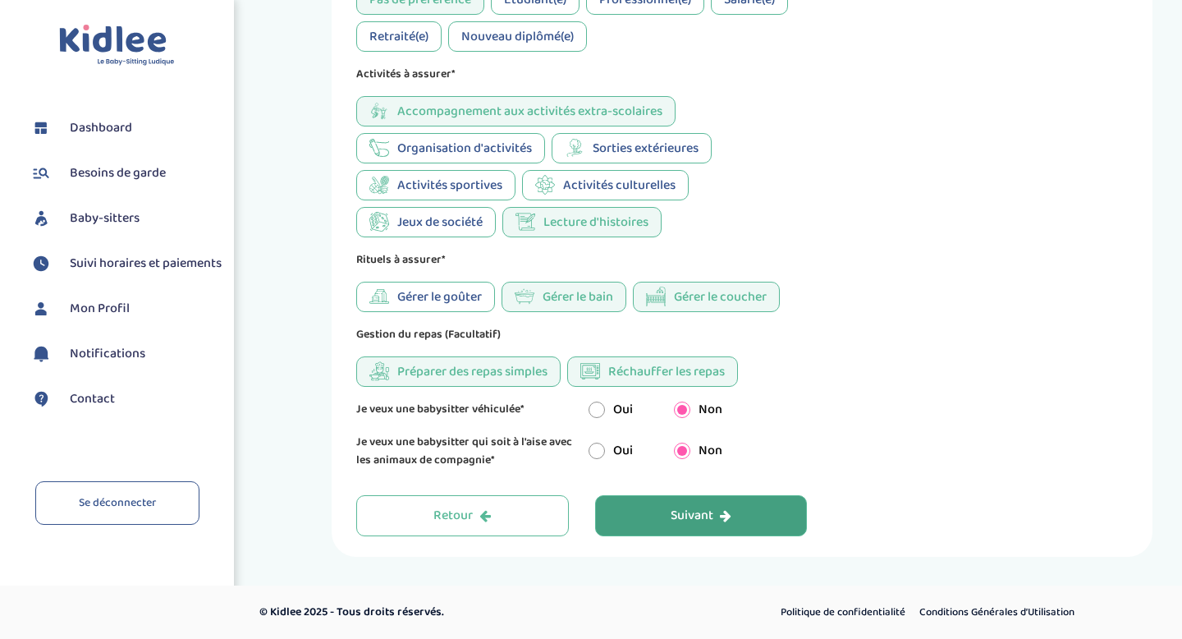
click at [691, 518] on div "Suivant" at bounding box center [701, 515] width 61 height 19
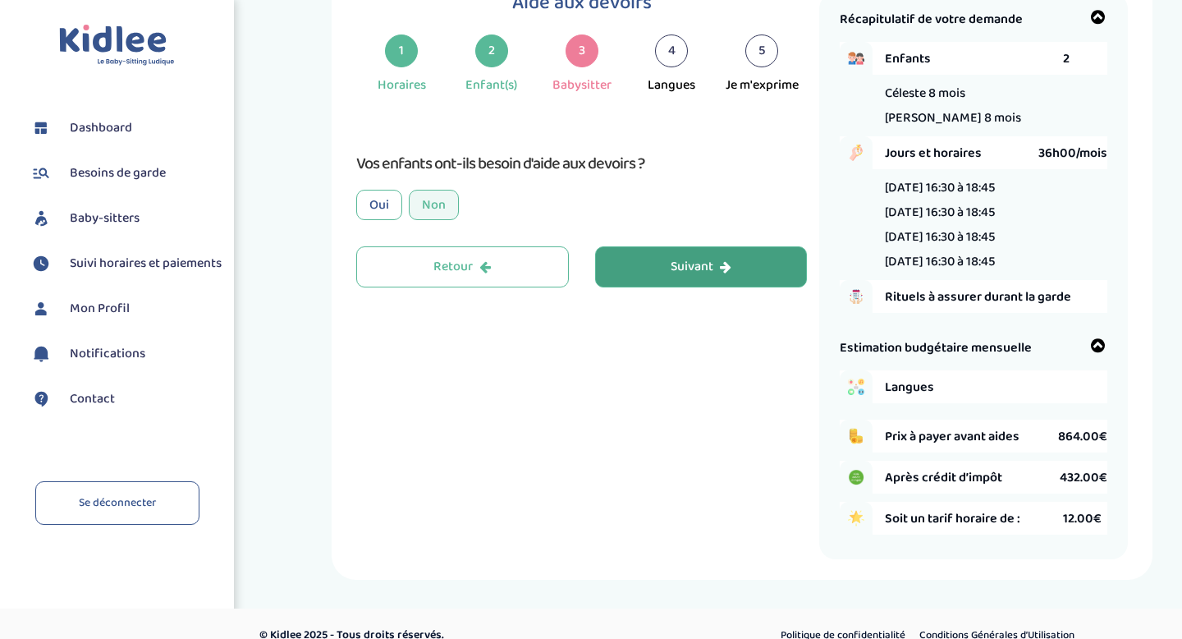
scroll to position [62, 0]
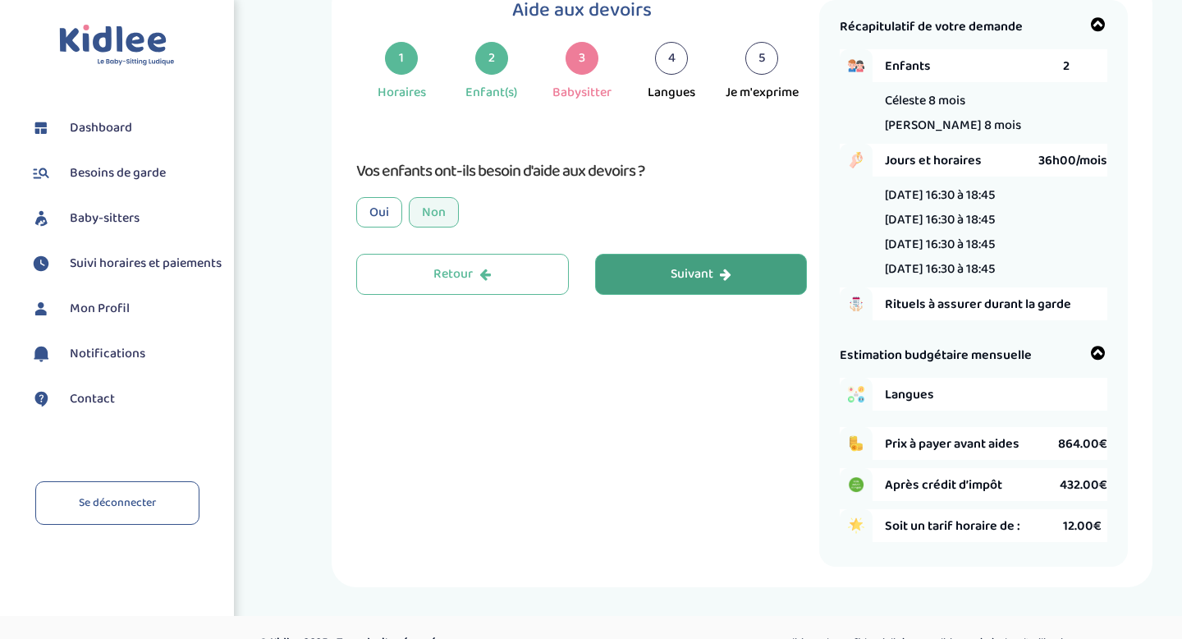
click at [645, 285] on button "Suivant" at bounding box center [701, 274] width 213 height 41
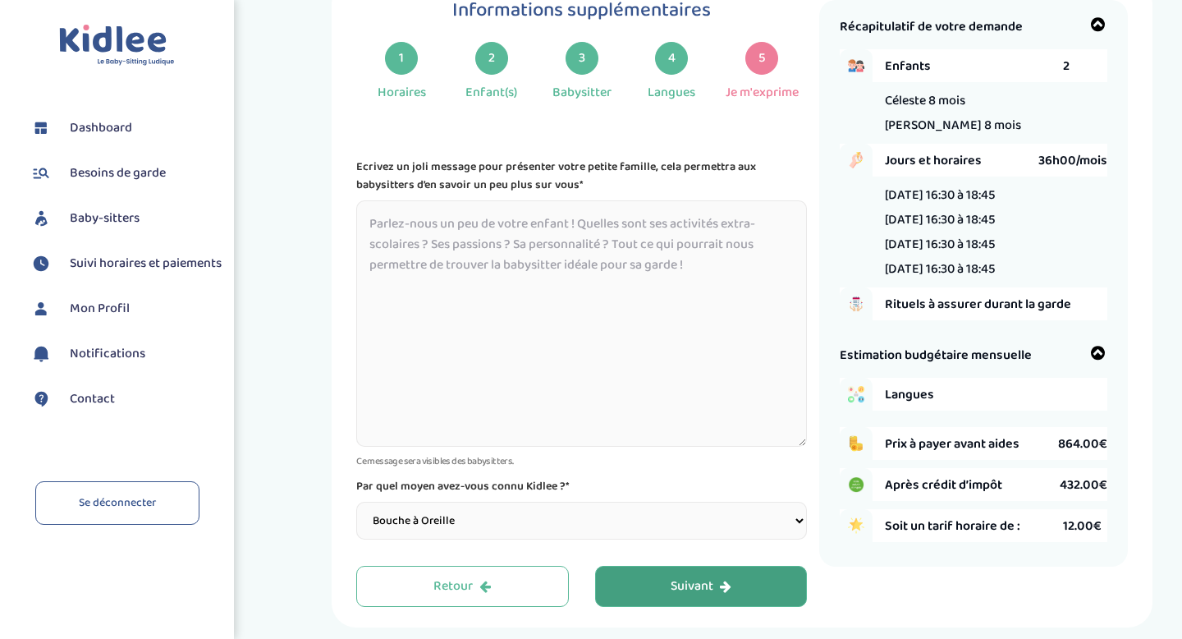
click at [645, 285] on textarea at bounding box center [581, 323] width 451 height 246
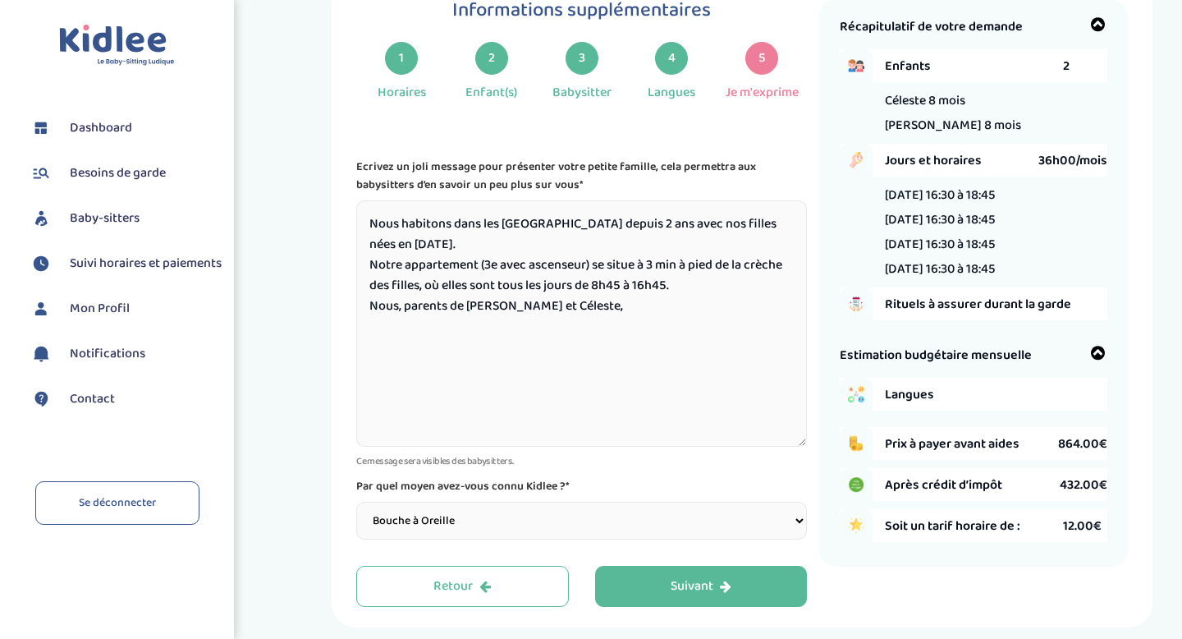
click at [665, 286] on textarea "Nous habitons dans les [GEOGRAPHIC_DATA] depuis 2 ans avec nos filles nées en […" at bounding box center [581, 323] width 451 height 246
drag, startPoint x: 631, startPoint y: 309, endPoint x: 320, endPoint y: 309, distance: 311.1
click at [320, 309] on div "Informations supplémentaires 1 Horaires 2 Enfant(s) 3 Babysitter 4 Langues 5 Je…" at bounding box center [741, 303] width 855 height 648
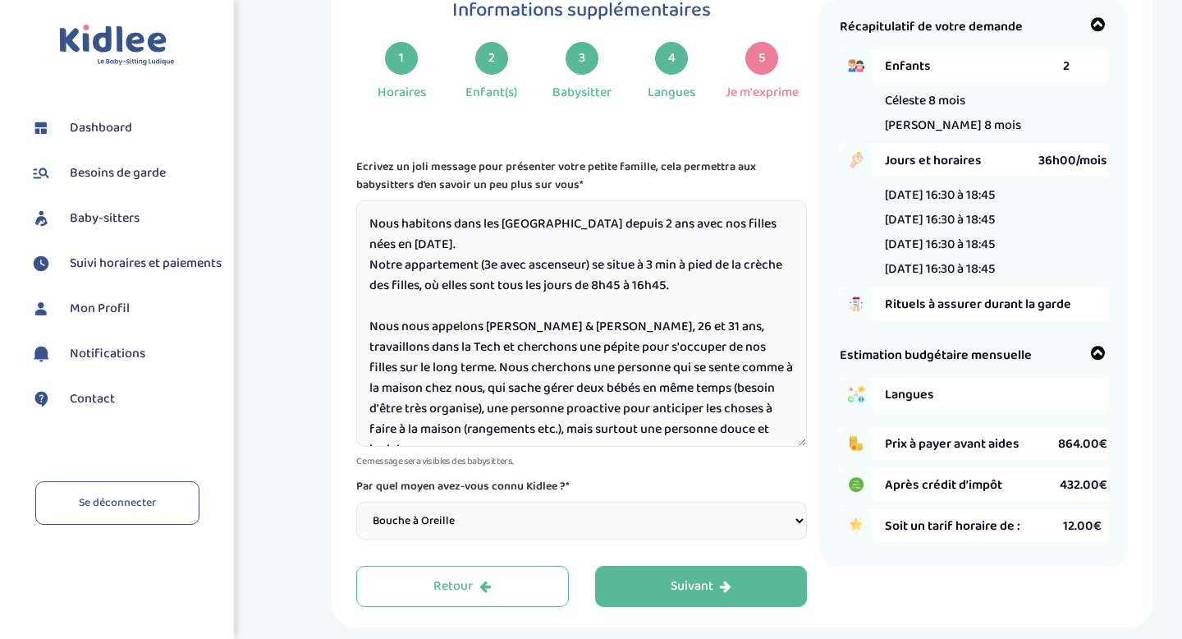
scroll to position [19, 0]
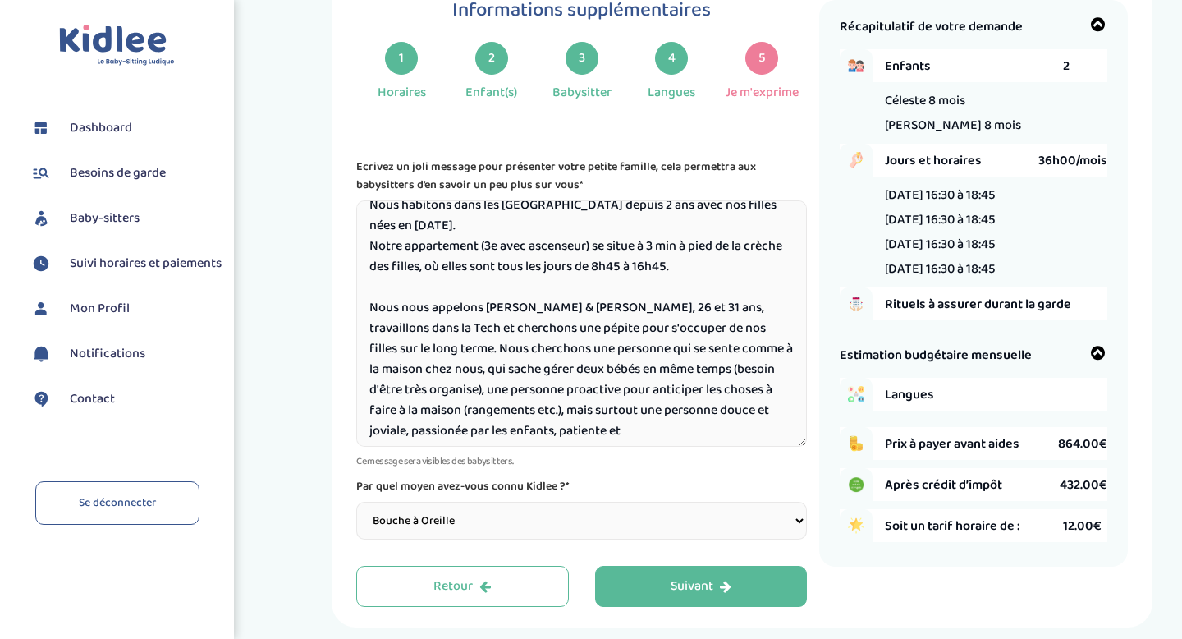
click at [398, 429] on textarea "Nous habitons dans les [GEOGRAPHIC_DATA] depuis 2 ans avec nos filles nées en […" at bounding box center [581, 323] width 451 height 246
click at [394, 435] on textarea "Nous habitons dans les [GEOGRAPHIC_DATA] depuis 2 ans avec nos filles nées en […" at bounding box center [581, 323] width 451 height 246
click at [408, 435] on textarea "Nous habitons dans les [GEOGRAPHIC_DATA] depuis 2 ans avec nos filles nées en […" at bounding box center [581, 323] width 451 height 246
click at [526, 415] on textarea "Nous habitons dans les [GEOGRAPHIC_DATA] depuis 2 ans avec nos filles nées en […" at bounding box center [581, 323] width 451 height 246
click at [633, 431] on textarea "Nous habitons dans les [GEOGRAPHIC_DATA] depuis 2 ans avec nos filles nées en […" at bounding box center [581, 323] width 451 height 246
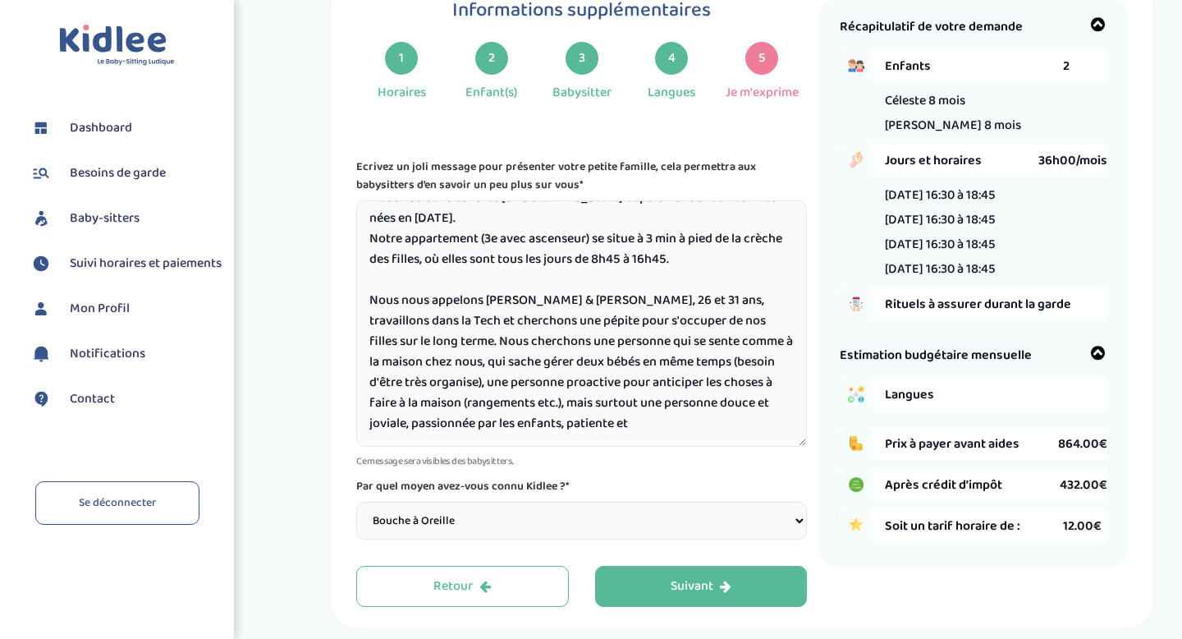
scroll to position [31, 0]
drag, startPoint x: 476, startPoint y: 426, endPoint x: 587, endPoint y: 424, distance: 110.8
click at [587, 424] on textarea "Nous habitons dans les [GEOGRAPHIC_DATA] depuis 2 ans avec nos filles nées en […" at bounding box center [581, 323] width 451 height 246
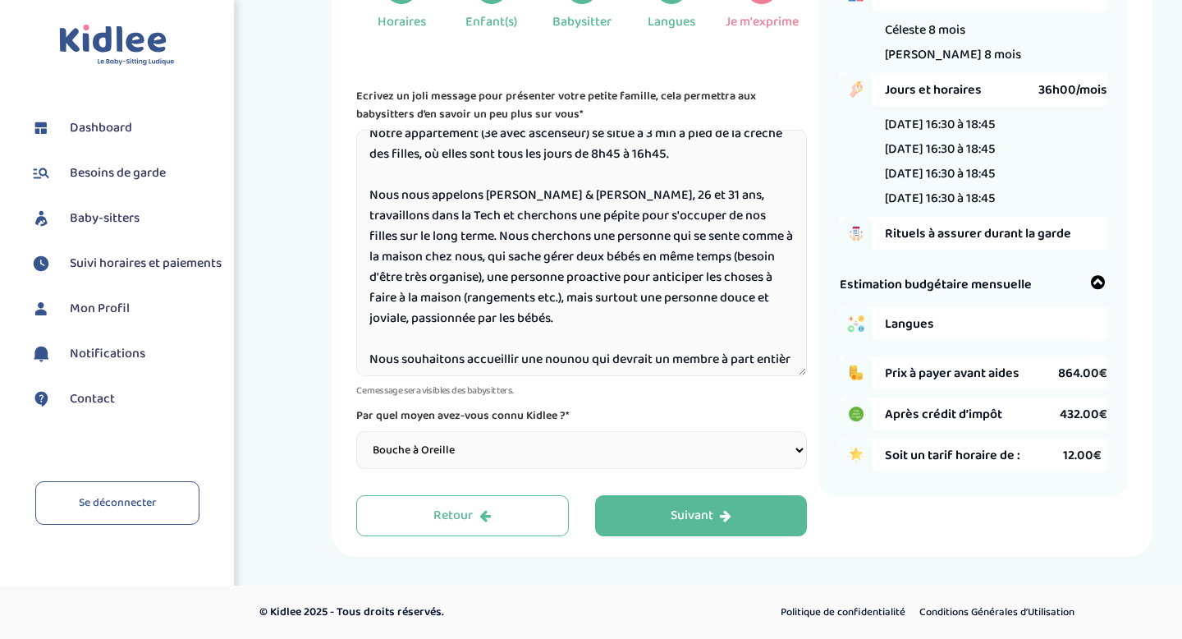
scroll to position [81, 0]
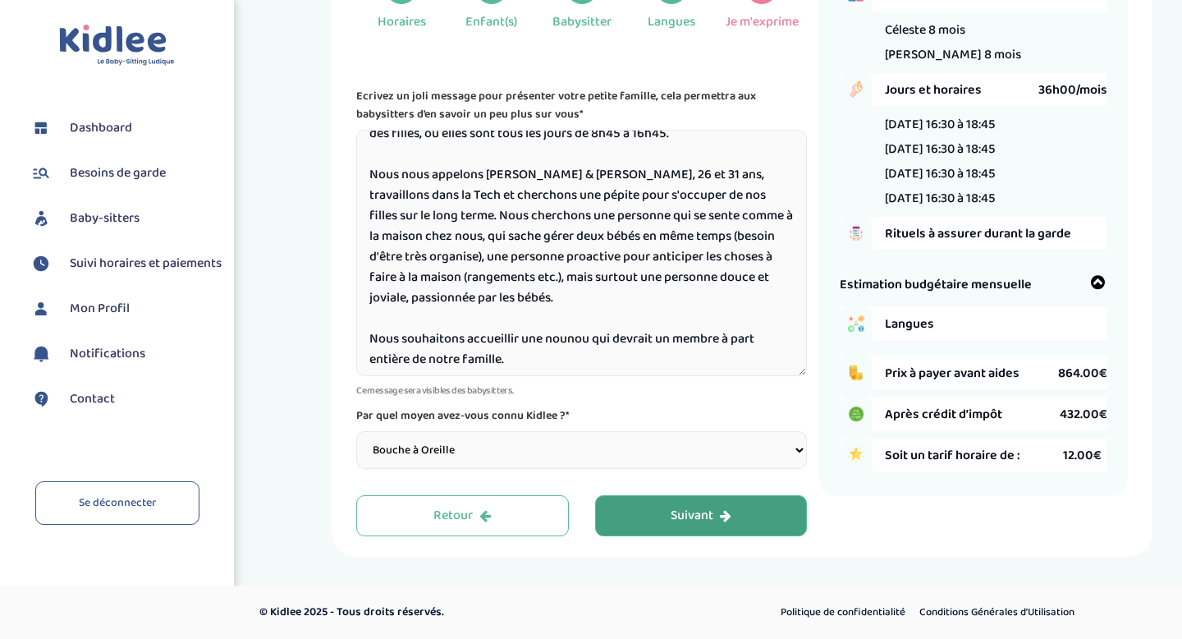
type textarea "Nous habitons dans les [GEOGRAPHIC_DATA] depuis 2 ans avec nos filles nées en […"
click at [763, 520] on button "Suivant" at bounding box center [701, 515] width 213 height 41
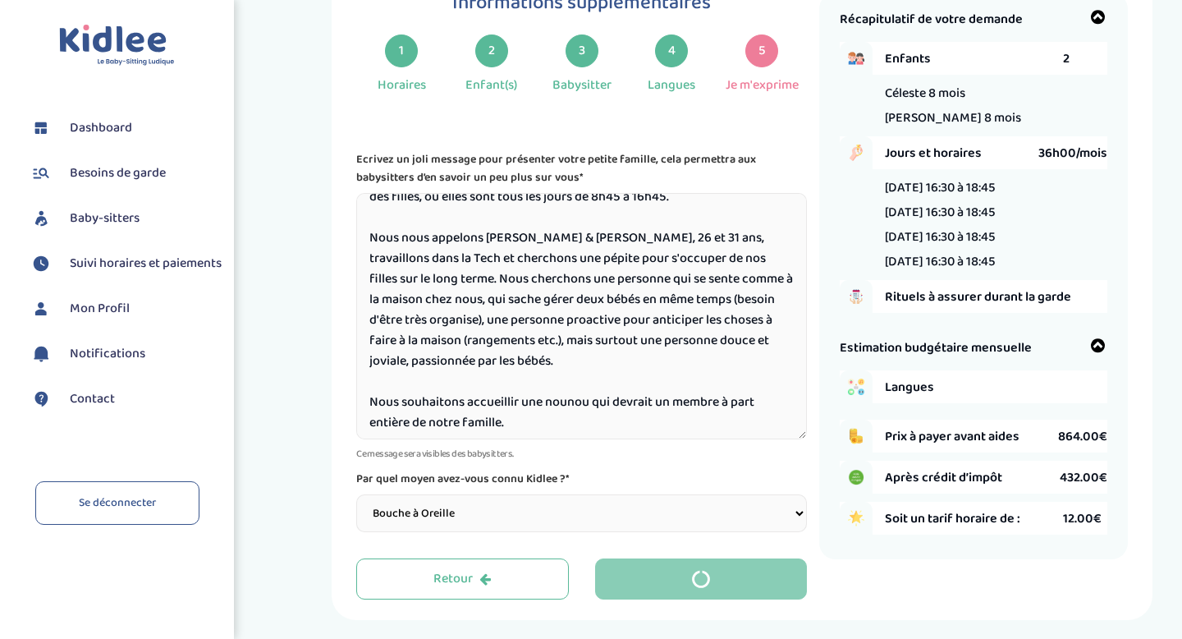
scroll to position [62, 0]
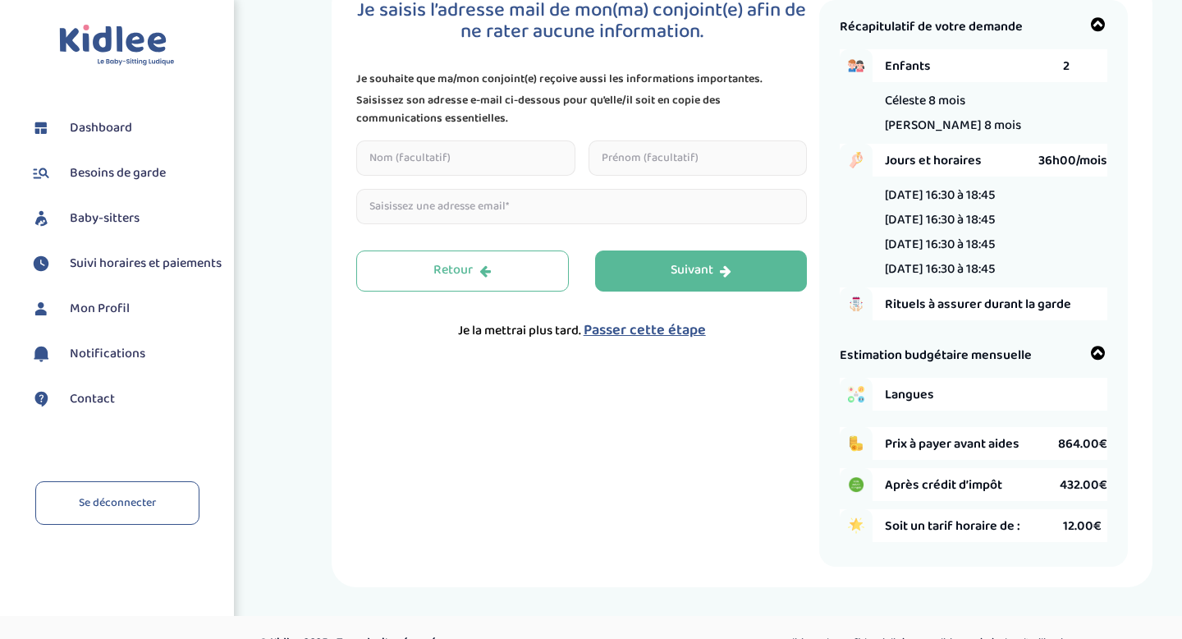
click at [960, 305] on span "Rituels à assurer durant la garde" at bounding box center [996, 304] width 222 height 21
click at [495, 161] on input "text" at bounding box center [465, 157] width 219 height 35
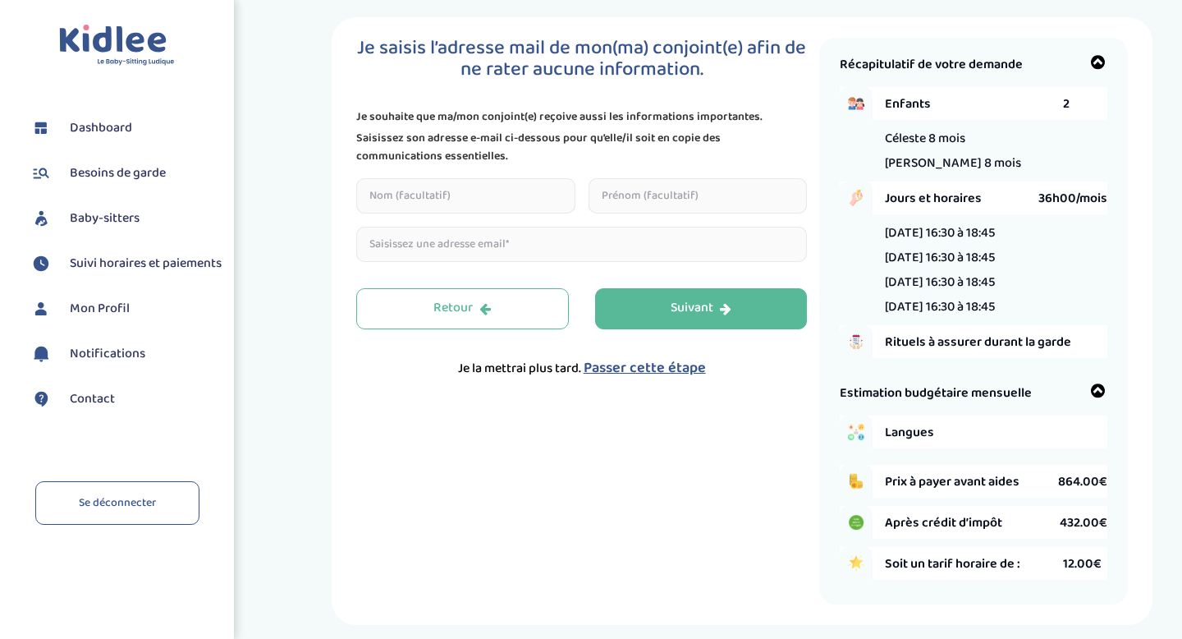
scroll to position [21, 0]
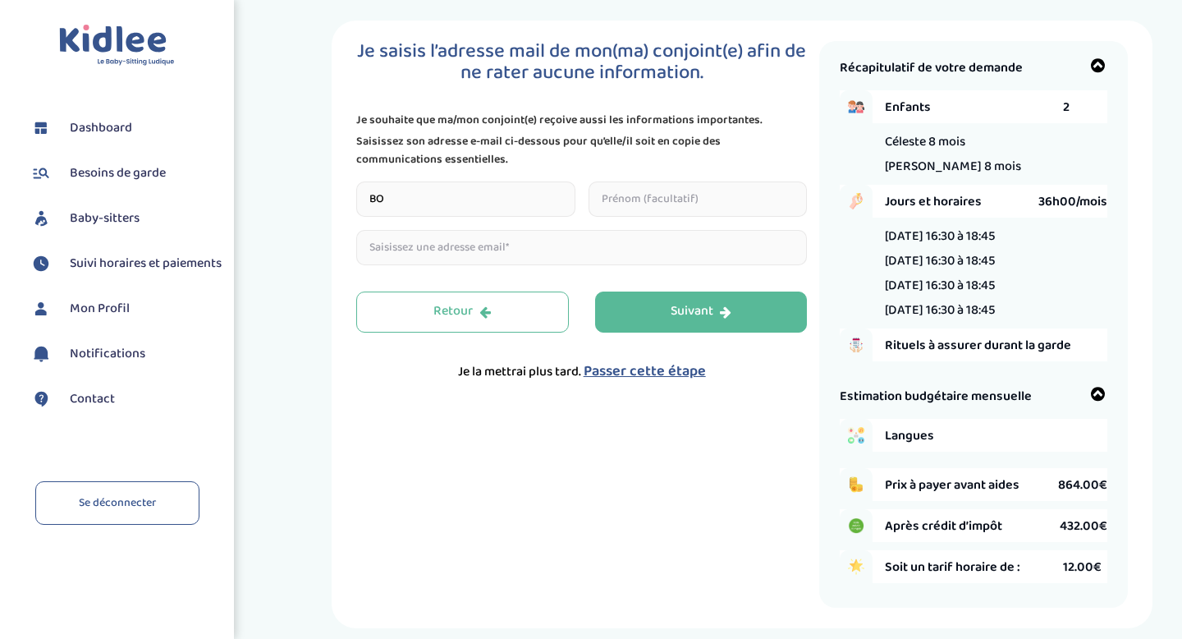
type input "B"
click at [629, 372] on span "Passer cette étape" at bounding box center [645, 371] width 122 height 23
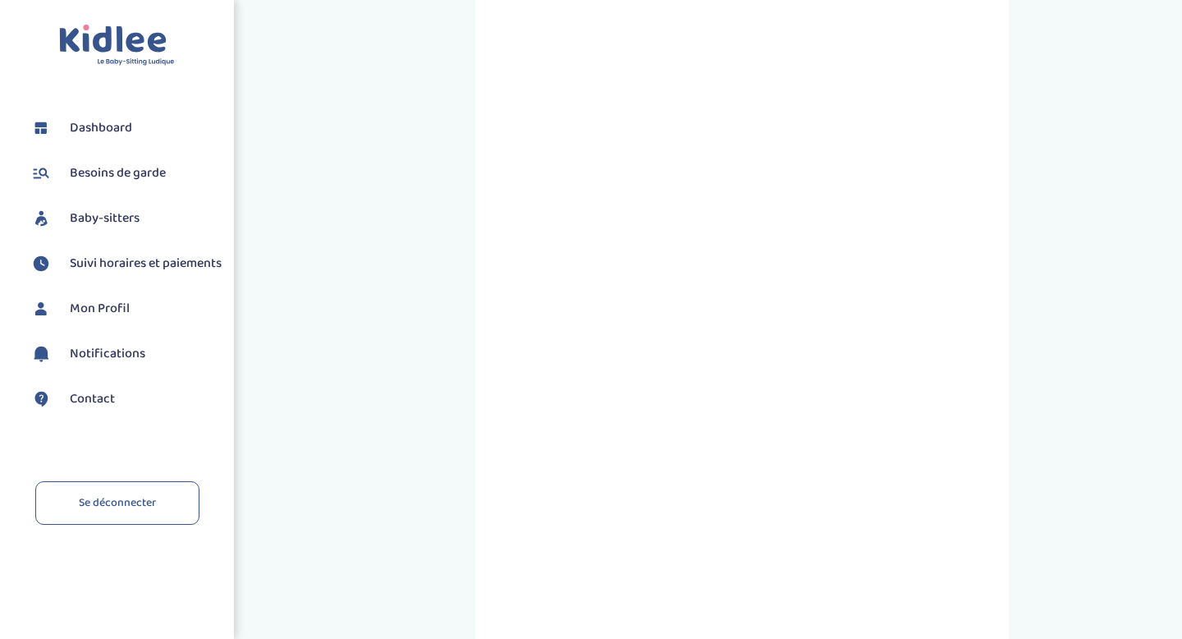
scroll to position [73, 0]
click at [1038, 459] on div "Prenez RDV avec KIDLEE Type de garde Garde ludique Des jeux en plein air, des a…" at bounding box center [741, 516] width 855 height 1096
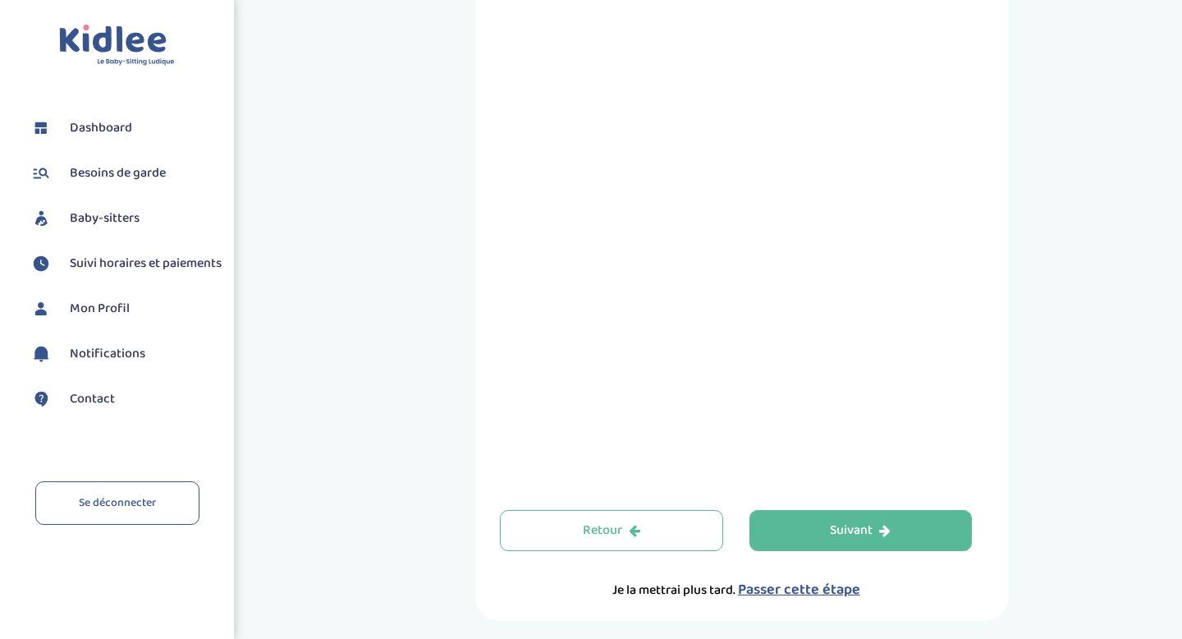
scroll to position [580, 0]
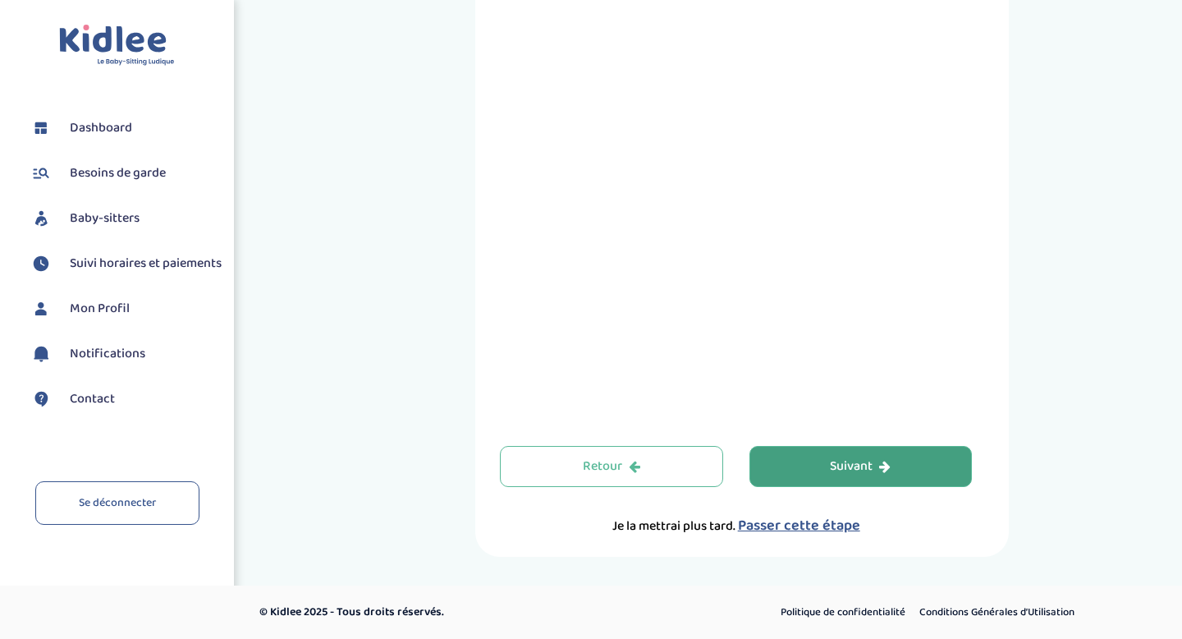
click at [795, 458] on button "Suivant" at bounding box center [860, 466] width 223 height 41
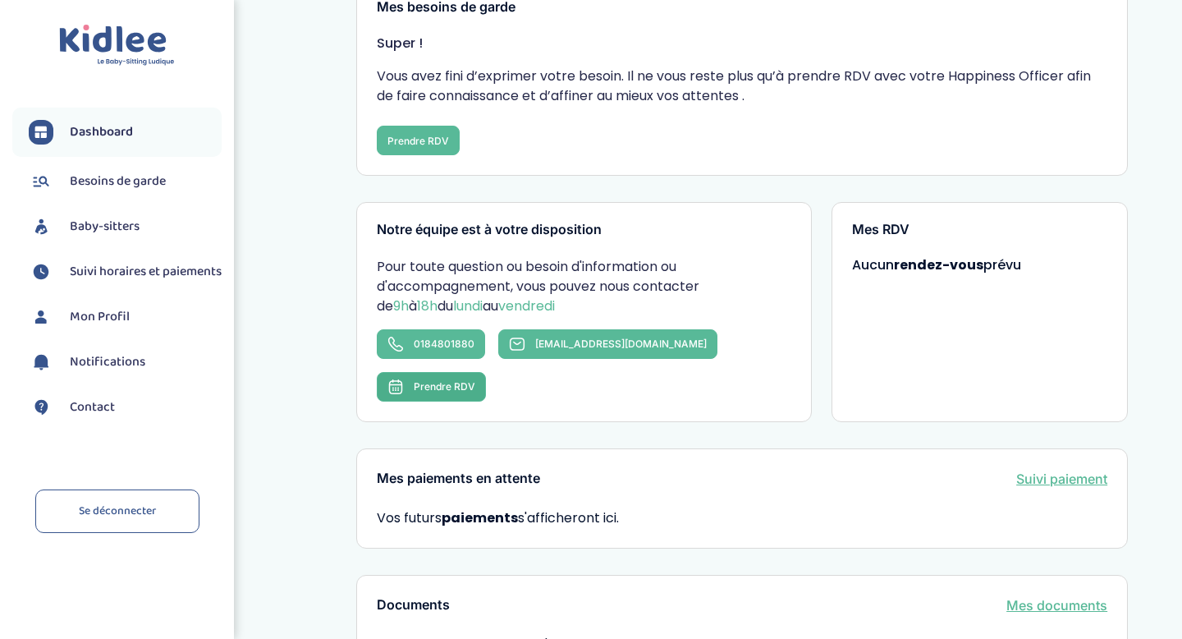
scroll to position [282, 0]
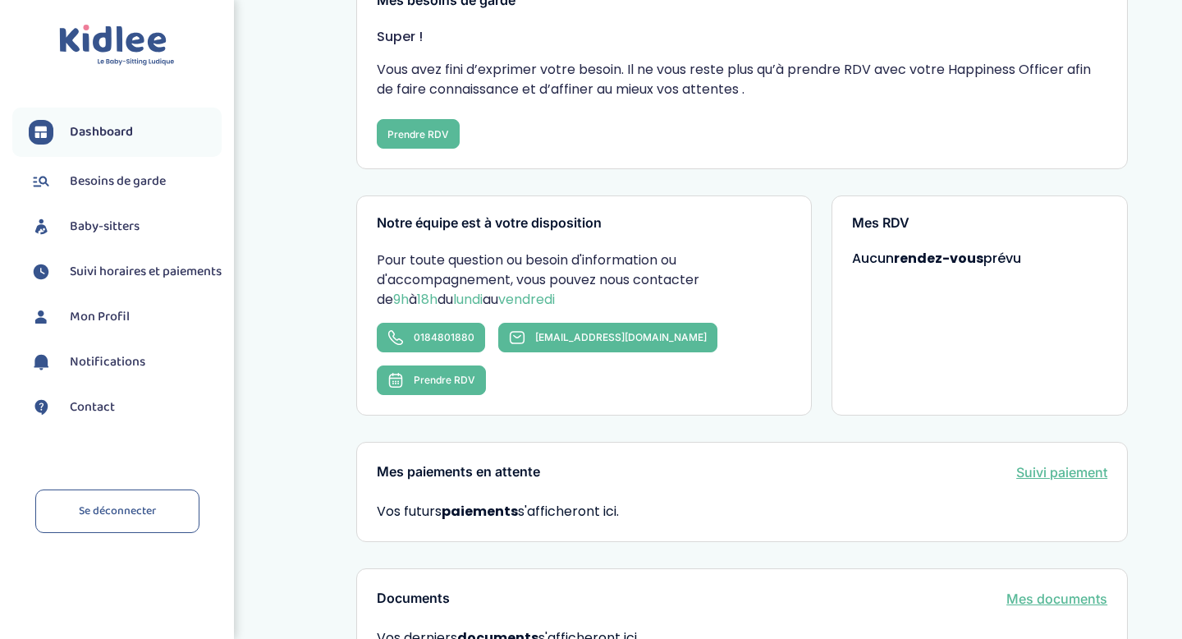
click at [152, 148] on li "Dashboard" at bounding box center [116, 132] width 209 height 49
click at [121, 125] on span "Dashboard" at bounding box center [101, 132] width 63 height 20
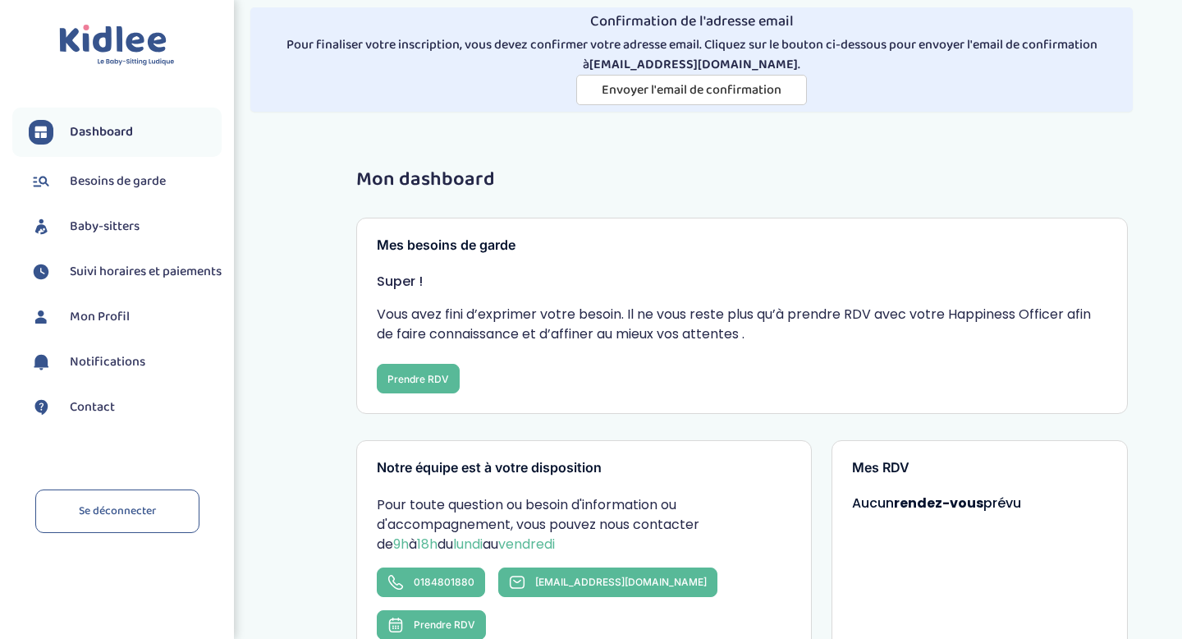
scroll to position [13, 0]
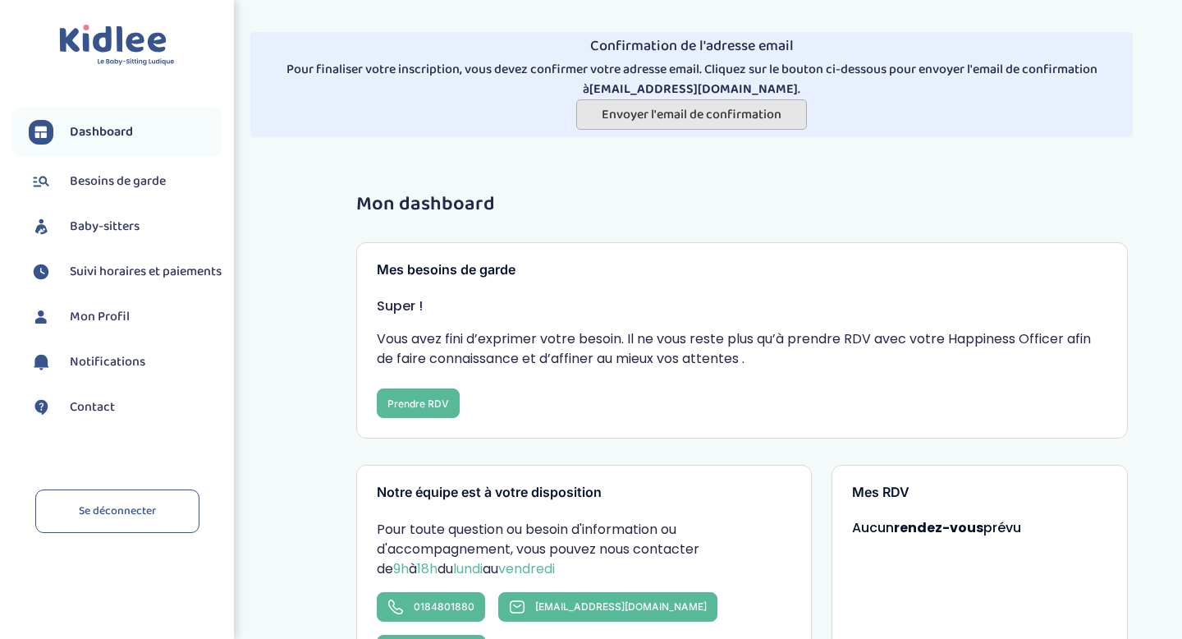
click at [693, 113] on span "Envoyer l'email de confirmation" at bounding box center [692, 114] width 180 height 21
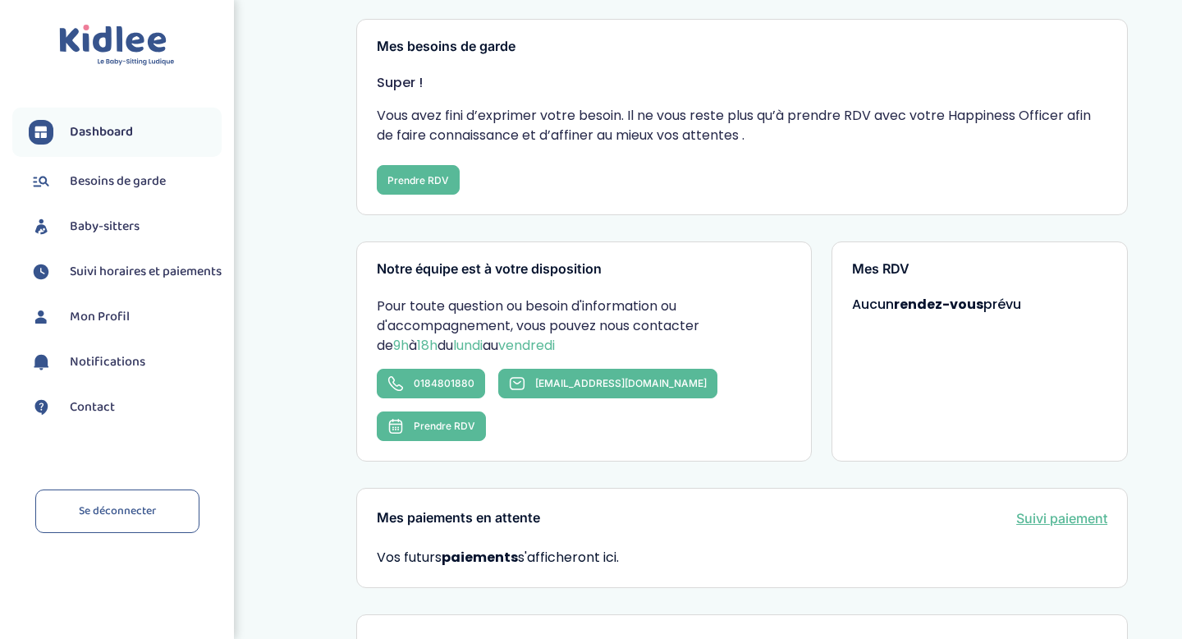
scroll to position [294, 0]
